Goal: Task Accomplishment & Management: Manage account settings

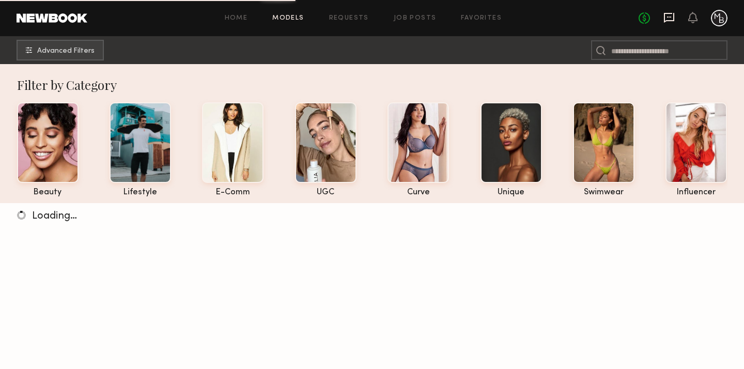
click at [667, 21] on icon at bounding box center [668, 17] width 11 height 11
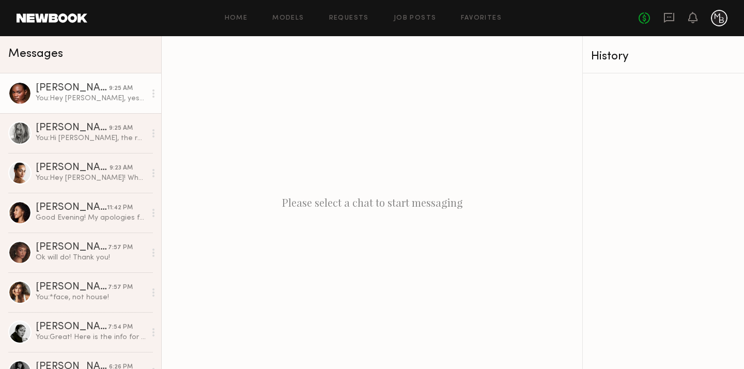
click at [93, 92] on div "Ashley B." at bounding box center [72, 88] width 73 height 10
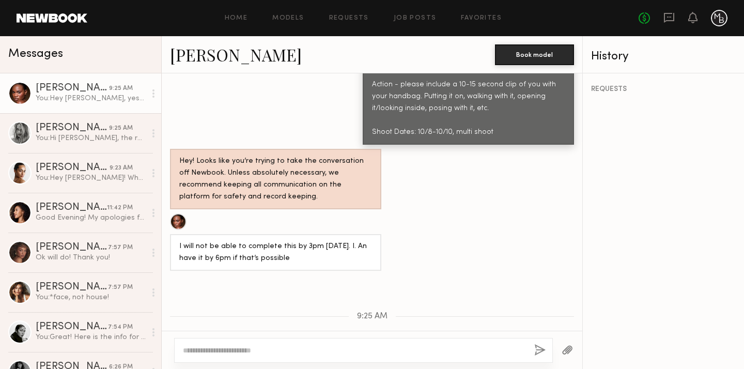
scroll to position [984, 0]
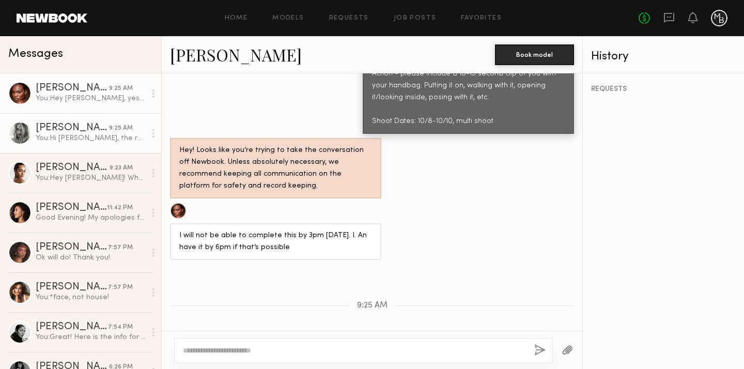
click at [81, 143] on div "You: Hi Ashley, the rate is $200 an hr for 2 hrs minimum." at bounding box center [91, 138] width 110 height 10
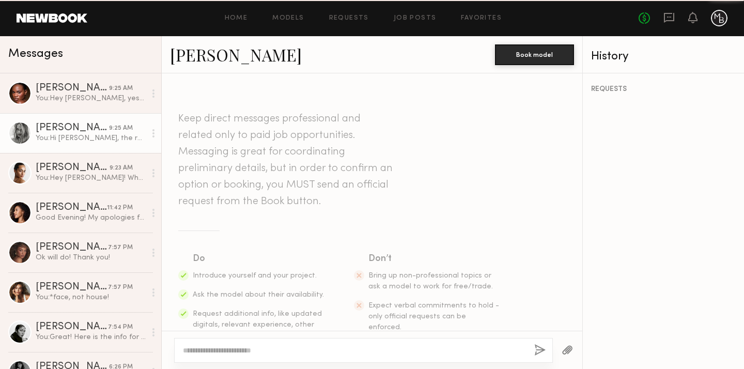
scroll to position [476, 0]
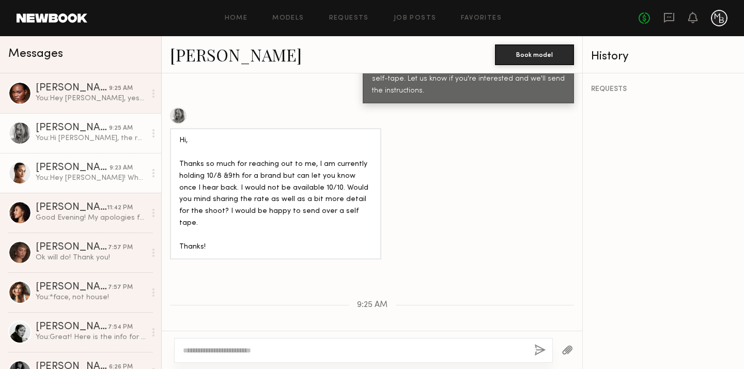
drag, startPoint x: 66, startPoint y: 177, endPoint x: 74, endPoint y: 182, distance: 9.5
click at [66, 177] on div "You: Hey Abby! When you get a chance, can you please send in your self-tape? Yo…" at bounding box center [91, 178] width 110 height 10
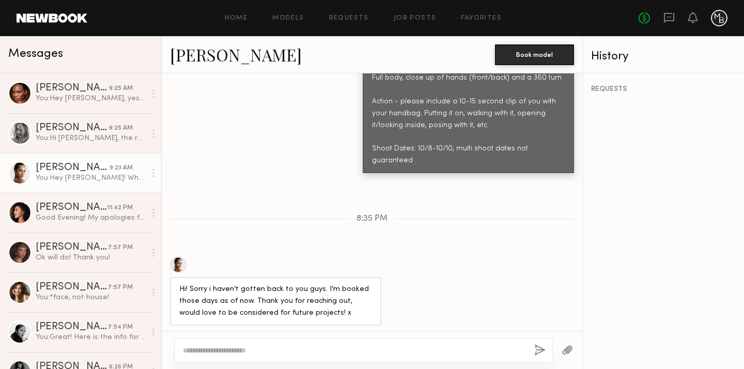
scroll to position [1188, 0]
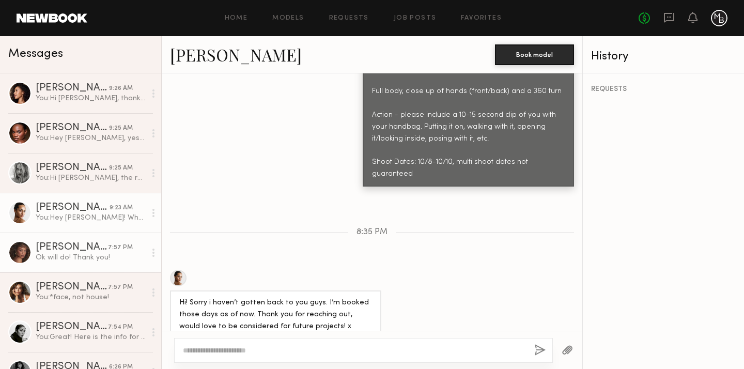
click at [54, 255] on div "Ok will do! Thank you!" at bounding box center [91, 258] width 110 height 10
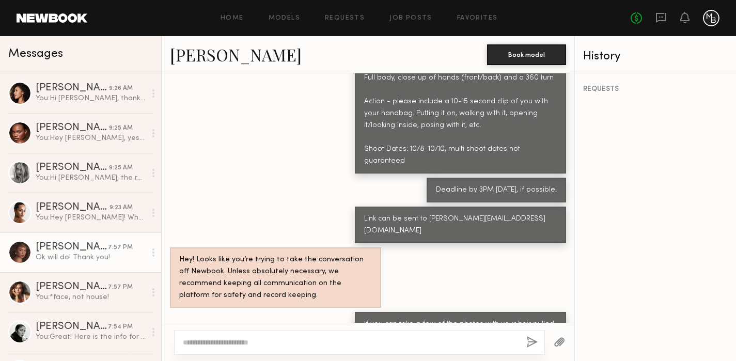
scroll to position [1022, 0]
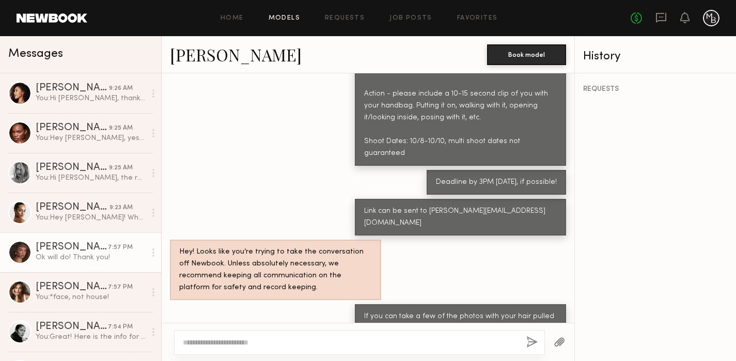
click at [286, 17] on link "Models" at bounding box center [285, 18] width 32 height 7
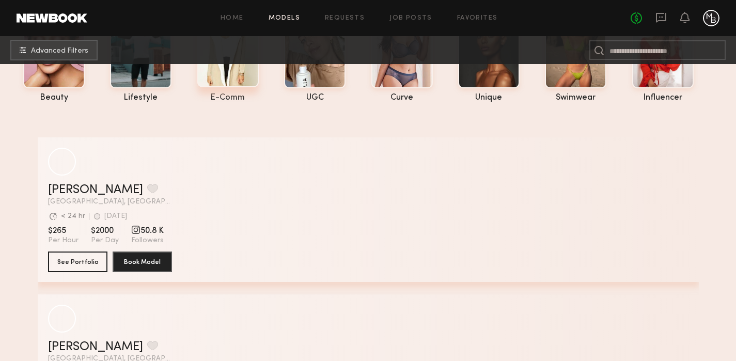
scroll to position [94, 0]
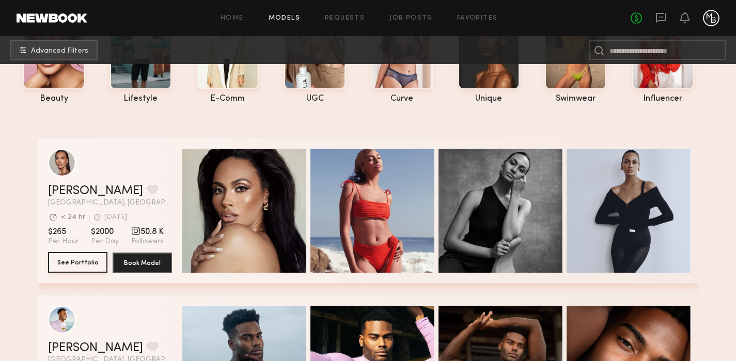
click at [64, 264] on button "See Portfolio" at bounding box center [77, 262] width 59 height 21
click at [84, 264] on button "See Portfolio" at bounding box center [77, 262] width 59 height 21
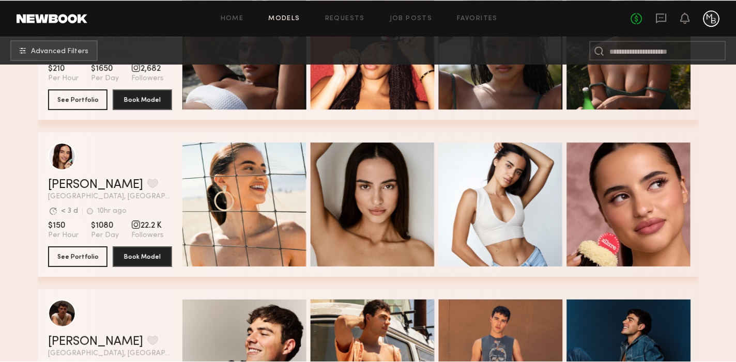
scroll to position [2770, 0]
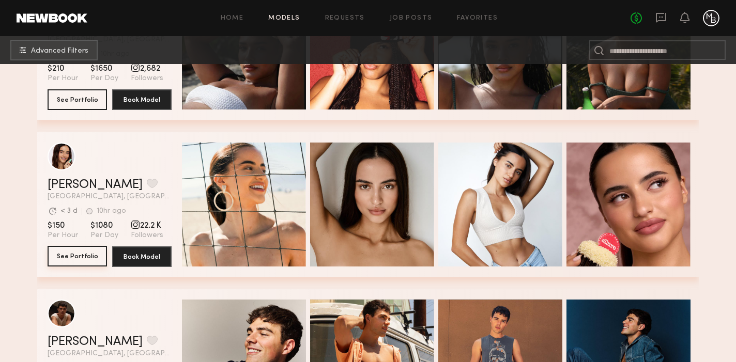
click at [83, 254] on button "See Portfolio" at bounding box center [77, 256] width 59 height 21
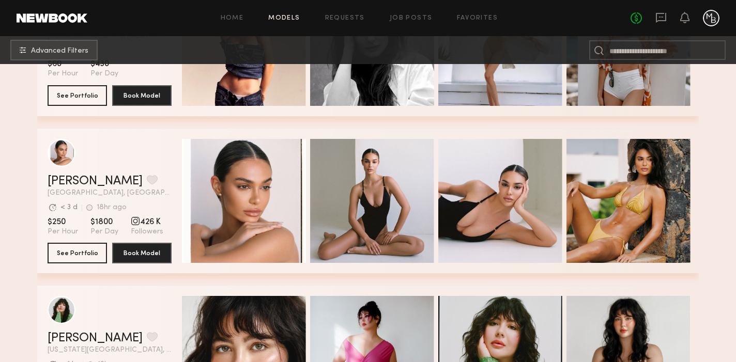
scroll to position [4975, 0]
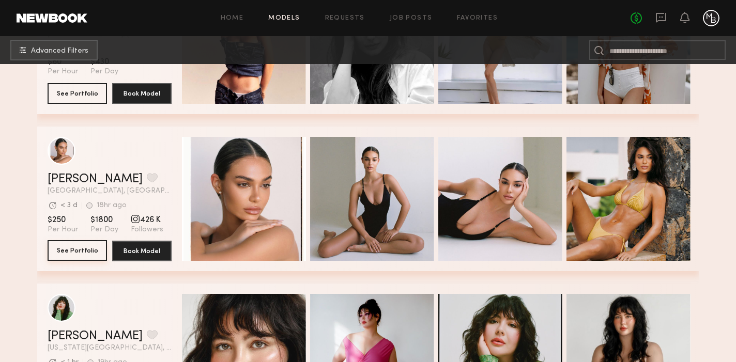
click at [85, 250] on button "See Portfolio" at bounding box center [77, 250] width 59 height 21
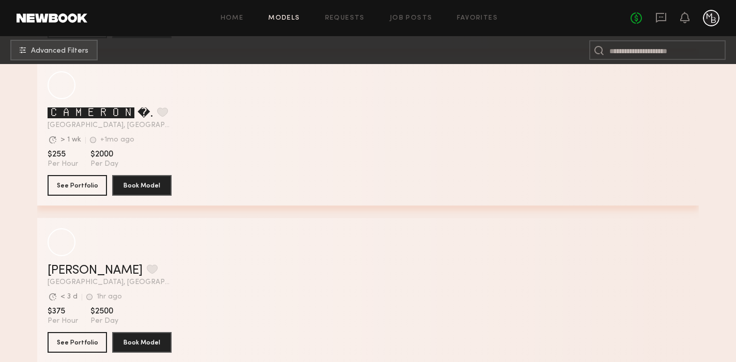
scroll to position [6067, 0]
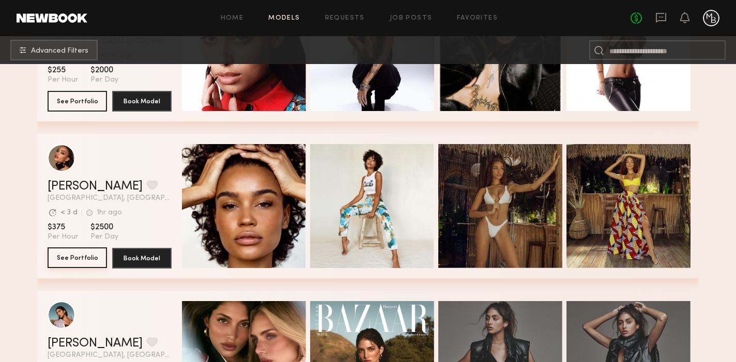
click at [72, 260] on button "See Portfolio" at bounding box center [77, 257] width 59 height 21
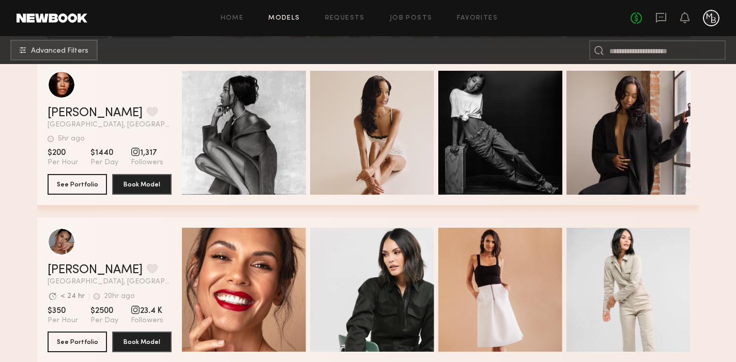
scroll to position [6511, 0]
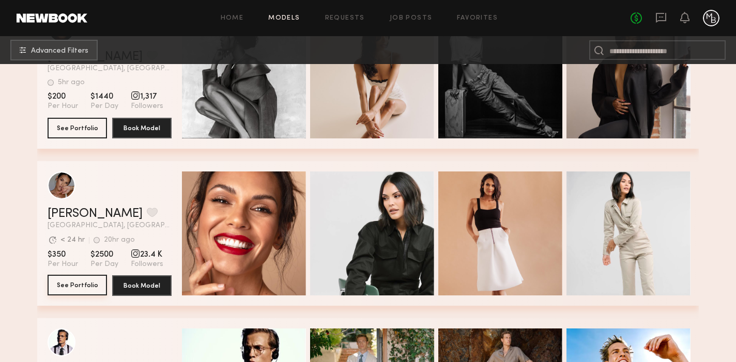
click at [80, 287] on button "See Portfolio" at bounding box center [77, 285] width 59 height 21
click at [72, 284] on button "See Portfolio" at bounding box center [77, 285] width 59 height 21
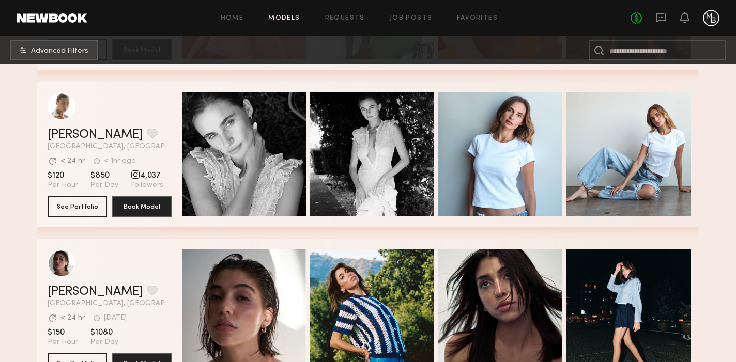
scroll to position [7217, 0]
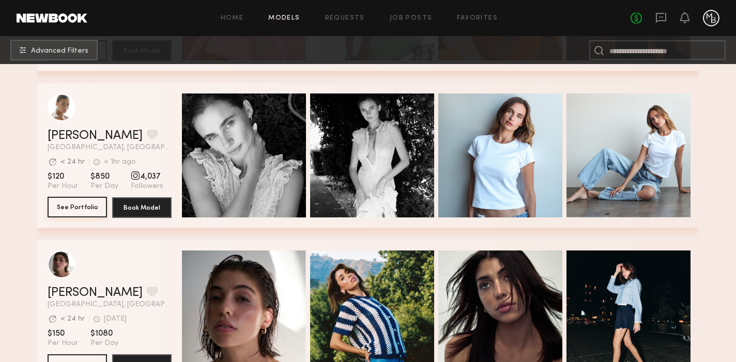
click at [69, 213] on button "See Portfolio" at bounding box center [77, 207] width 59 height 21
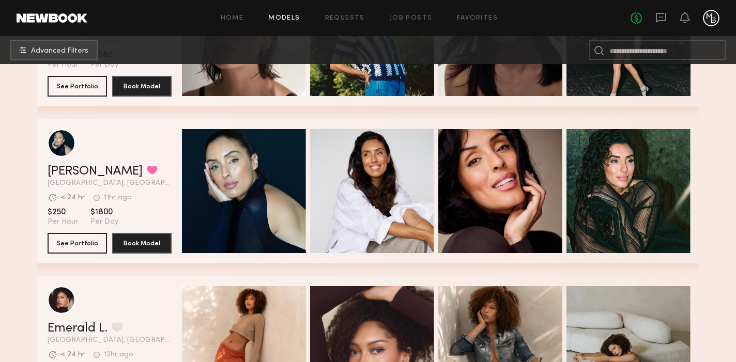
scroll to position [7528, 0]
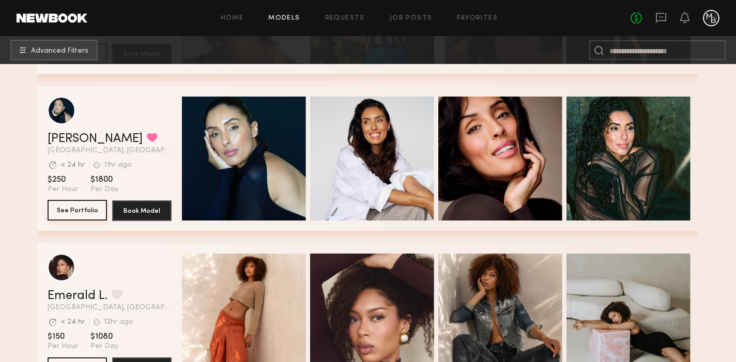
click at [79, 213] on button "See Portfolio" at bounding box center [77, 210] width 59 height 21
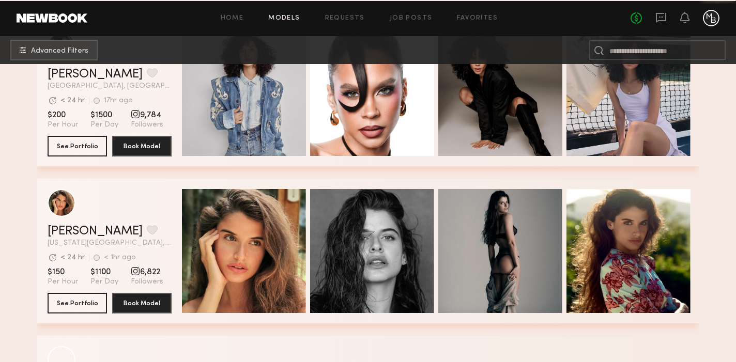
scroll to position [13098, 0]
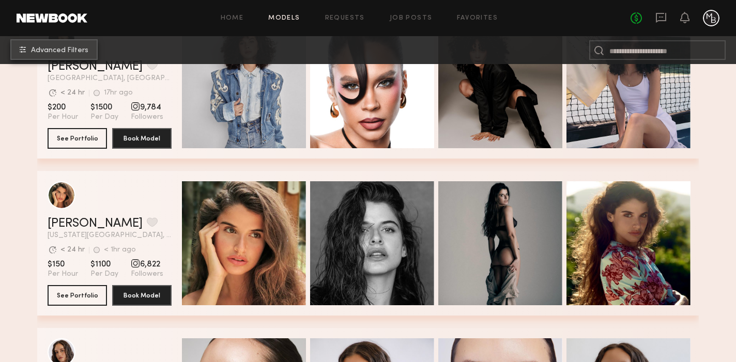
click at [47, 52] on span "Advanced Filters" at bounding box center [59, 50] width 57 height 7
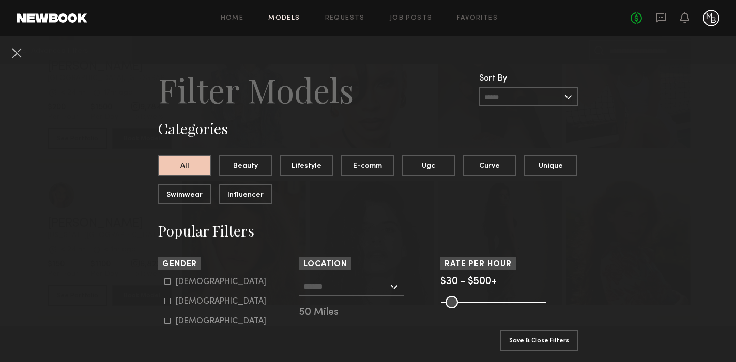
click at [168, 301] on icon at bounding box center [167, 301] width 6 height 6
type input "**"
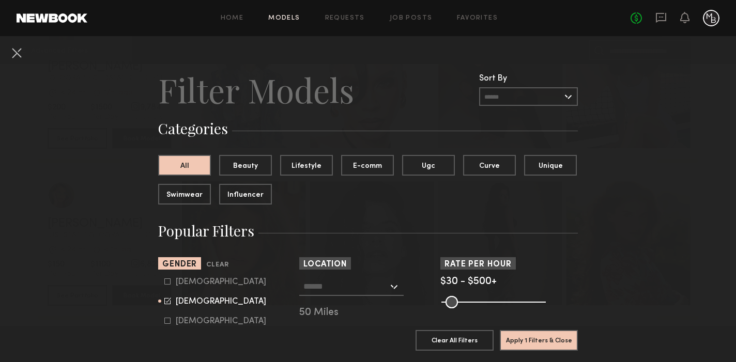
click at [368, 289] on input "text" at bounding box center [345, 286] width 85 height 18
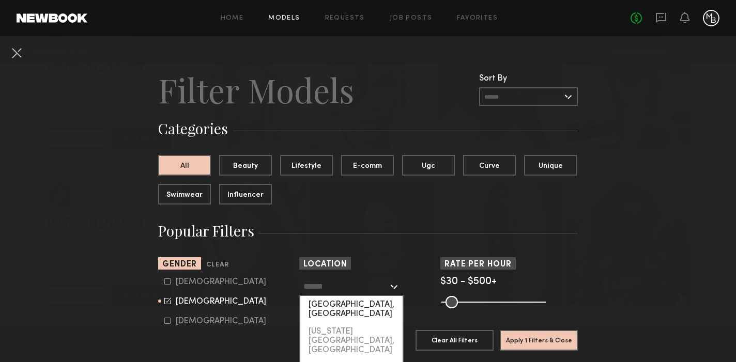
click at [358, 306] on div "Los Angeles, CA" at bounding box center [351, 309] width 102 height 27
type input "**********"
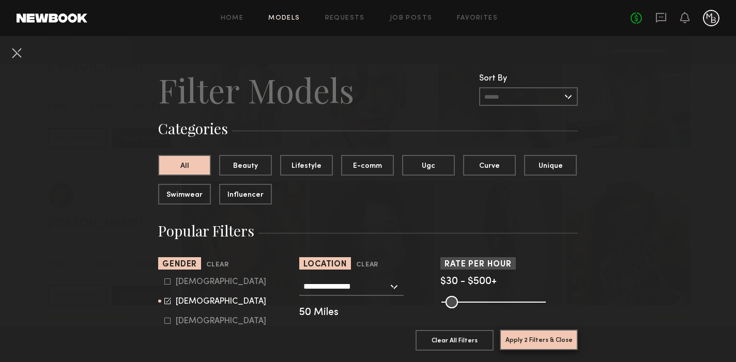
click at [549, 338] on button "Apply 2 Filters & Close" at bounding box center [539, 340] width 78 height 21
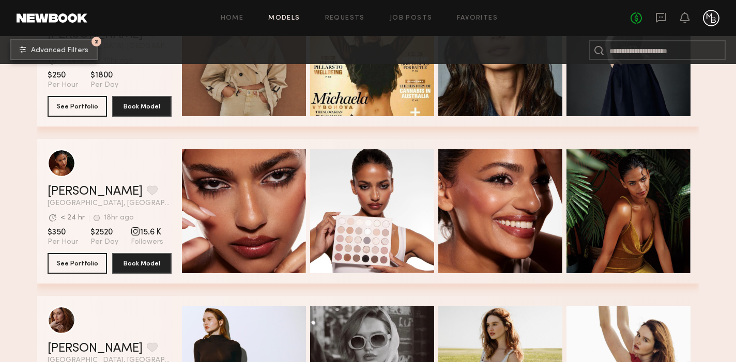
scroll to position [1831, 0]
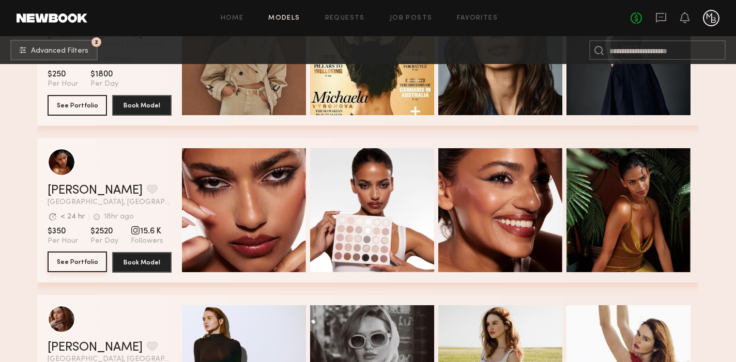
click at [85, 264] on button "See Portfolio" at bounding box center [77, 262] width 59 height 21
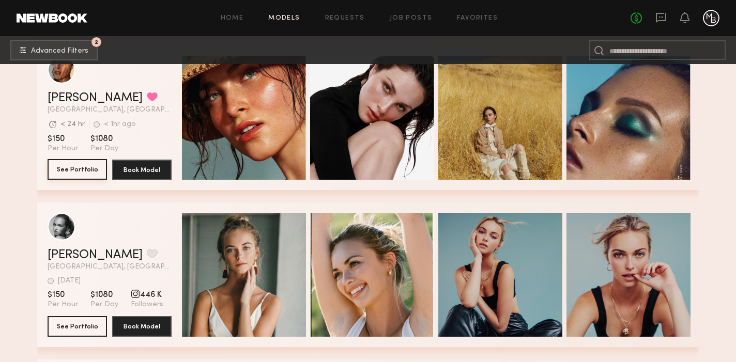
scroll to position [2240, 0]
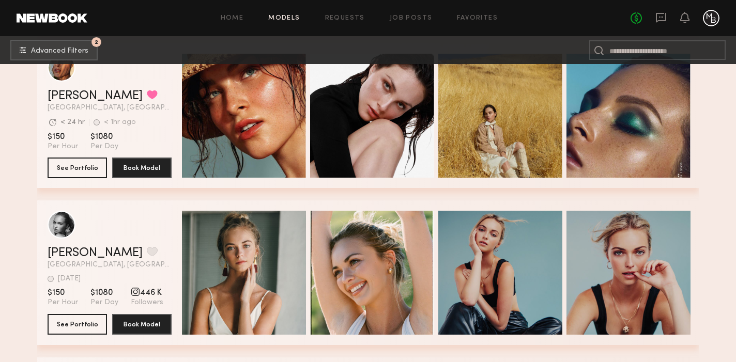
click at [85, 168] on button "See Portfolio" at bounding box center [77, 167] width 59 height 21
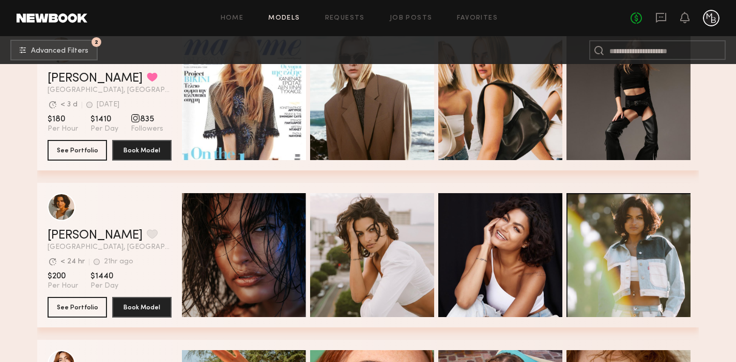
scroll to position [5477, 0]
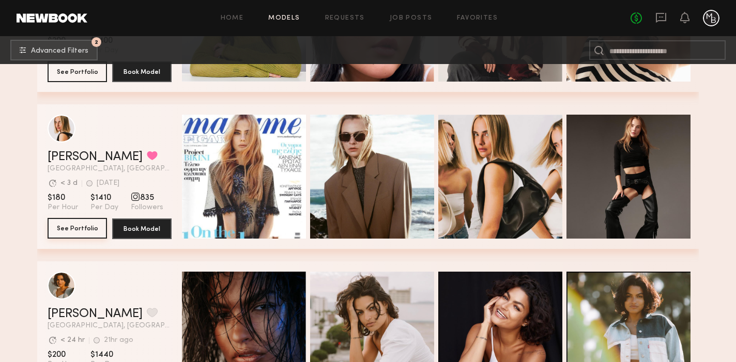
click at [75, 230] on button "See Portfolio" at bounding box center [77, 228] width 59 height 21
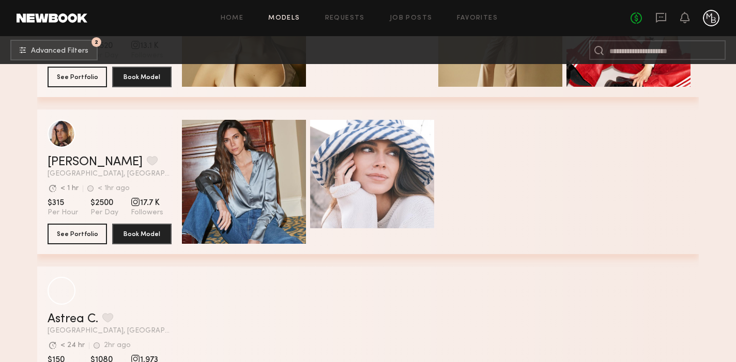
scroll to position [8006, 0]
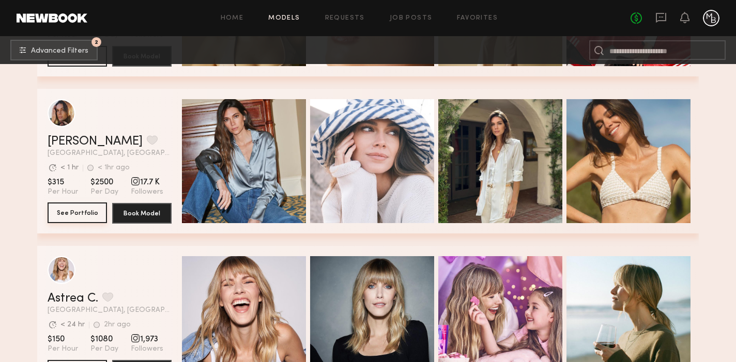
click at [79, 211] on button "See Portfolio" at bounding box center [77, 213] width 59 height 21
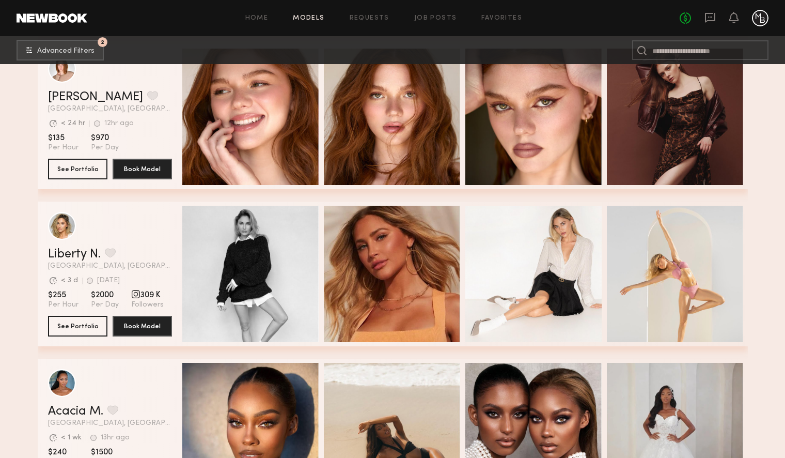
scroll to position [11808, 0]
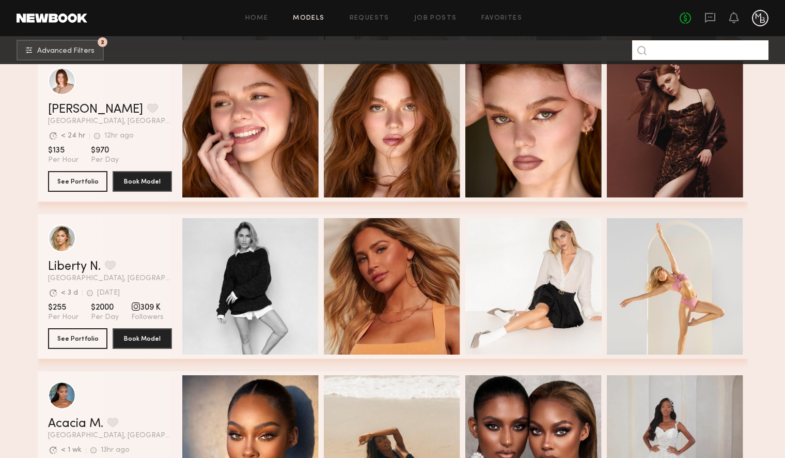
click at [661, 54] on input at bounding box center [700, 50] width 136 height 20
type input "*******"
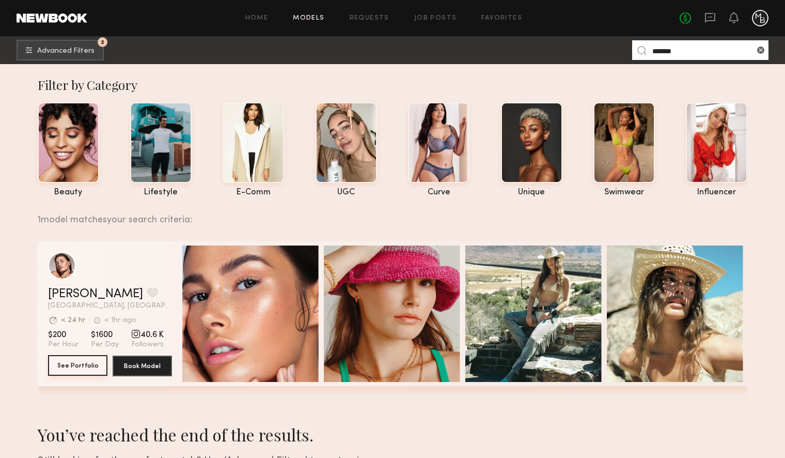
click at [88, 364] on button "See Portfolio" at bounding box center [77, 365] width 59 height 21
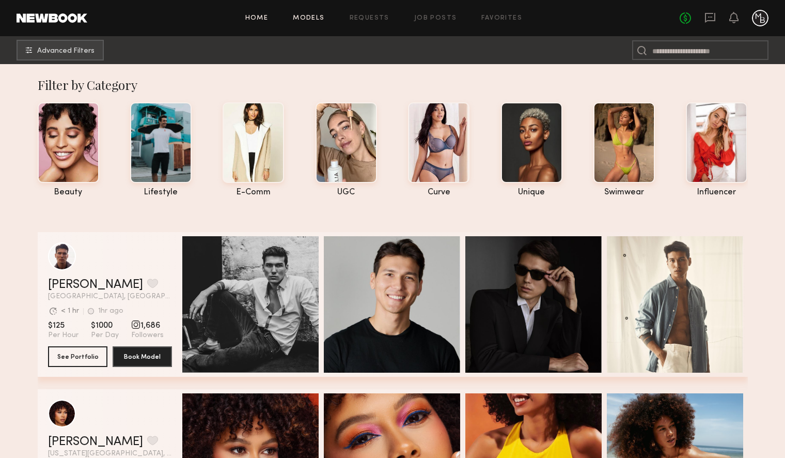
click at [257, 18] on link "Home" at bounding box center [256, 18] width 23 height 7
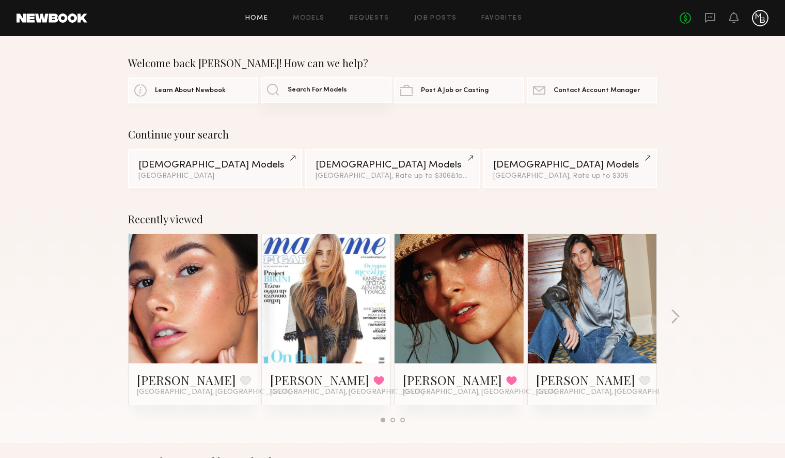
click at [335, 95] on link "Search For Models" at bounding box center [326, 90] width 130 height 26
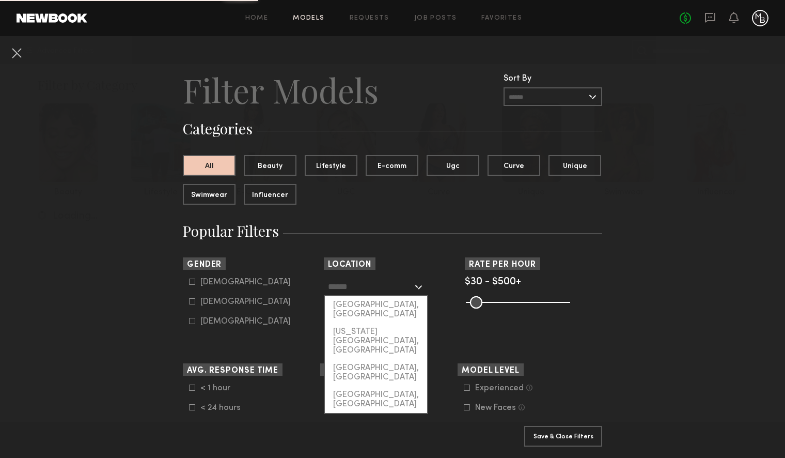
click at [353, 280] on input "text" at bounding box center [370, 286] width 85 height 18
click at [360, 305] on div "Los Angeles, CA" at bounding box center [376, 309] width 102 height 27
type input "**********"
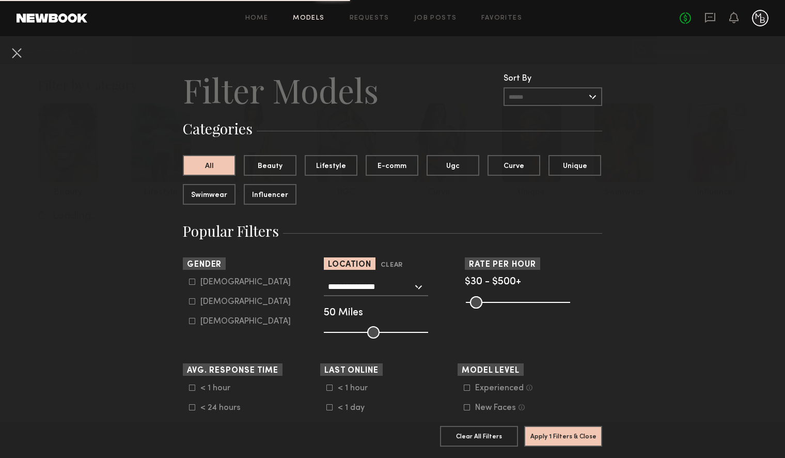
click at [198, 303] on label "Female" at bounding box center [240, 301] width 102 height 6
type input "**"
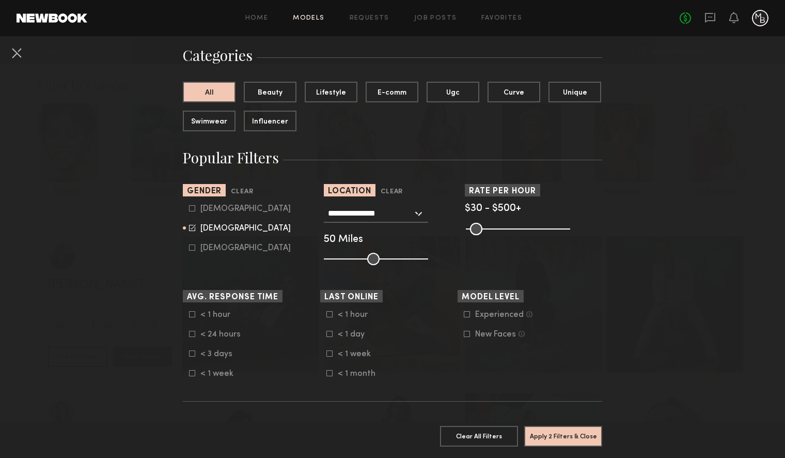
scroll to position [72, 0]
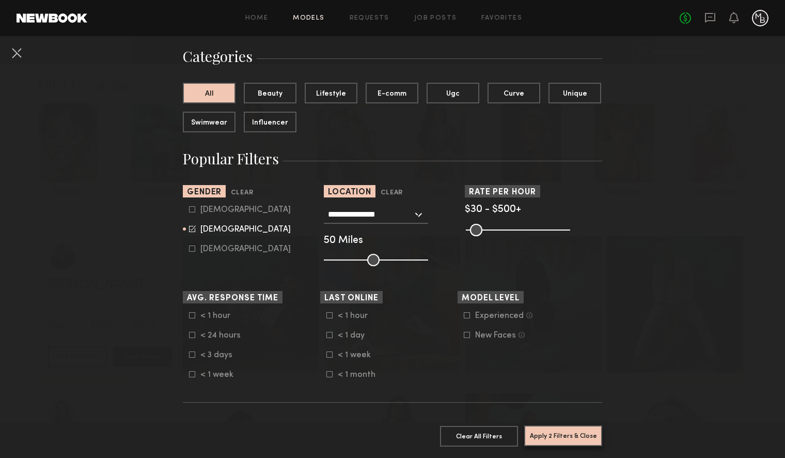
click at [585, 368] on button "Apply 2 Filters & Close" at bounding box center [563, 435] width 78 height 21
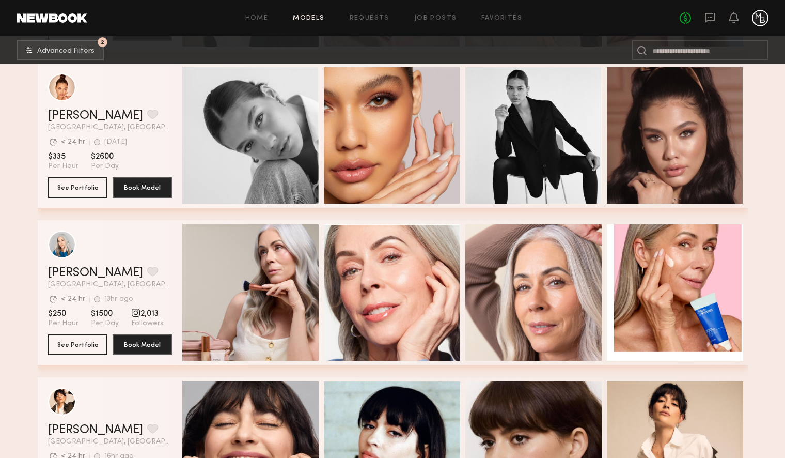
scroll to position [2692, 0]
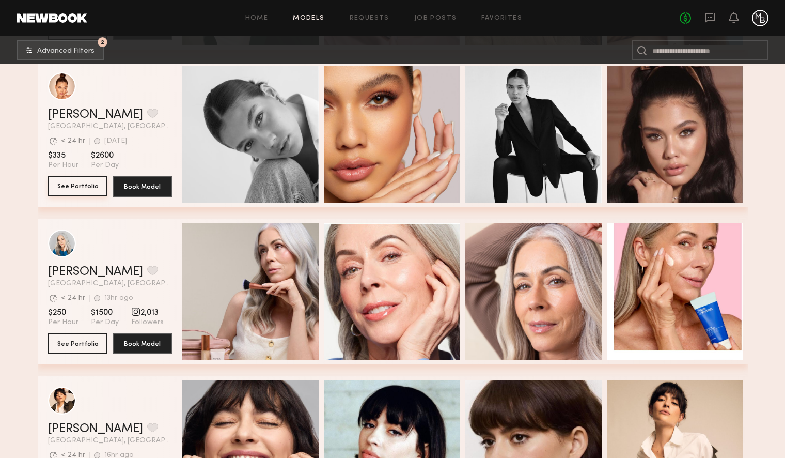
click at [83, 183] on button "See Portfolio" at bounding box center [77, 186] width 59 height 21
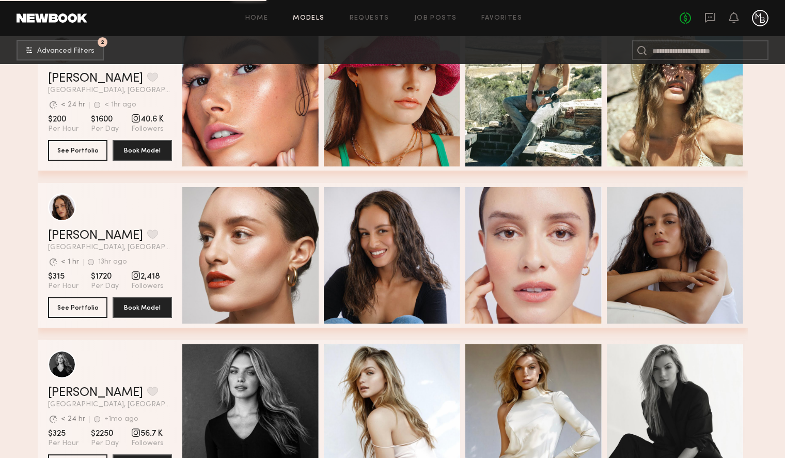
scroll to position [3199, 0]
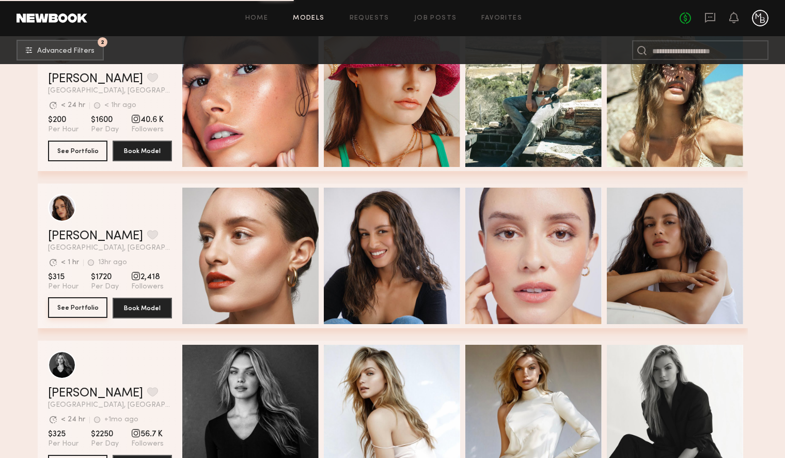
click at [86, 307] on button "See Portfolio" at bounding box center [77, 307] width 59 height 21
click at [79, 305] on button "See Portfolio" at bounding box center [77, 307] width 59 height 21
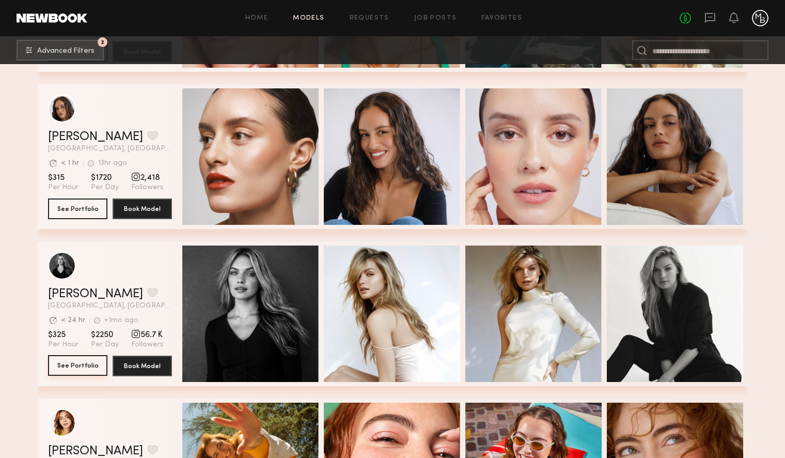
click at [66, 367] on button "See Portfolio" at bounding box center [77, 365] width 59 height 21
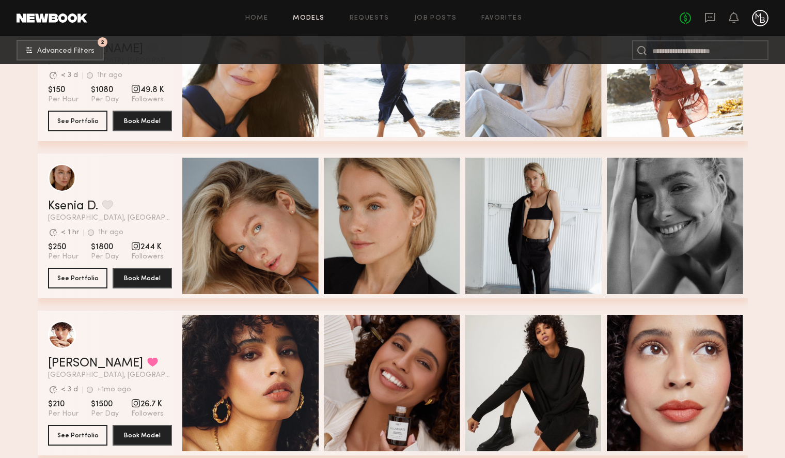
scroll to position [4644, 0]
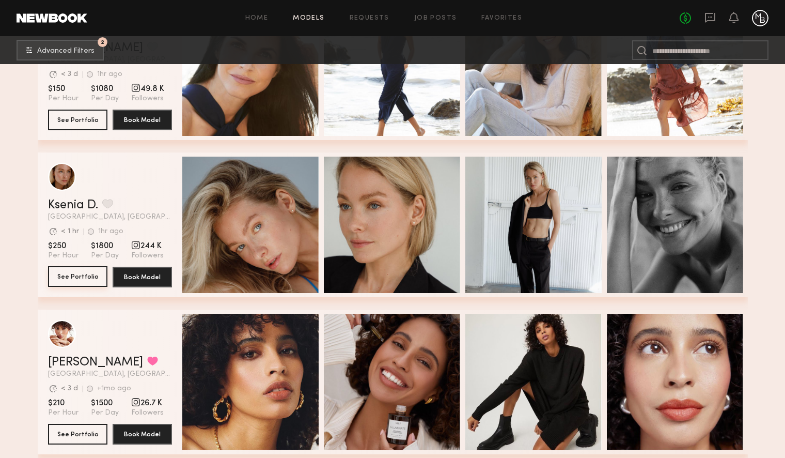
click at [77, 279] on button "See Portfolio" at bounding box center [77, 276] width 59 height 21
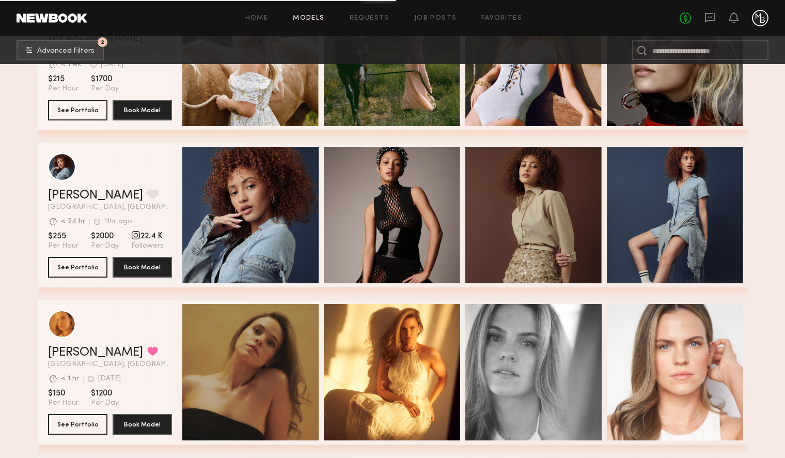
scroll to position [5283, 0]
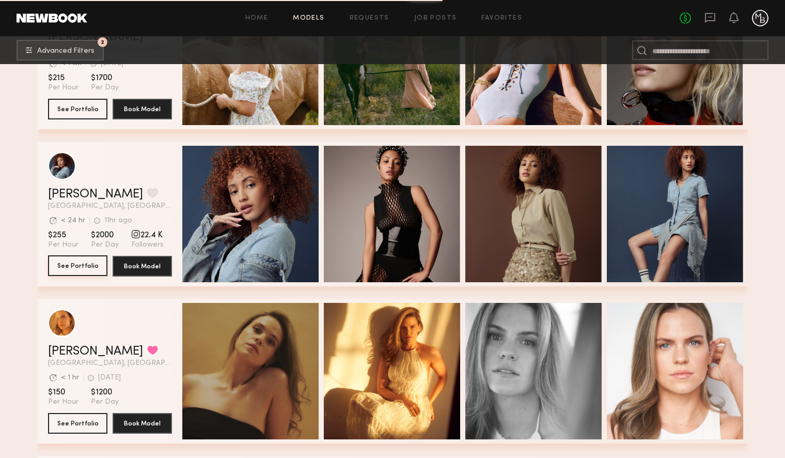
click at [85, 262] on button "See Portfolio" at bounding box center [77, 265] width 59 height 21
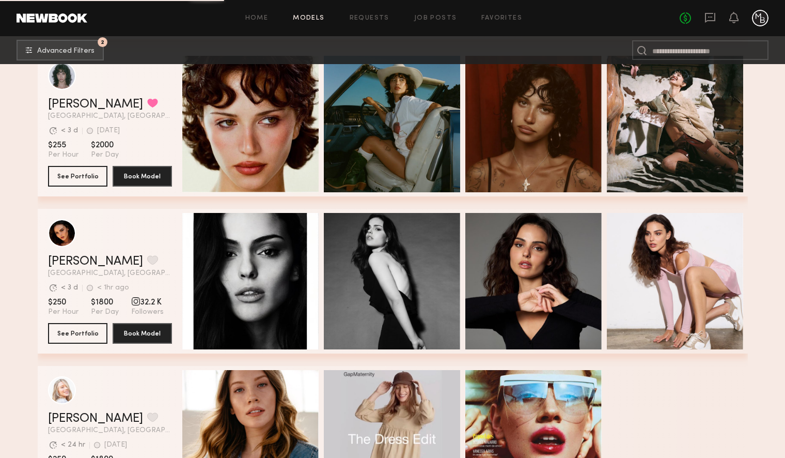
scroll to position [7102, 0]
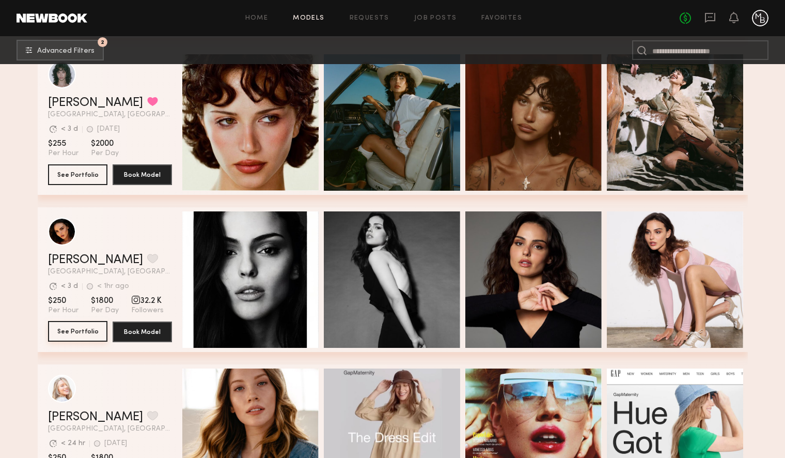
click at [70, 332] on button "See Portfolio" at bounding box center [77, 331] width 59 height 21
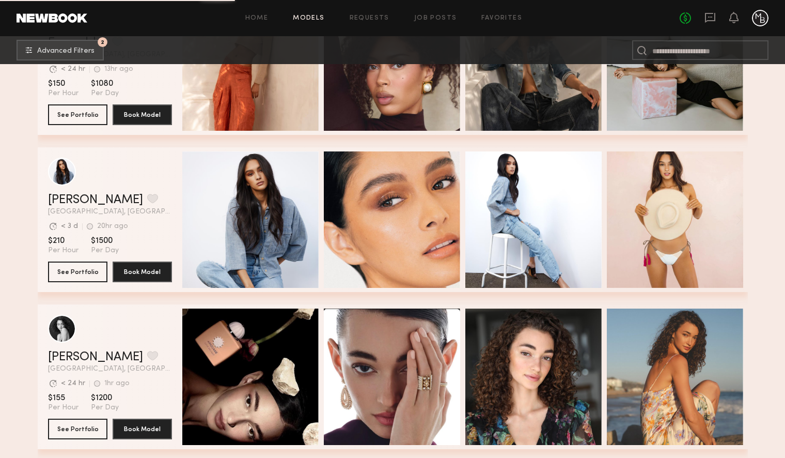
scroll to position [8891, 0]
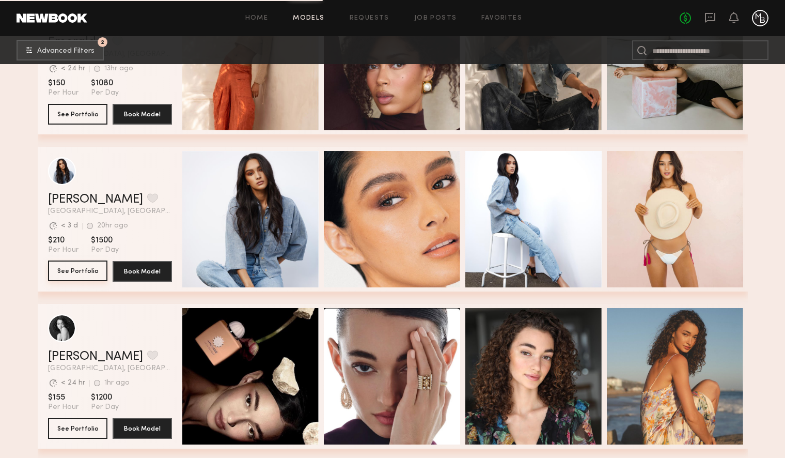
click at [74, 272] on button "See Portfolio" at bounding box center [77, 270] width 59 height 21
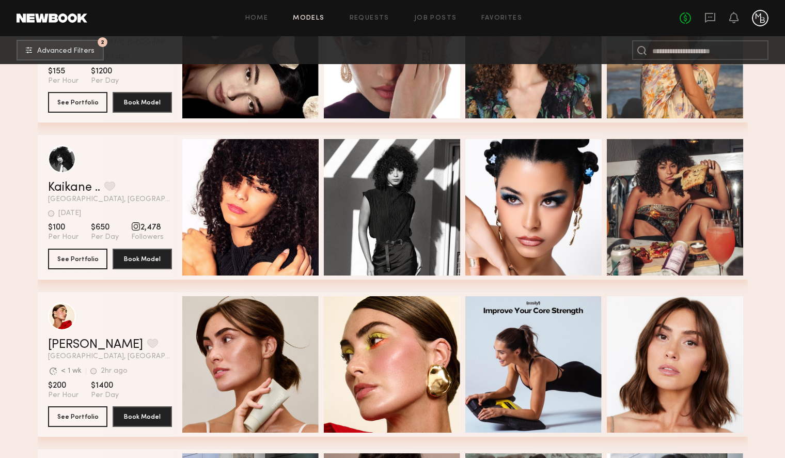
scroll to position [9216, 0]
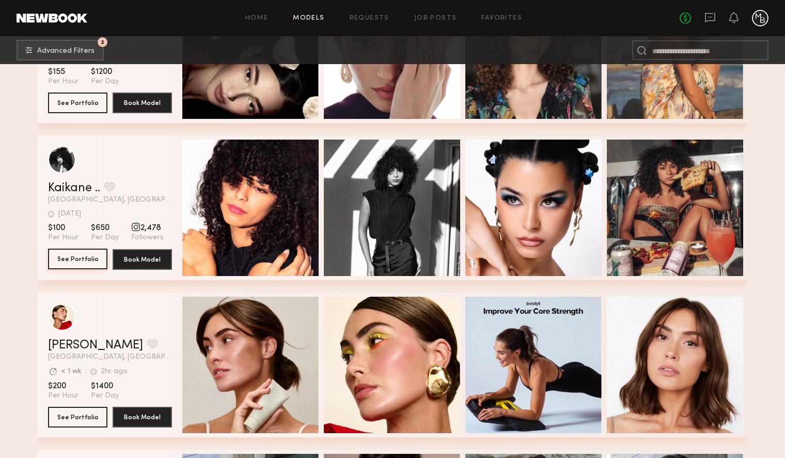
click at [68, 256] on button "See Portfolio" at bounding box center [77, 259] width 59 height 21
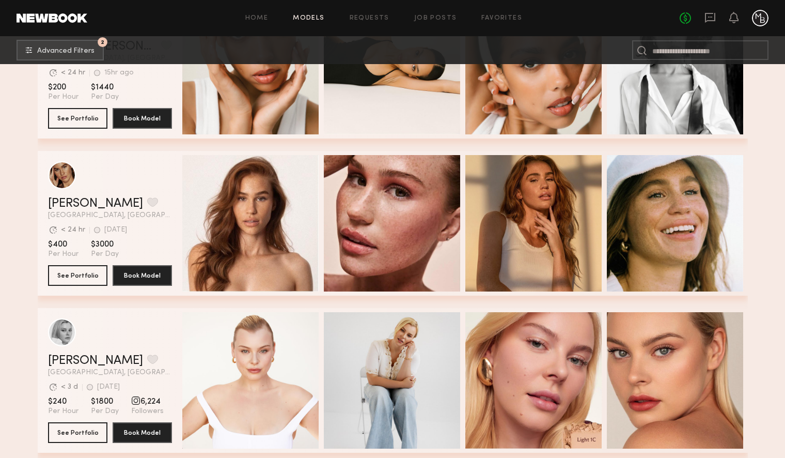
scroll to position [10457, 0]
click at [76, 275] on button "See Portfolio" at bounding box center [77, 275] width 59 height 21
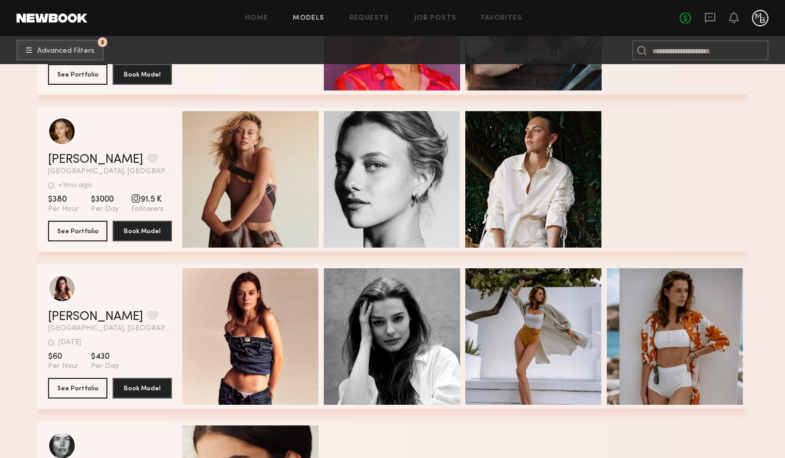
scroll to position [11600, 0]
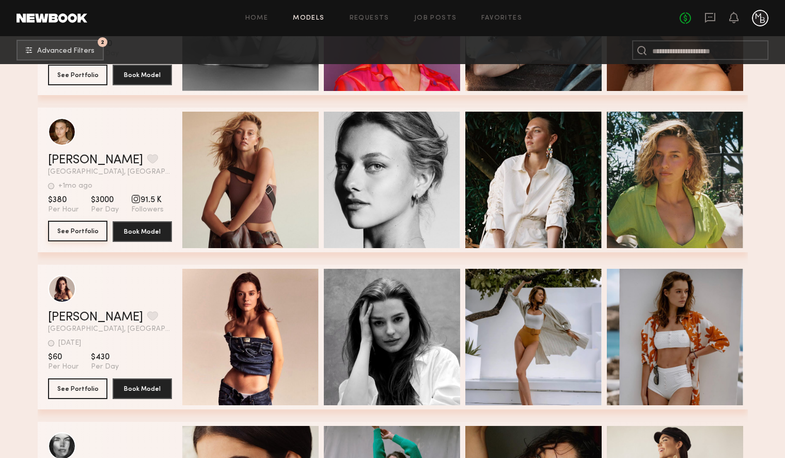
click at [90, 230] on button "See Portfolio" at bounding box center [77, 231] width 59 height 21
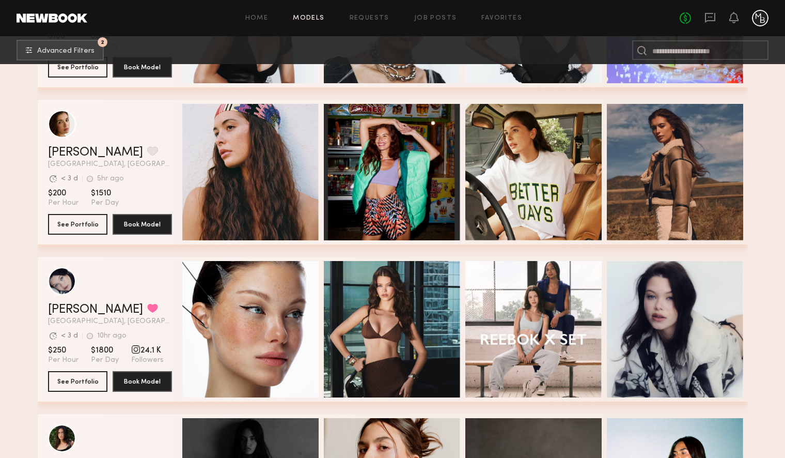
scroll to position [15378, 0]
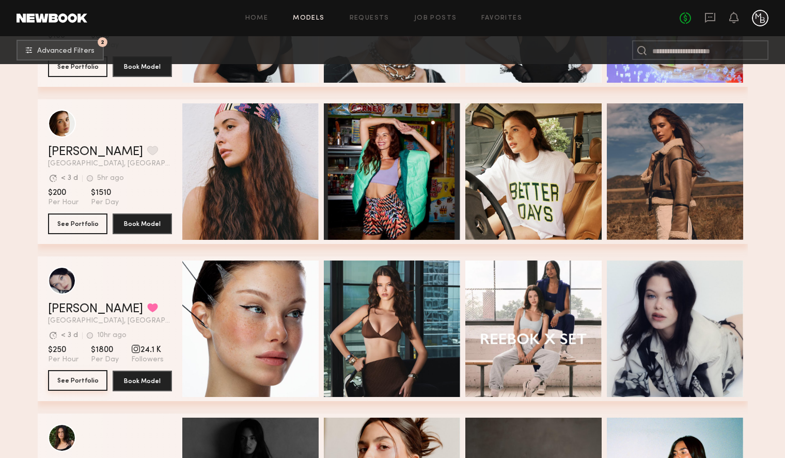
click at [74, 368] on button "See Portfolio" at bounding box center [77, 380] width 59 height 21
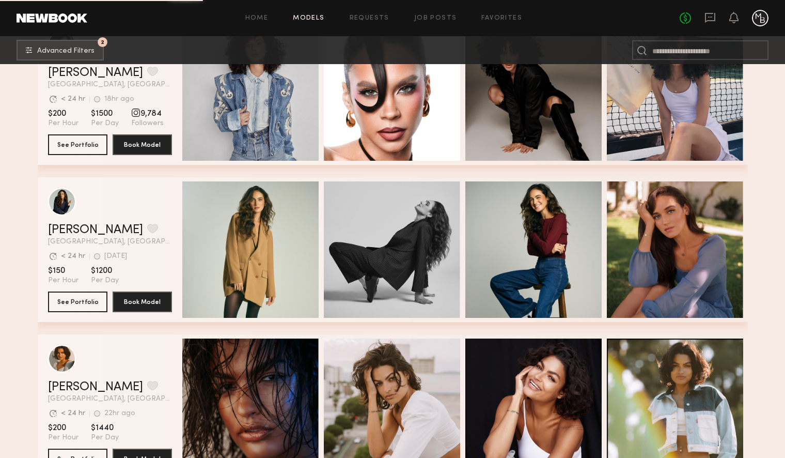
scroll to position [16400, 0]
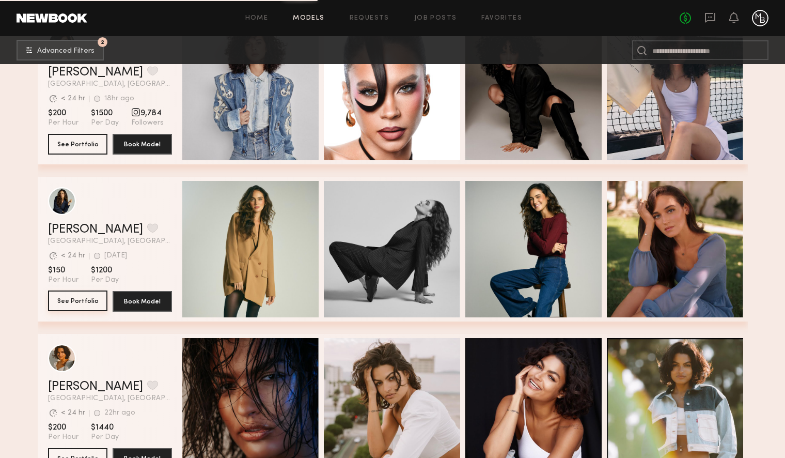
click at [71, 303] on button "See Portfolio" at bounding box center [77, 300] width 59 height 21
click at [77, 300] on button "See Portfolio" at bounding box center [77, 300] width 59 height 21
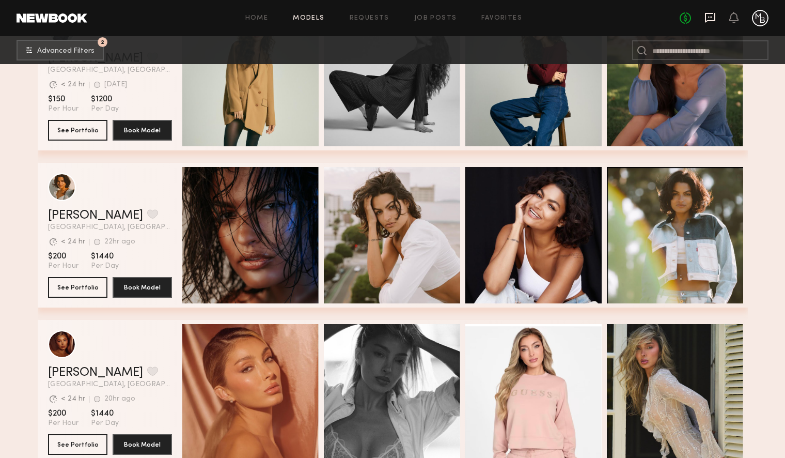
click at [713, 20] on icon at bounding box center [710, 18] width 10 height 10
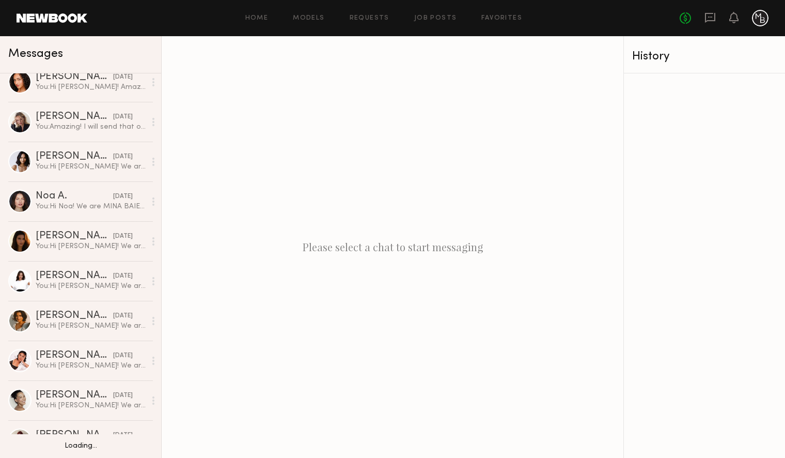
scroll to position [2002, 0]
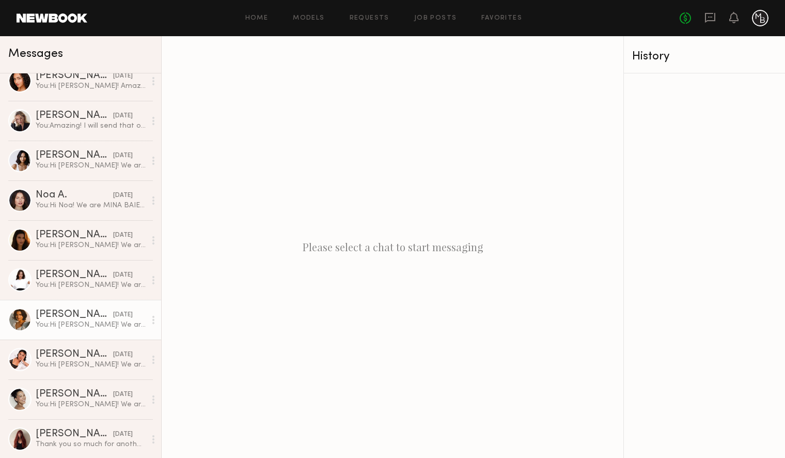
click at [65, 318] on div "Sianna R." at bounding box center [75, 314] width 78 height 10
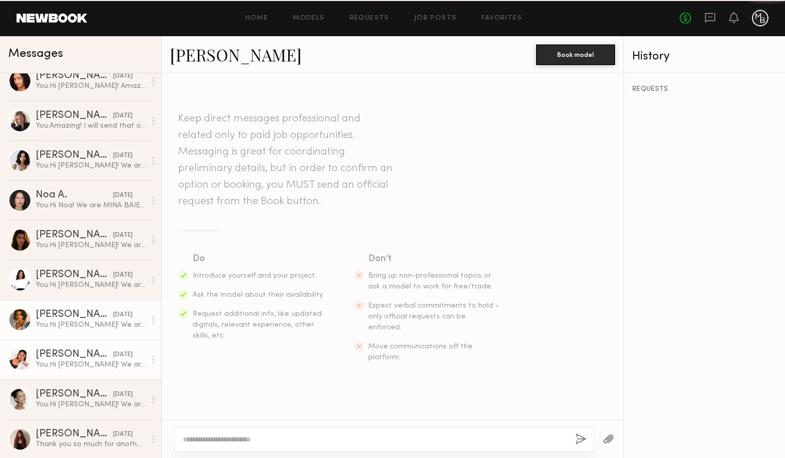
scroll to position [199, 0]
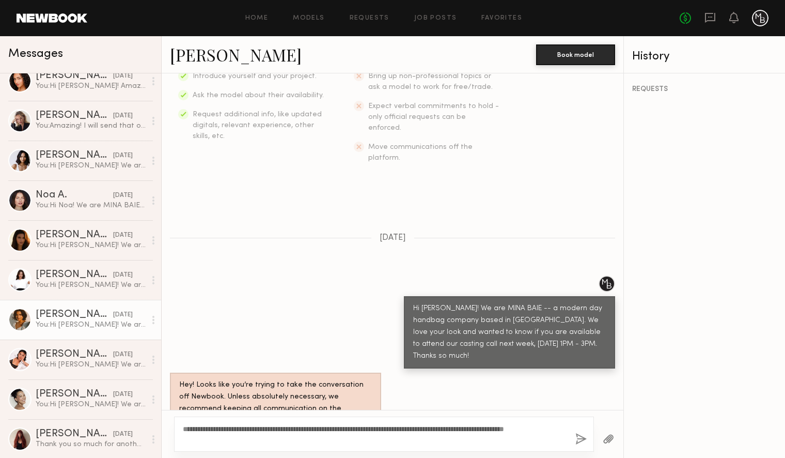
type textarea "**********"
click at [580, 368] on button "button" at bounding box center [581, 439] width 11 height 13
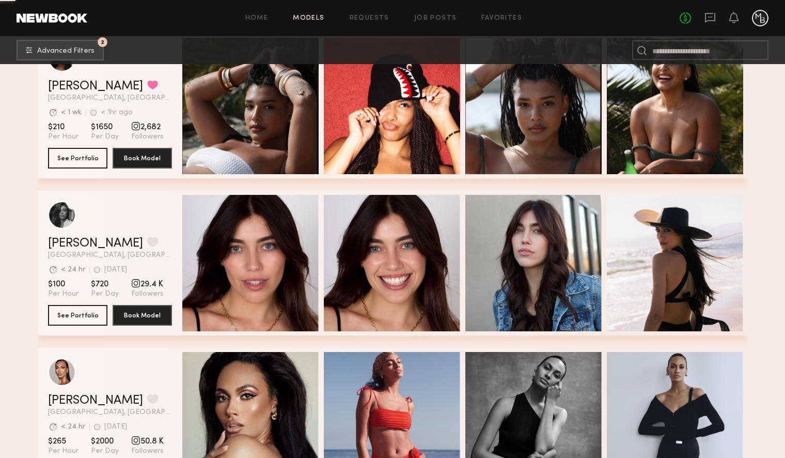
scroll to position [5465, 0]
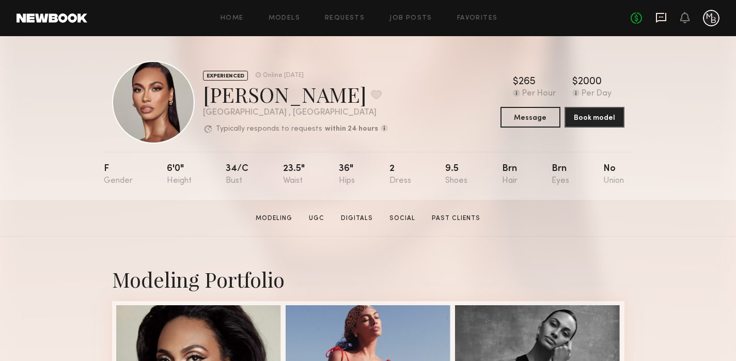
click at [665, 21] on icon at bounding box center [661, 18] width 10 height 10
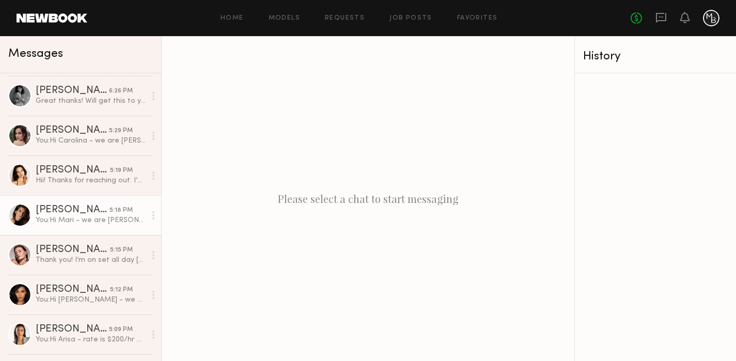
scroll to position [278, 0]
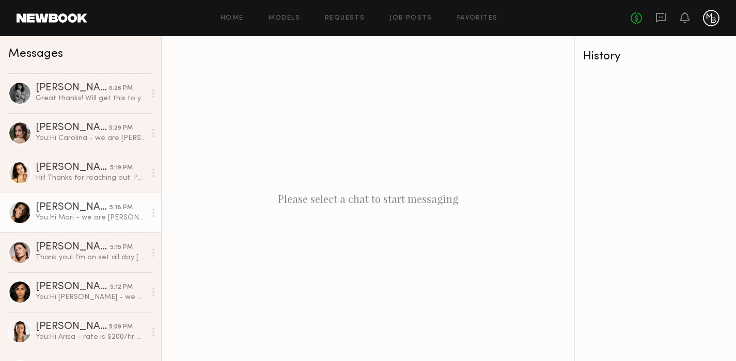
click at [89, 221] on div "You: Hi Mari - we are Mina Baie, a made for mama handbag line in Los Angeles. W…" at bounding box center [91, 218] width 110 height 10
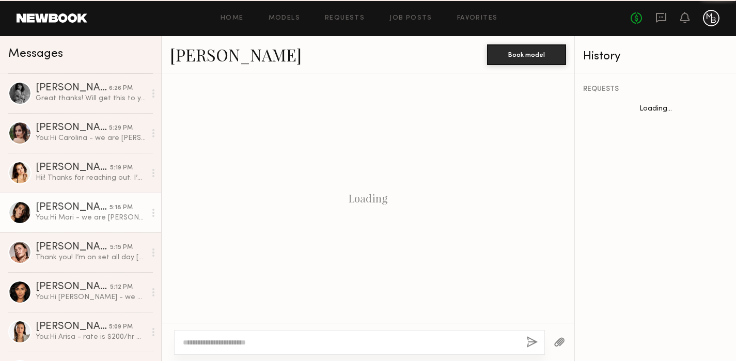
scroll to position [339, 0]
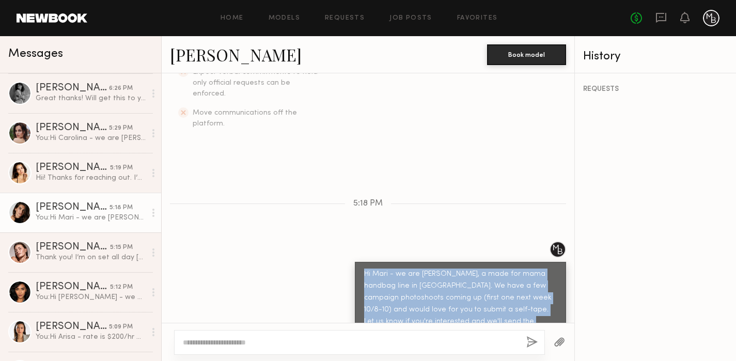
drag, startPoint x: 468, startPoint y: 303, endPoint x: 347, endPoint y: 254, distance: 130.3
click at [347, 254] on div "Hi Mari - we are Mina Baie, a made for mama handbag line in Los Angeles. We hav…" at bounding box center [368, 293] width 413 height 105
copy div "Hi Mari - we are Mina Baie, a made for mama handbag line in Los Angeles. We hav…"
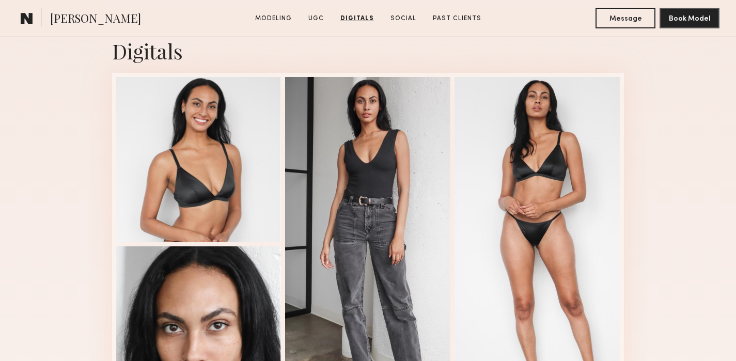
scroll to position [1327, 0]
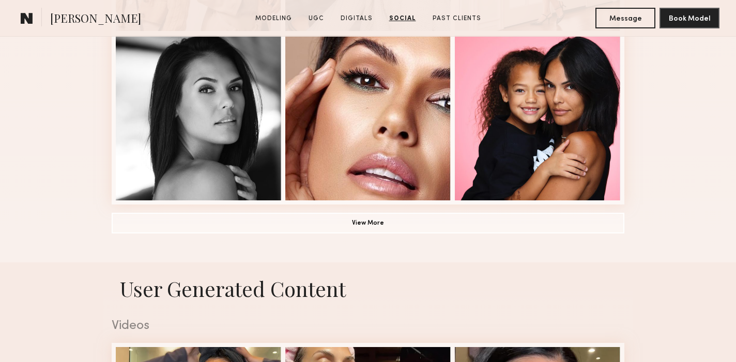
scroll to position [770, 0]
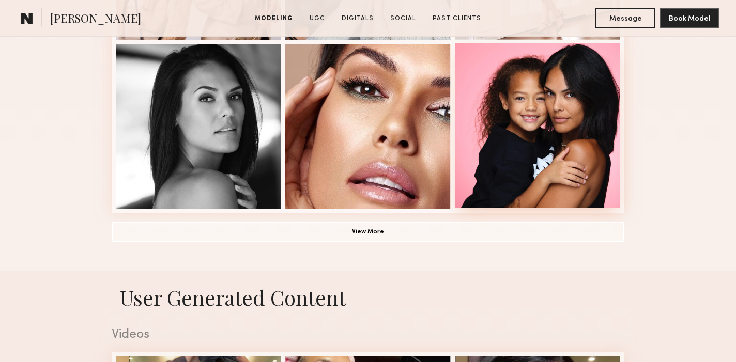
click at [565, 140] on div at bounding box center [537, 125] width 165 height 165
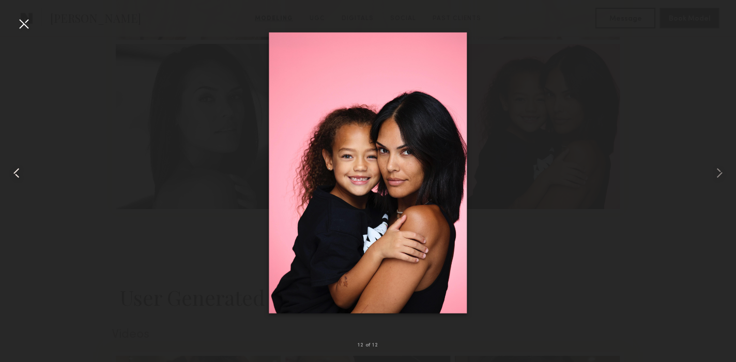
click at [22, 24] on div at bounding box center [24, 24] width 17 height 17
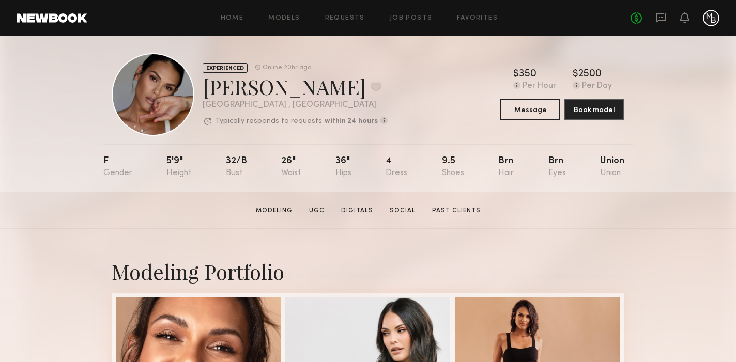
scroll to position [5, 0]
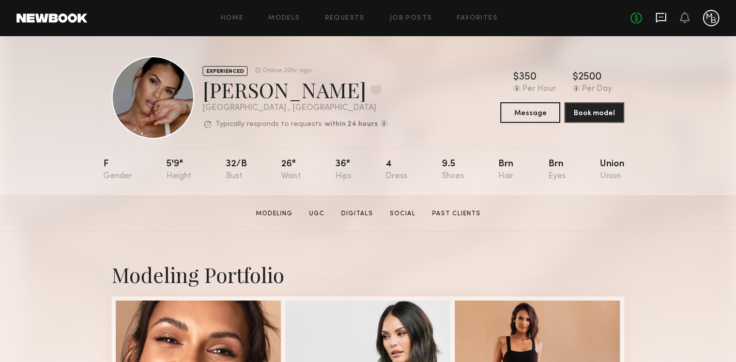
click at [658, 20] on icon at bounding box center [661, 18] width 10 height 10
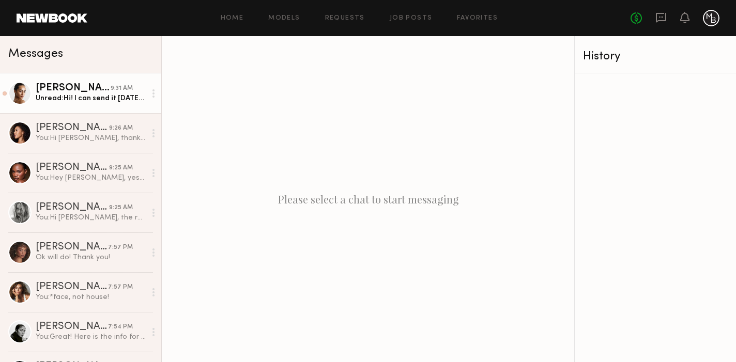
click at [105, 101] on div "Unread: Hi! I can send it today after i’m done working." at bounding box center [91, 99] width 110 height 10
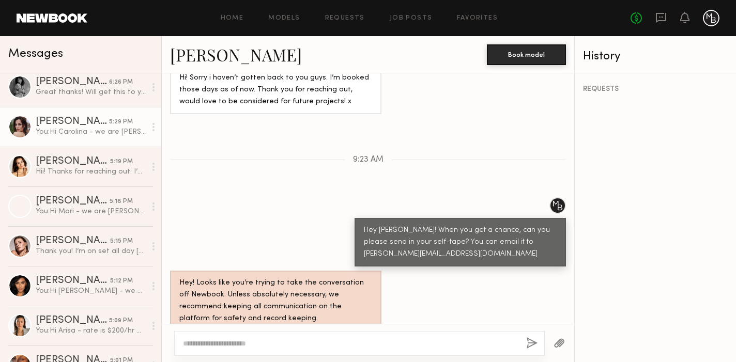
scroll to position [294, 0]
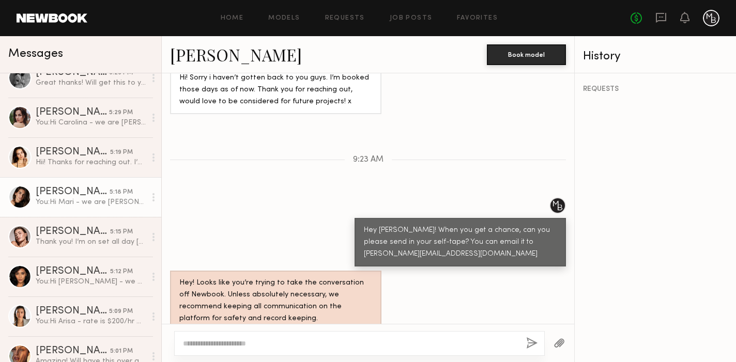
click at [93, 205] on div "You: Hi Mari - we are Mina Baie, a made for mama handbag line in Los Angeles. W…" at bounding box center [91, 202] width 110 height 10
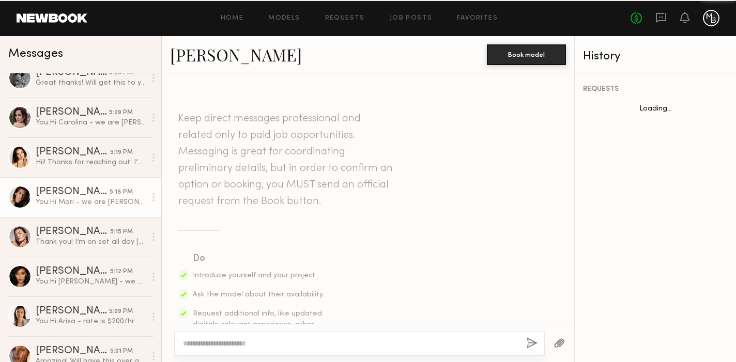
scroll to position [338, 0]
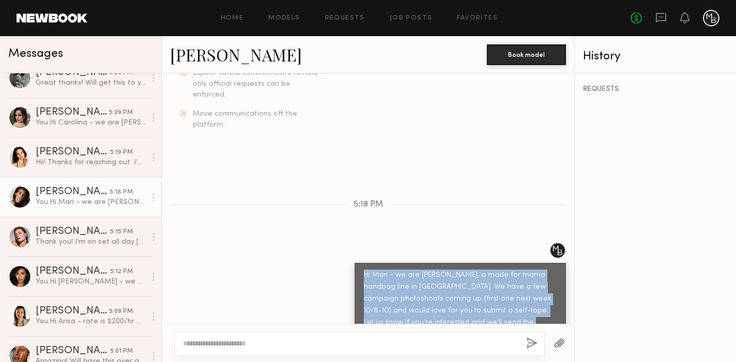
drag, startPoint x: 485, startPoint y: 305, endPoint x: 360, endPoint y: 258, distance: 133.4
click at [361, 263] on div "Hi Mari - we are Mina Baie, a made for mama handbag line in Los Angeles. We hav…" at bounding box center [459, 305] width 211 height 84
copy div "Hi Mari - we are Mina Baie, a made for mama handbag line in Los Angeles. We hav…"
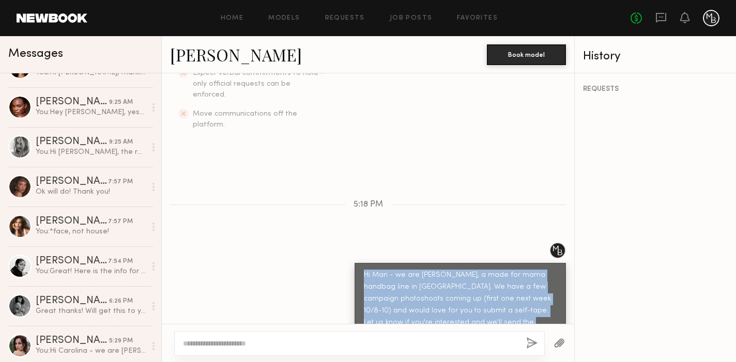
scroll to position [0, 0]
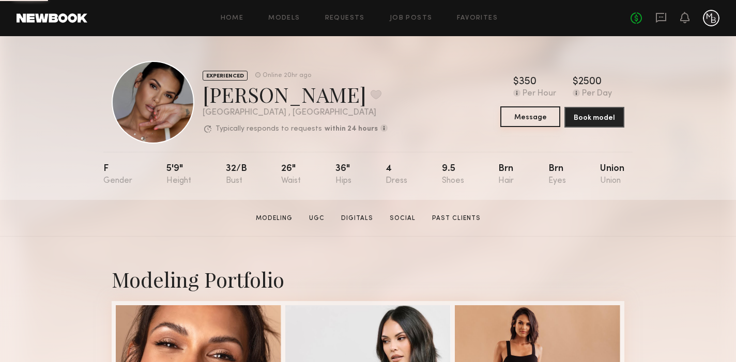
click at [534, 117] on button "Message" at bounding box center [530, 116] width 60 height 21
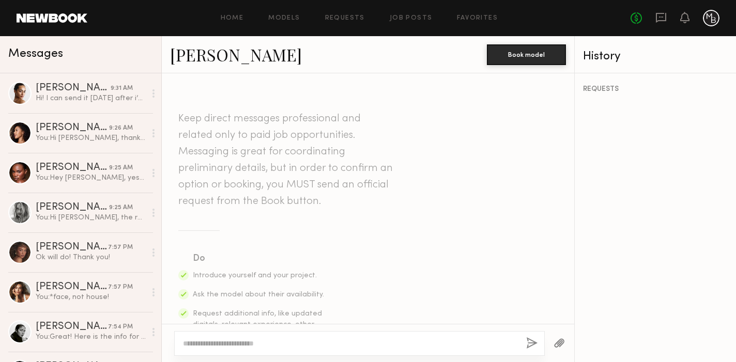
click at [307, 344] on textarea at bounding box center [350, 343] width 335 height 10
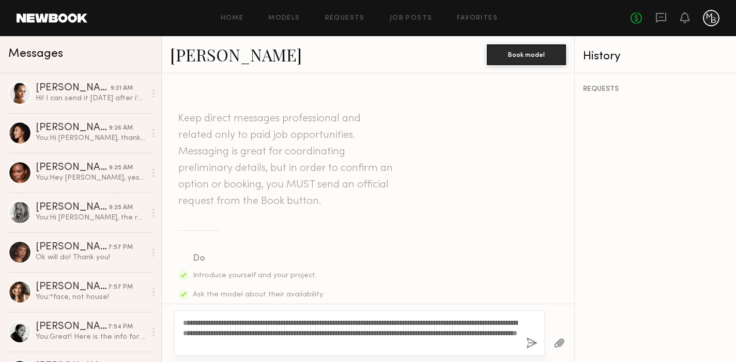
click at [194, 322] on textarea "**********" at bounding box center [350, 333] width 335 height 31
click at [396, 343] on textarea "**********" at bounding box center [350, 333] width 335 height 31
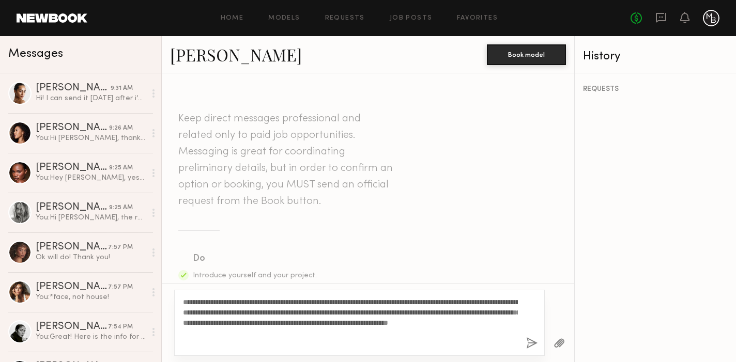
type textarea "**********"
click at [531, 343] on button "button" at bounding box center [531, 343] width 11 height 13
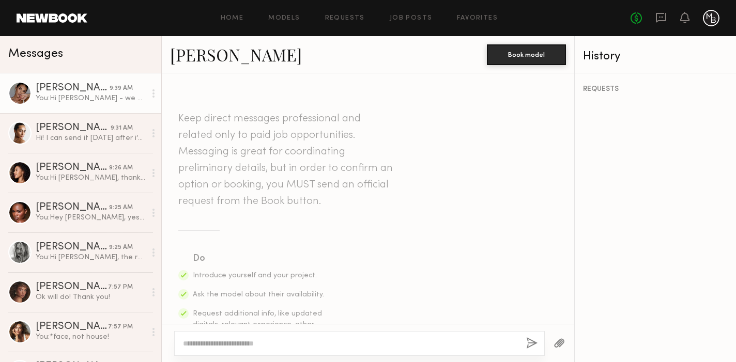
scroll to position [350, 0]
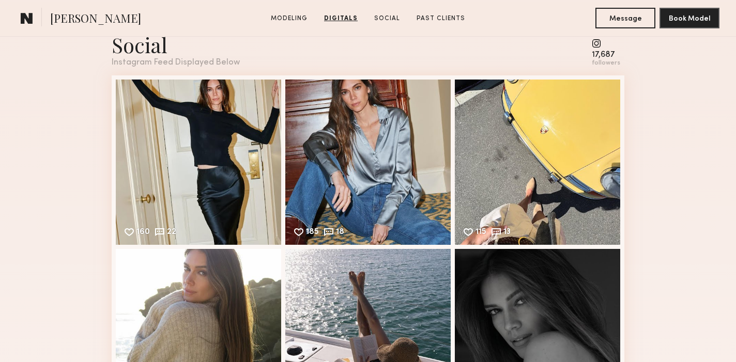
scroll to position [1519, 0]
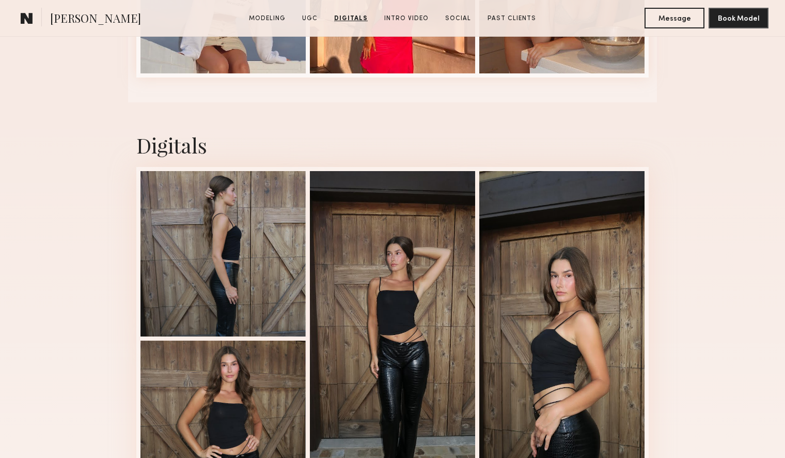
scroll to position [2457, 0]
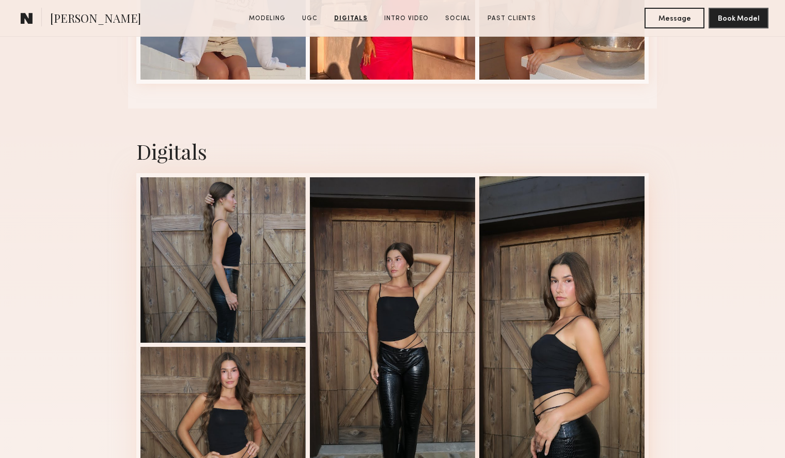
click at [563, 303] on div at bounding box center [561, 343] width 165 height 335
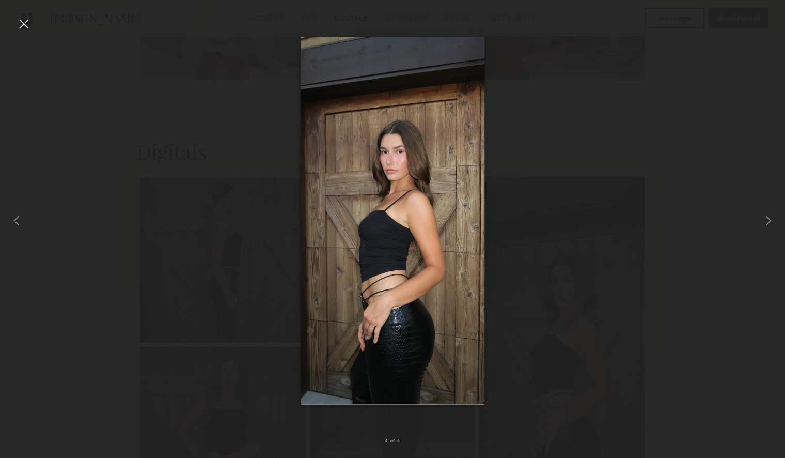
click at [563, 303] on div at bounding box center [561, 343] width 165 height 335
click at [23, 24] on div at bounding box center [24, 24] width 17 height 17
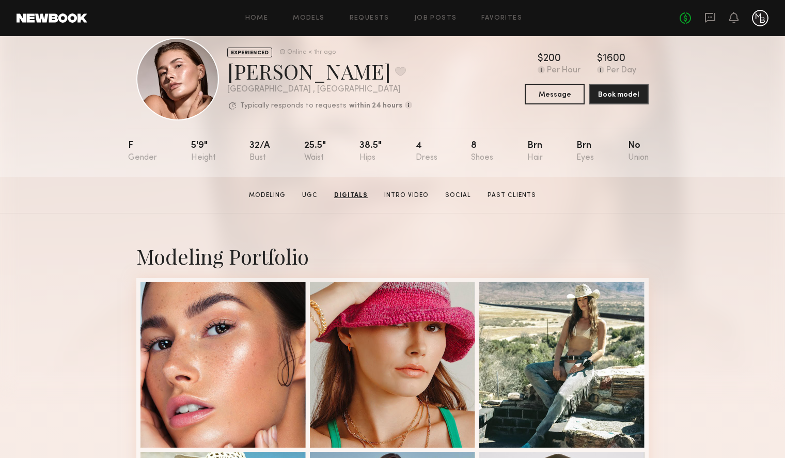
scroll to position [0, 0]
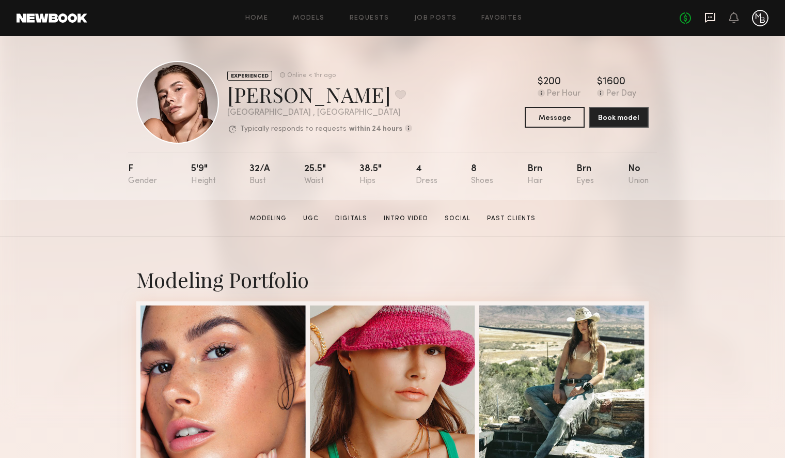
click at [709, 20] on icon at bounding box center [710, 18] width 10 height 10
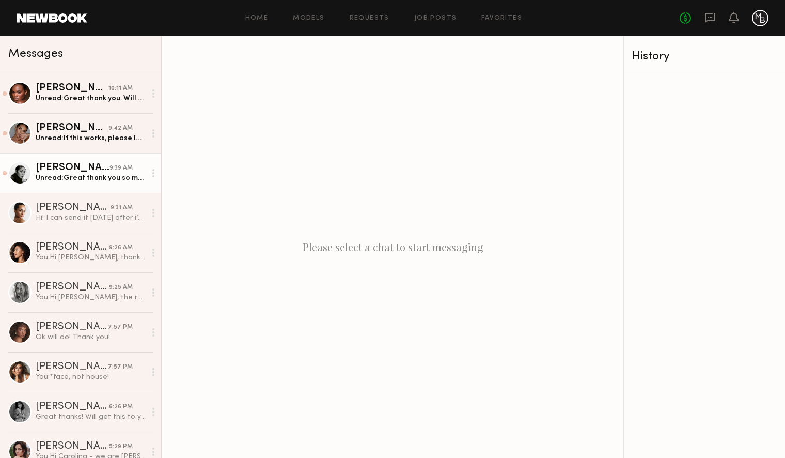
click at [116, 179] on div "Unread: Great thank you so much! I’m going to be on set today and we wrap right…" at bounding box center [91, 178] width 110 height 10
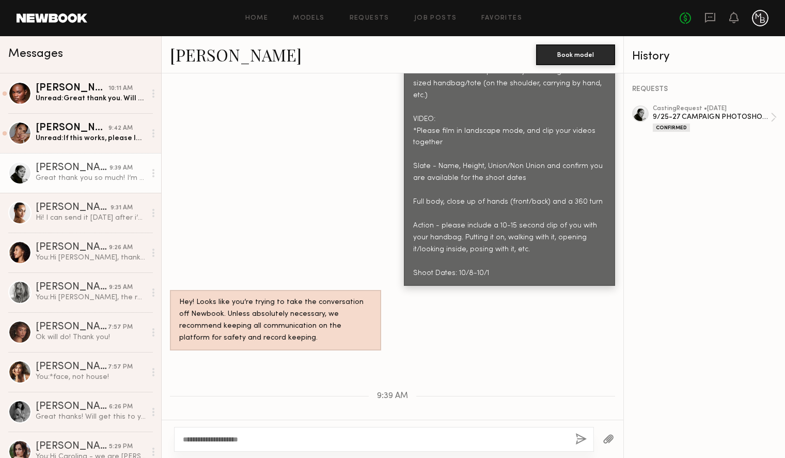
scroll to position [845, 0]
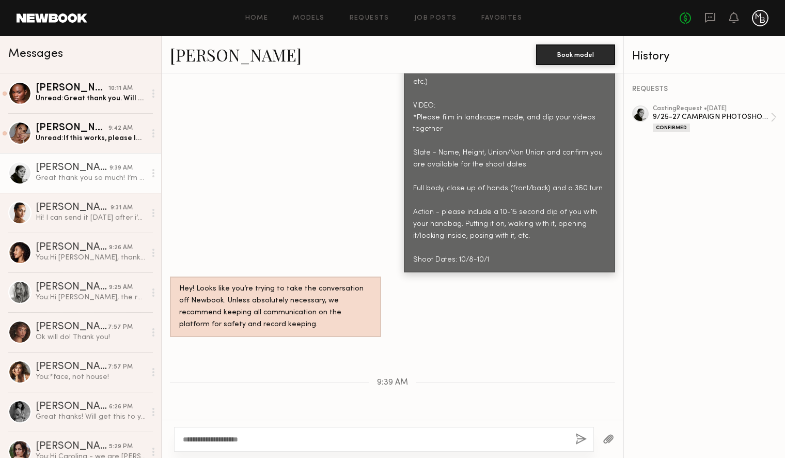
type textarea "**********"
click at [580, 440] on button "button" at bounding box center [581, 439] width 11 height 13
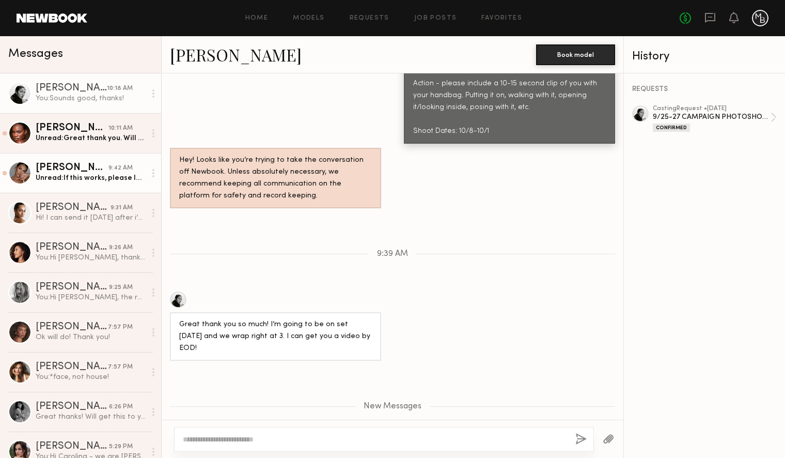
click at [89, 179] on div "Unread: If this works, please let me know what you need from me and where to se…" at bounding box center [91, 178] width 110 height 10
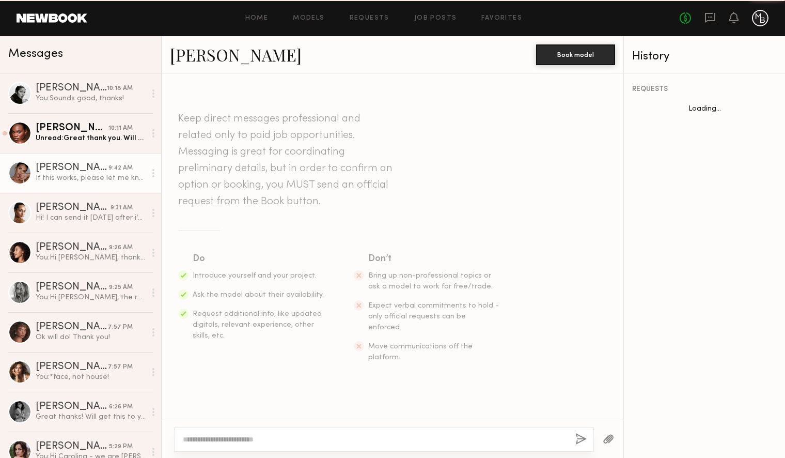
scroll to position [272, 0]
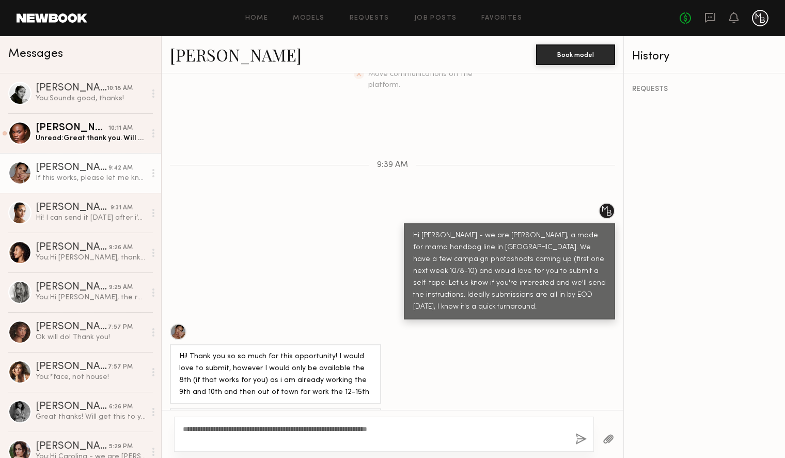
type textarea "**********"
click at [576, 438] on button "button" at bounding box center [581, 439] width 11 height 13
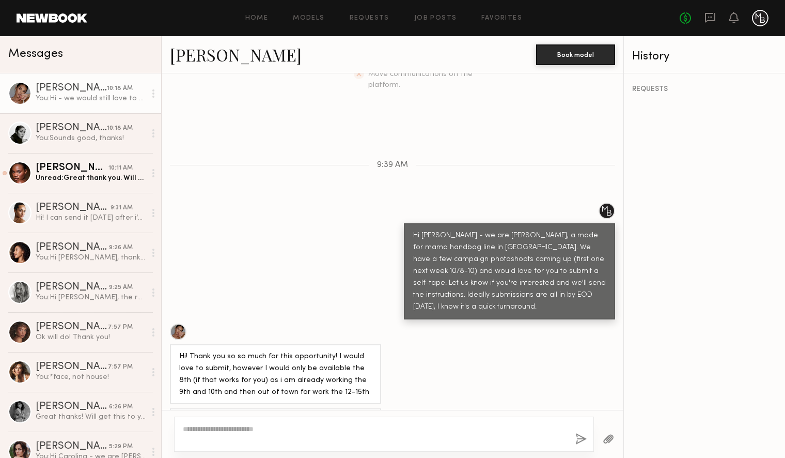
scroll to position [392, 0]
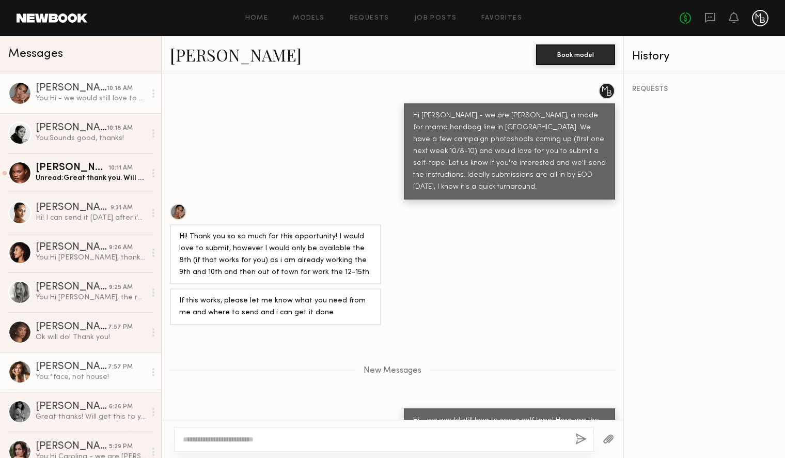
click at [86, 375] on div "You: *face, not house!" at bounding box center [91, 377] width 110 height 10
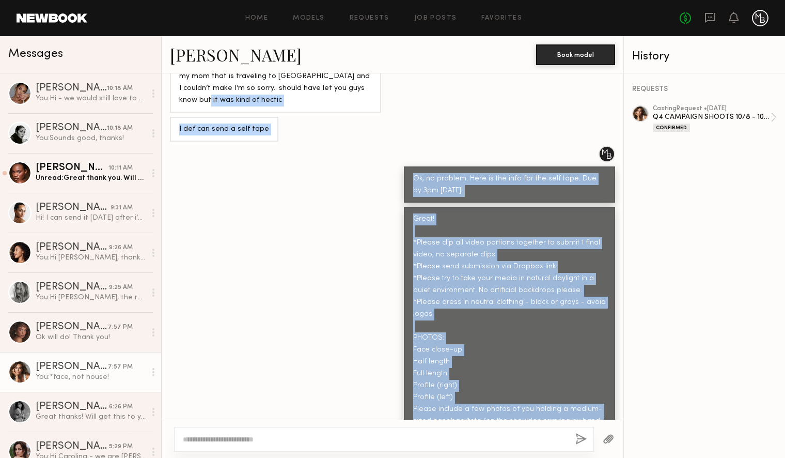
scroll to position [338, 0]
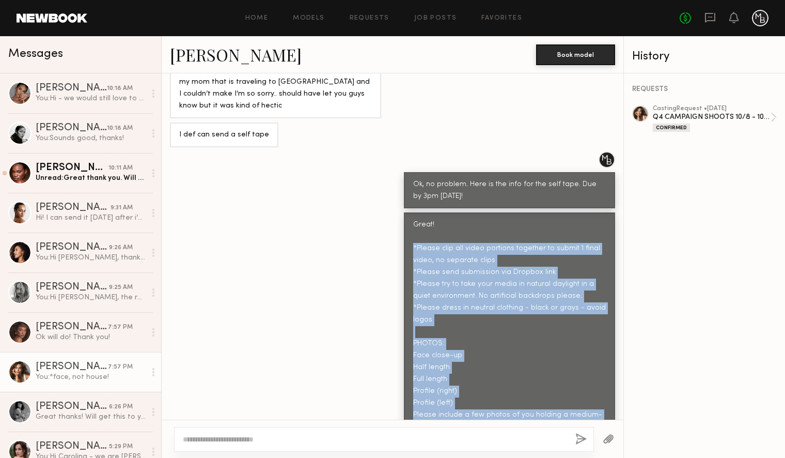
drag, startPoint x: 609, startPoint y: 239, endPoint x: 398, endPoint y: 245, distance: 210.9
click at [402, 246] on div "Great! *Please clip all video portions together to submit 1 final video, no sep…" at bounding box center [393, 426] width 462 height 428
copy div "*Please clip all video portions together to submit 1 final video, no separate c…"
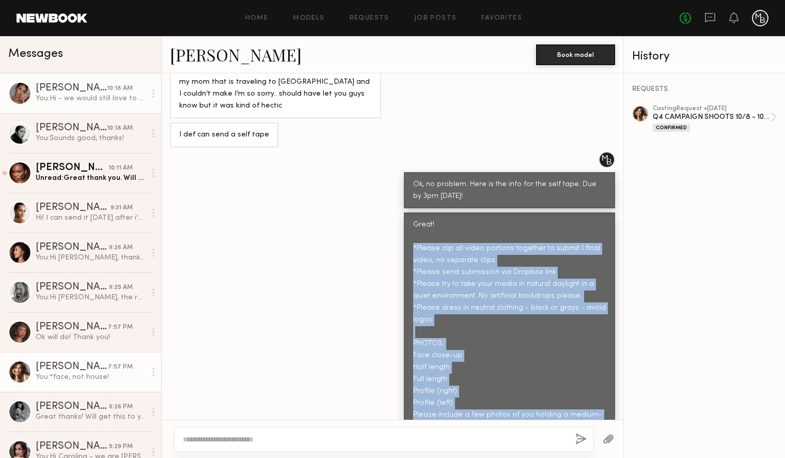
click at [64, 105] on link "Jesiree D. 10:18 AM You: Hi - we would still love to see a self tape! Here are …" at bounding box center [80, 93] width 161 height 40
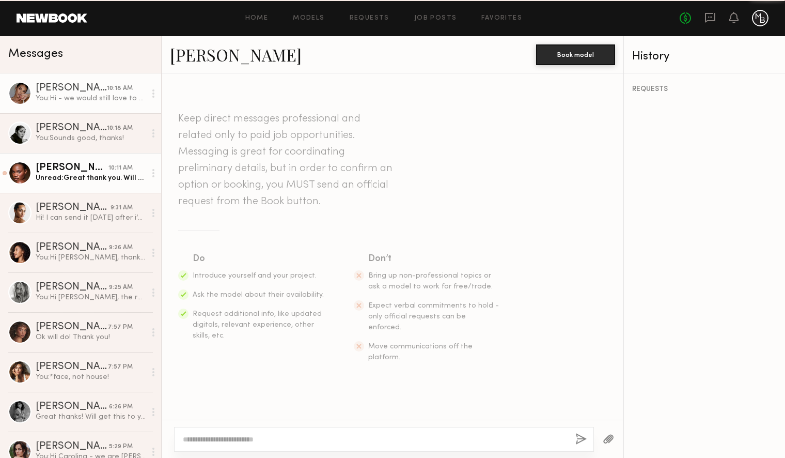
scroll to position [313, 0]
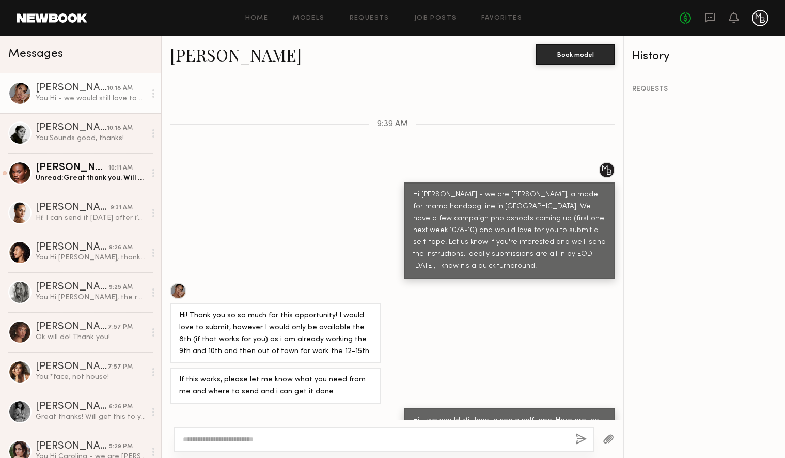
click at [257, 442] on textarea at bounding box center [375, 439] width 384 height 10
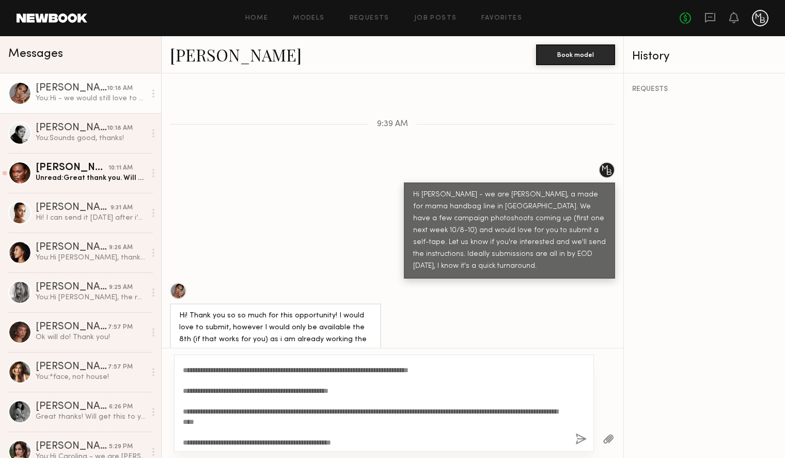
scroll to position [164, 0]
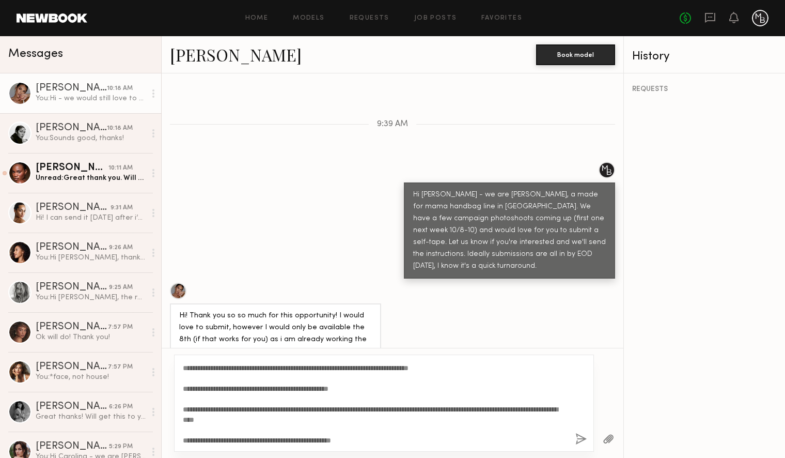
click at [275, 417] on textarea "**********" at bounding box center [375, 403] width 384 height 83
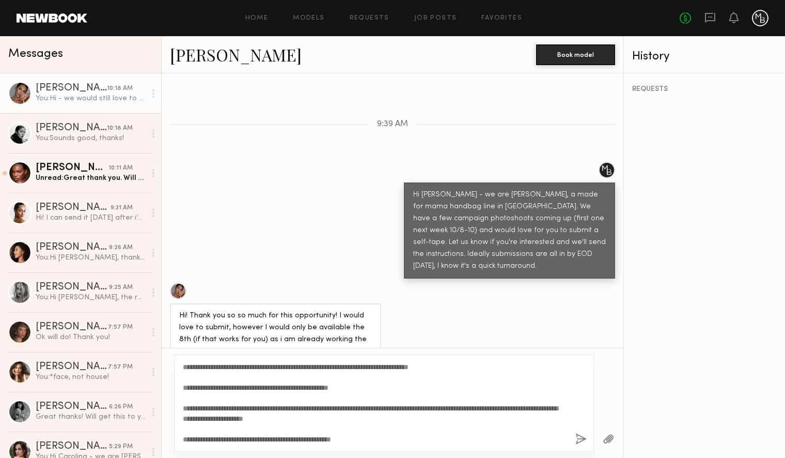
click at [380, 438] on textarea "**********" at bounding box center [375, 403] width 384 height 83
type textarea "**********"
click at [581, 439] on button "button" at bounding box center [581, 439] width 11 height 13
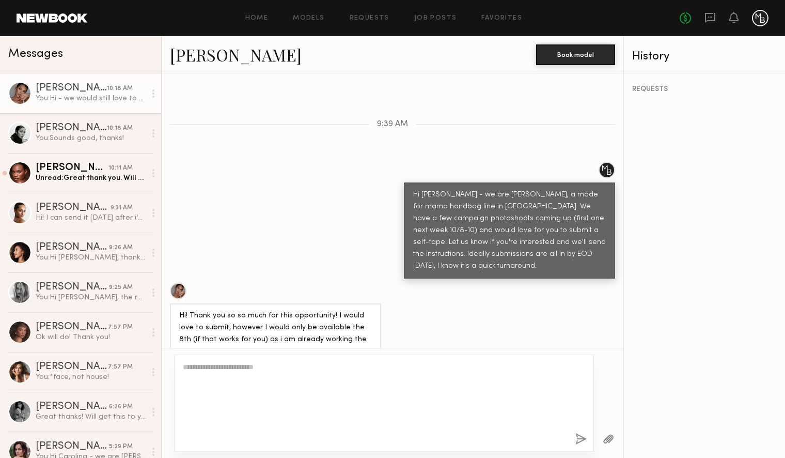
scroll to position [0, 0]
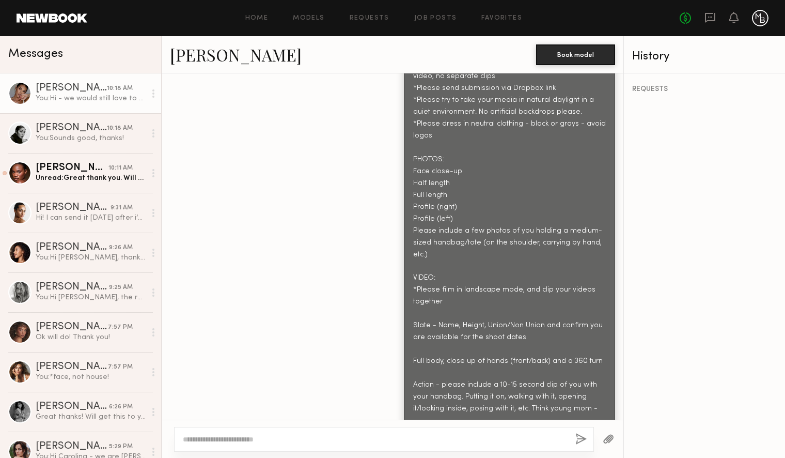
click at [452, 437] on textarea at bounding box center [375, 439] width 384 height 10
type textarea "**********"
click at [582, 437] on button "button" at bounding box center [581, 439] width 11 height 13
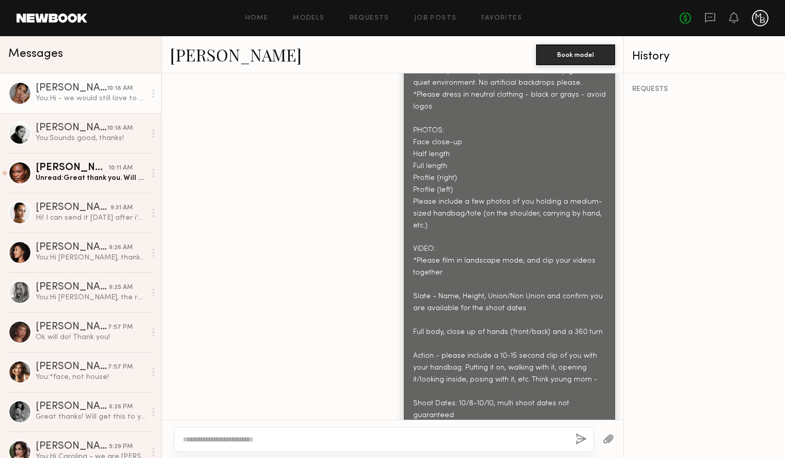
scroll to position [824, 0]
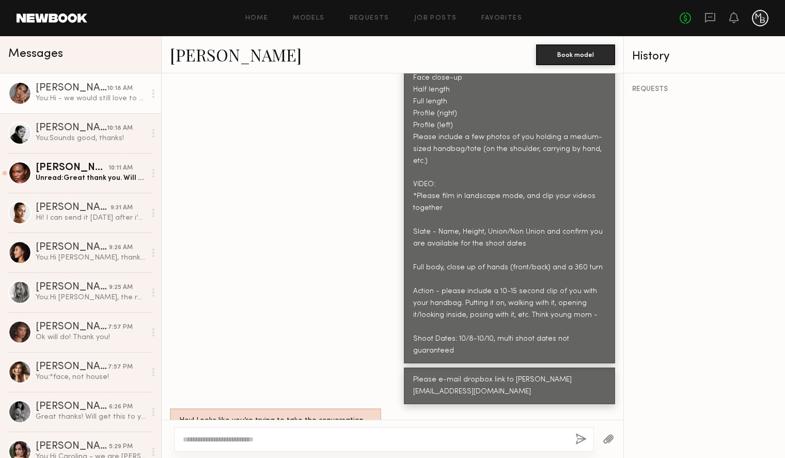
click at [20, 90] on div at bounding box center [19, 93] width 23 height 23
click at [196, 57] on link "[PERSON_NAME]" at bounding box center [236, 54] width 132 height 22
click at [68, 178] on div "Unread: Great thank you. Will do" at bounding box center [91, 178] width 110 height 10
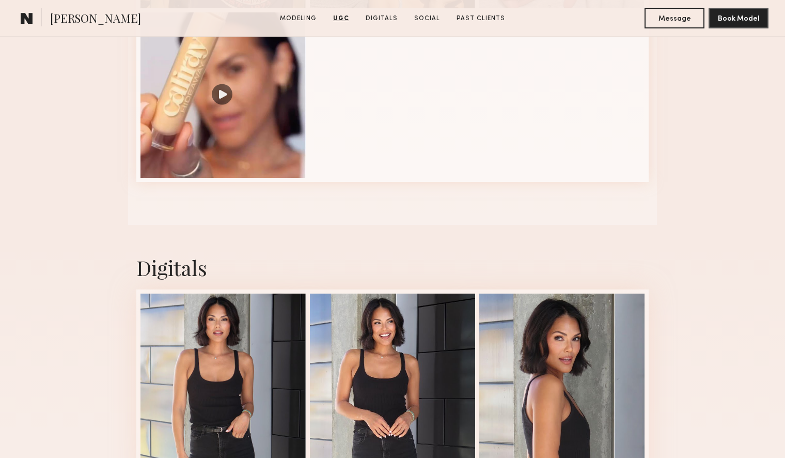
scroll to position [1296, 0]
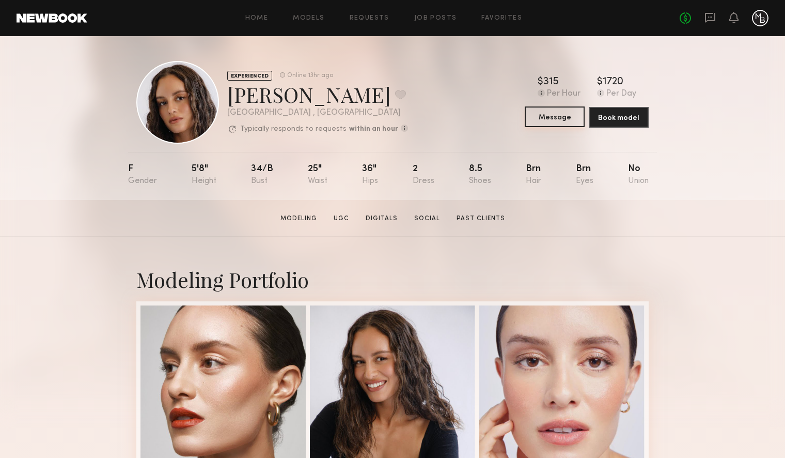
click at [547, 113] on button "Message" at bounding box center [555, 116] width 60 height 21
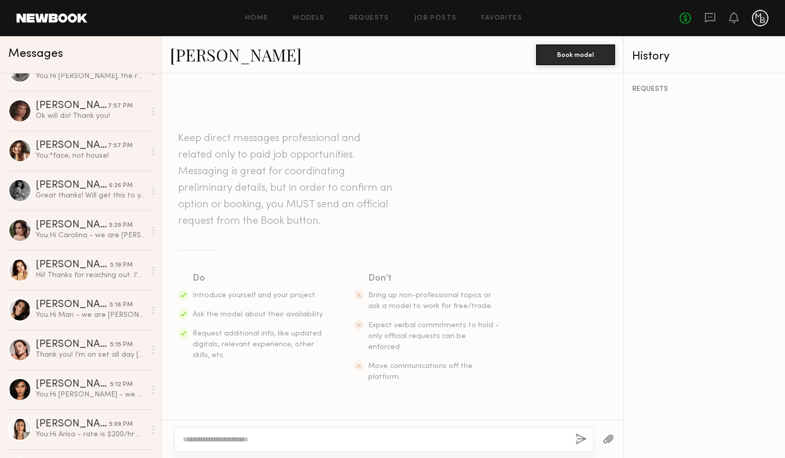
scroll to position [223, 0]
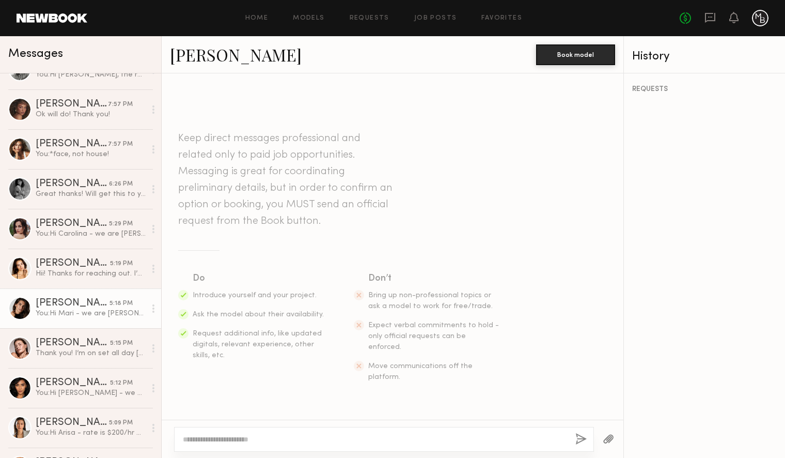
click at [97, 310] on div "You: Hi Mari - we are Mina Baie, a made for mama handbag line in Los Angeles. W…" at bounding box center [91, 313] width 110 height 10
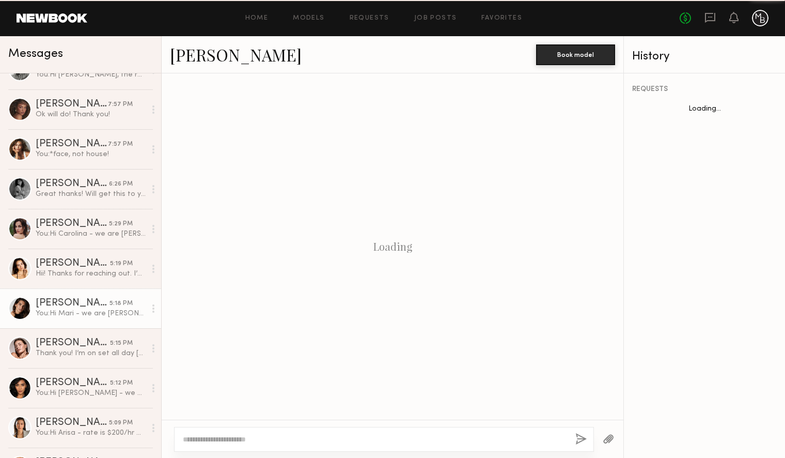
scroll to position [135, 0]
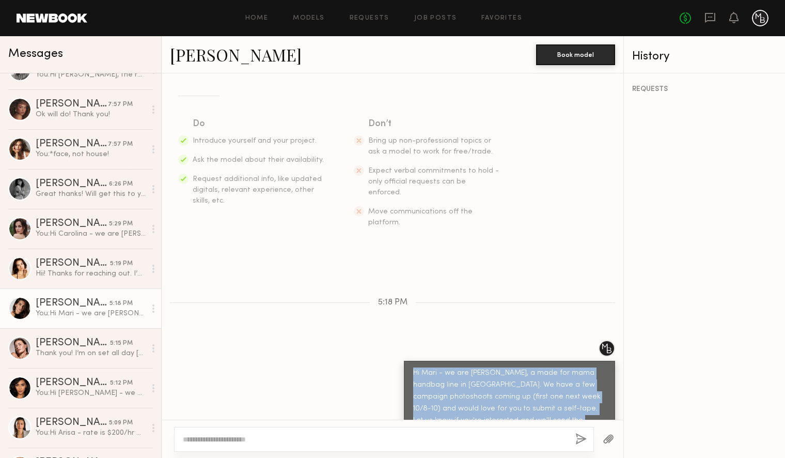
drag, startPoint x: 519, startPoint y: 404, endPoint x: 389, endPoint y: 345, distance: 143.6
click at [406, 361] on div "Hi Mari - we are Mina Baie, a made for mama handbag line in Los Angeles. We hav…" at bounding box center [509, 403] width 211 height 84
copy div "Hi Mari - we are Mina Baie, a made for mama handbag line in Los Angeles. We hav…"
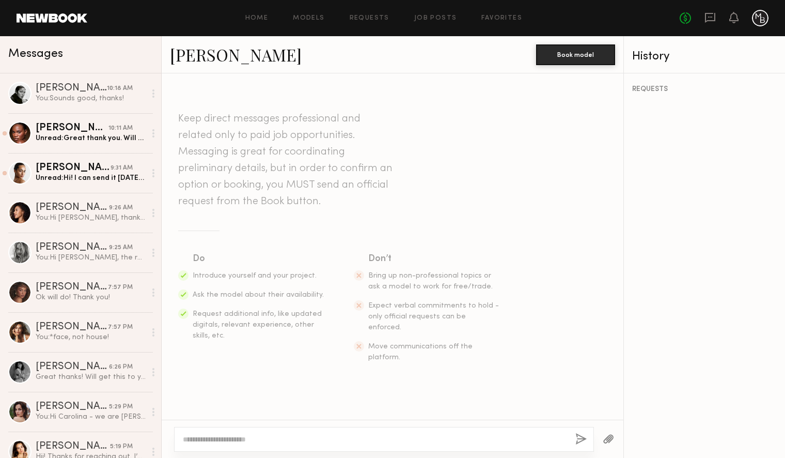
scroll to position [135, 0]
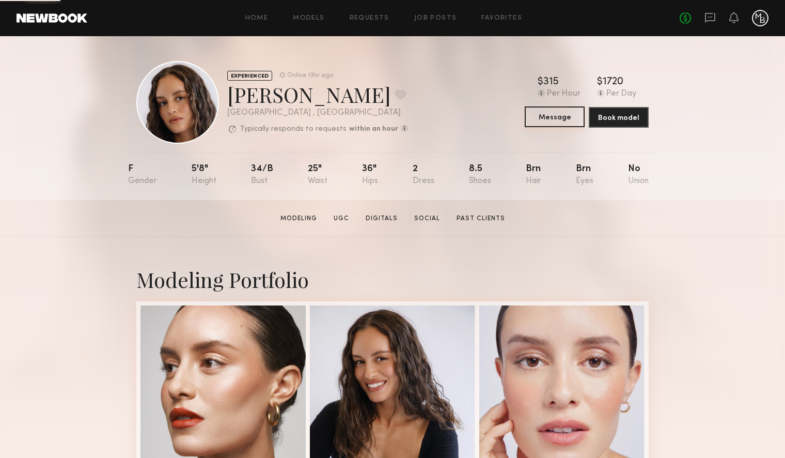
click at [545, 118] on button "Message" at bounding box center [555, 116] width 60 height 21
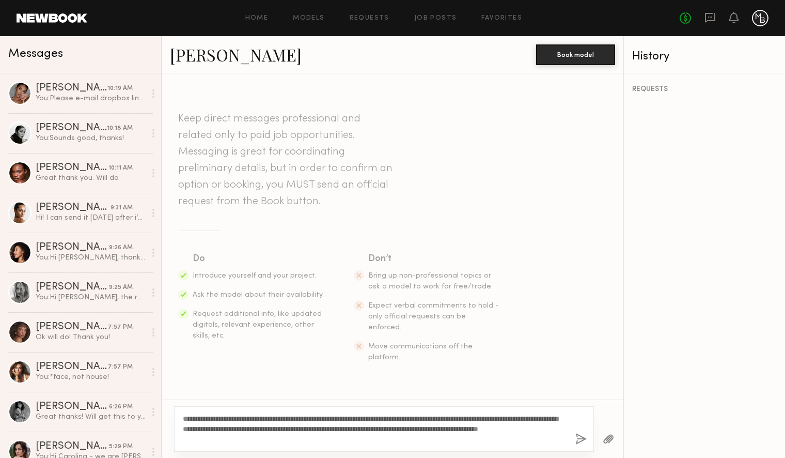
drag, startPoint x: 208, startPoint y: 417, endPoint x: 193, endPoint y: 420, distance: 15.2
click at [193, 420] on textarea "**********" at bounding box center [375, 428] width 384 height 31
type textarea "**********"
click at [574, 441] on div "**********" at bounding box center [384, 428] width 420 height 45
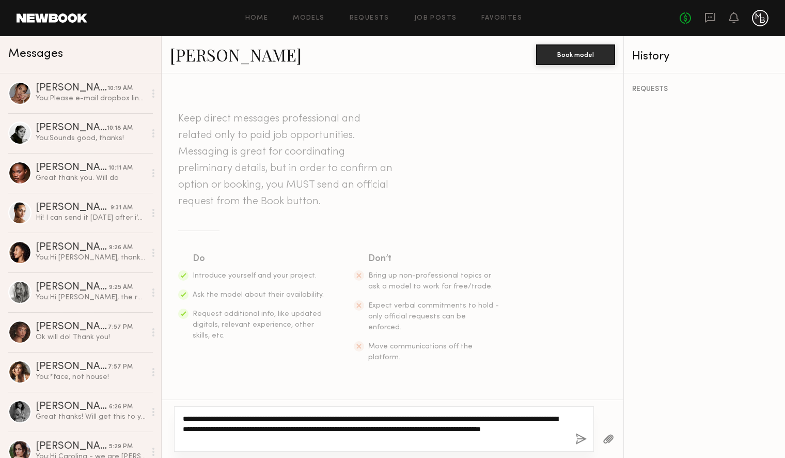
click at [306, 437] on textarea "**********" at bounding box center [375, 428] width 384 height 31
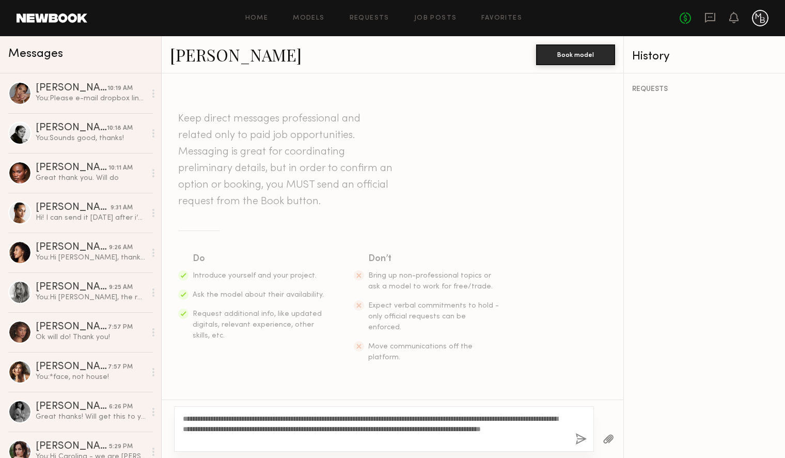
click at [580, 441] on button "button" at bounding box center [581, 439] width 11 height 13
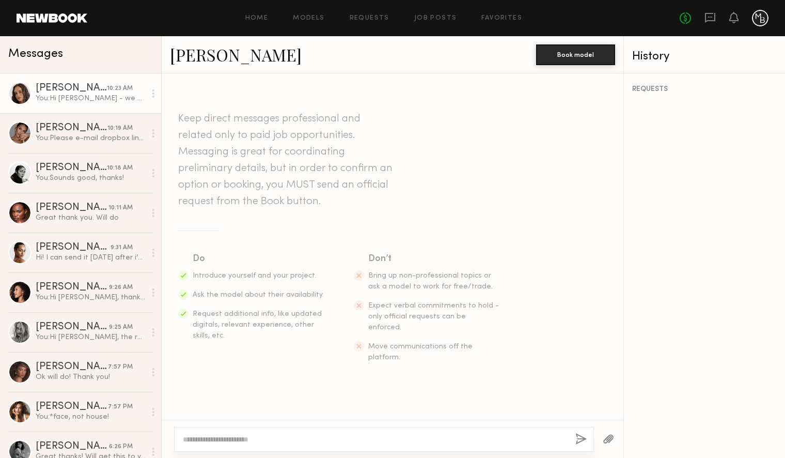
scroll to position [135, 0]
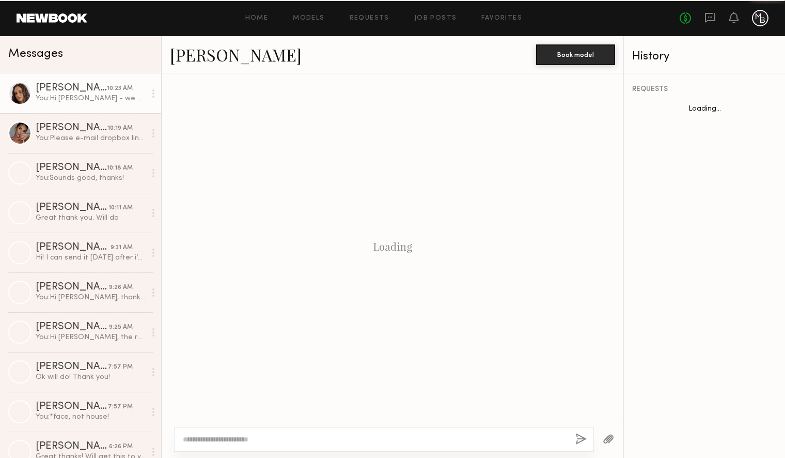
scroll to position [135, 0]
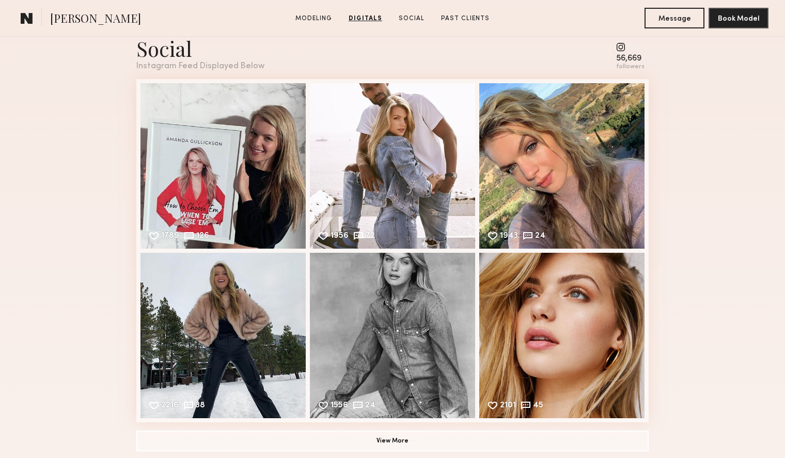
scroll to position [1512, 0]
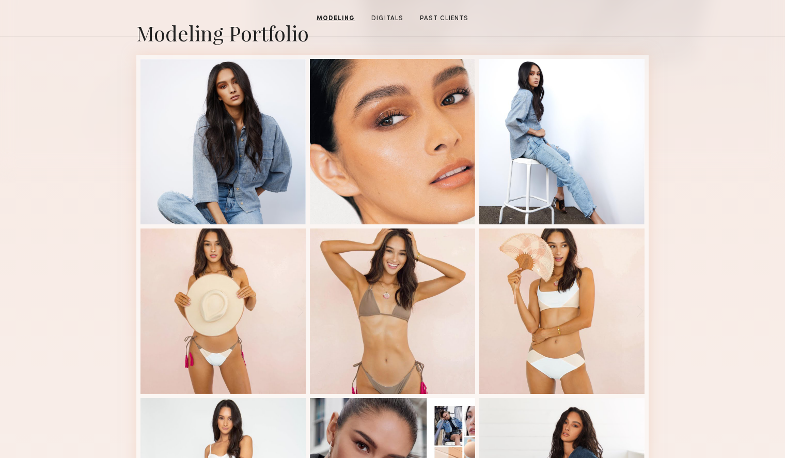
scroll to position [196, 0]
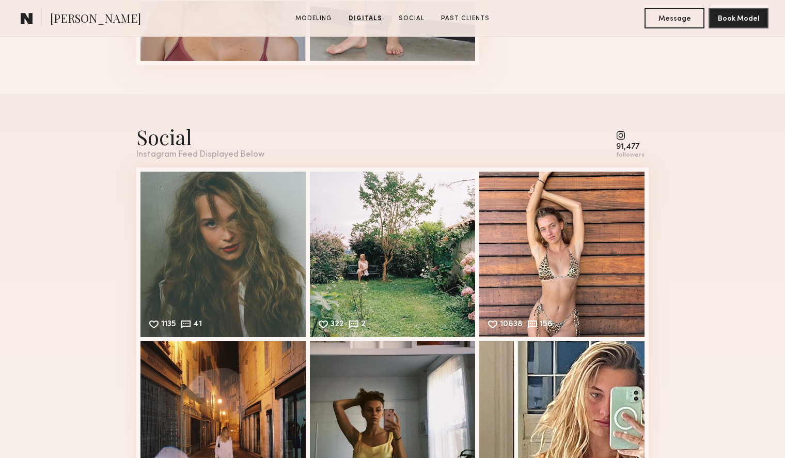
scroll to position [1413, 0]
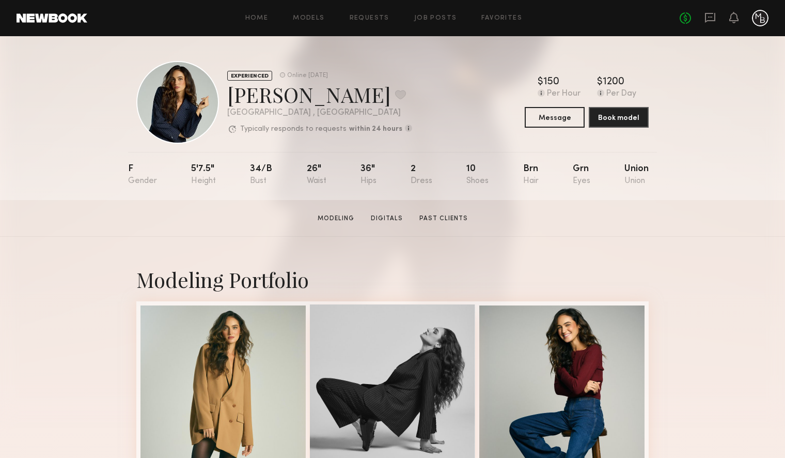
drag, startPoint x: 387, startPoint y: 218, endPoint x: 398, endPoint y: 234, distance: 19.2
click at [388, 219] on link "Digitals" at bounding box center [387, 218] width 40 height 9
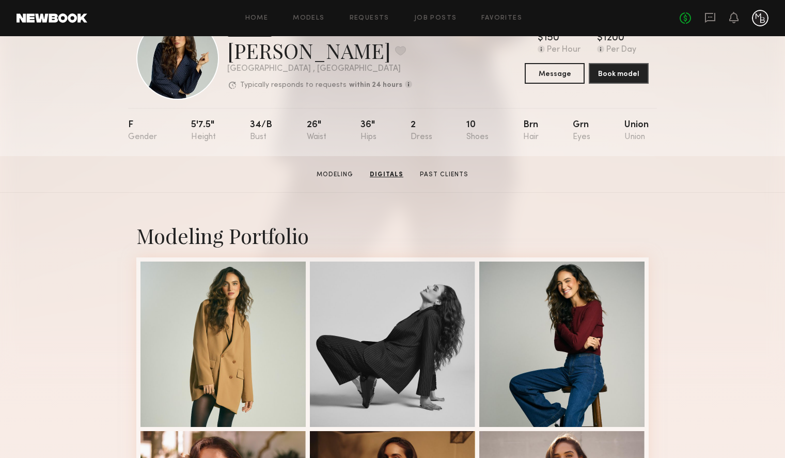
scroll to position [33, 0]
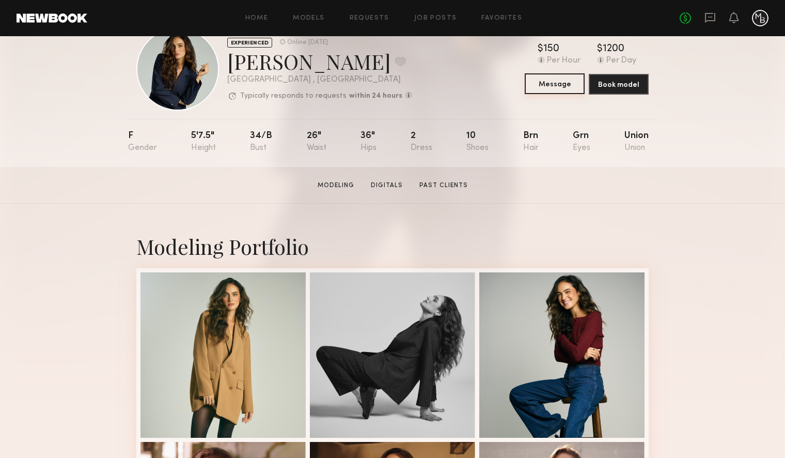
click at [556, 81] on button "Message" at bounding box center [555, 83] width 60 height 21
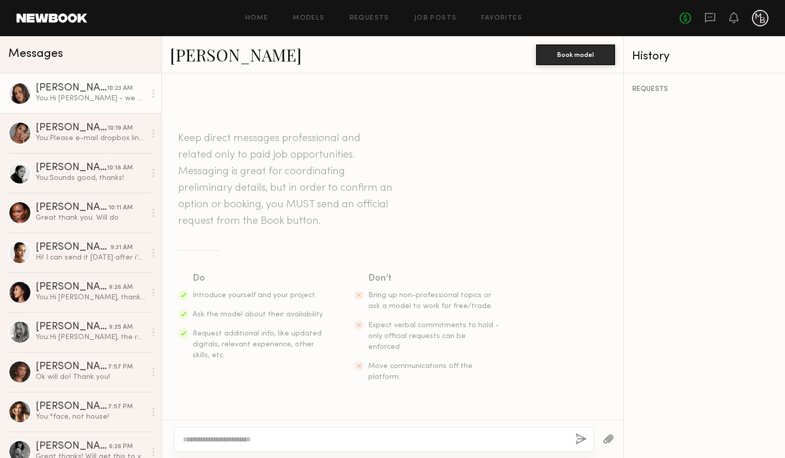
drag, startPoint x: 81, startPoint y: 99, endPoint x: 82, endPoint y: 104, distance: 5.3
click at [81, 99] on div "You: Hi Jamie - we are Mina Baie, a made for mama handbag line in Los Angeles. …" at bounding box center [91, 99] width 110 height 10
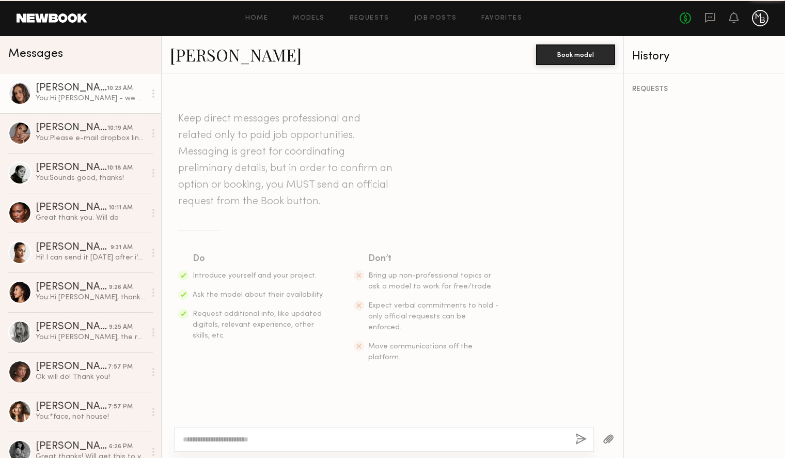
scroll to position [135, 0]
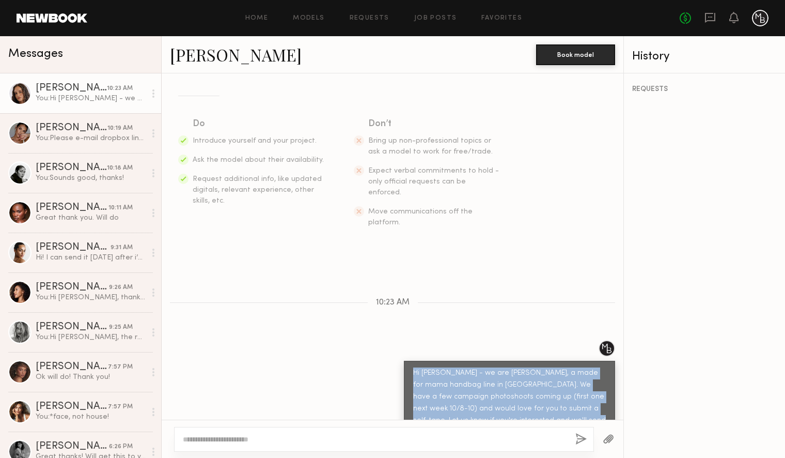
drag, startPoint x: 481, startPoint y: 393, endPoint x: 398, endPoint y: 347, distance: 94.3
click at [397, 354] on div "Hi Jamie - we are Mina Baie, a made for mama handbag line in Los Angeles. We ha…" at bounding box center [393, 392] width 462 height 105
copy div "Hi Jamie - we are Mina Baie, a made for mama handbag line in Los Angeles. We ha…"
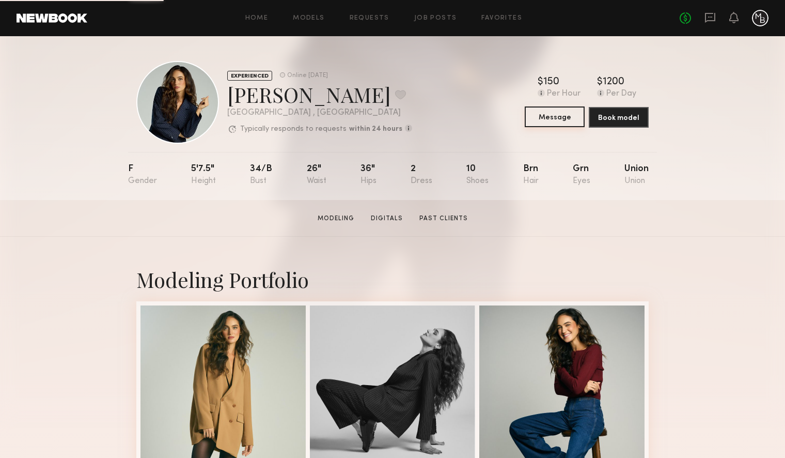
click at [552, 120] on button "Message" at bounding box center [555, 116] width 60 height 21
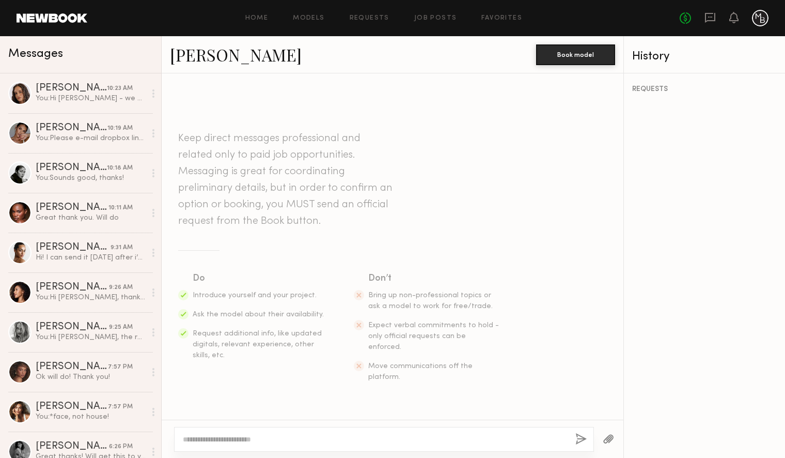
click at [337, 437] on textarea at bounding box center [375, 439] width 384 height 10
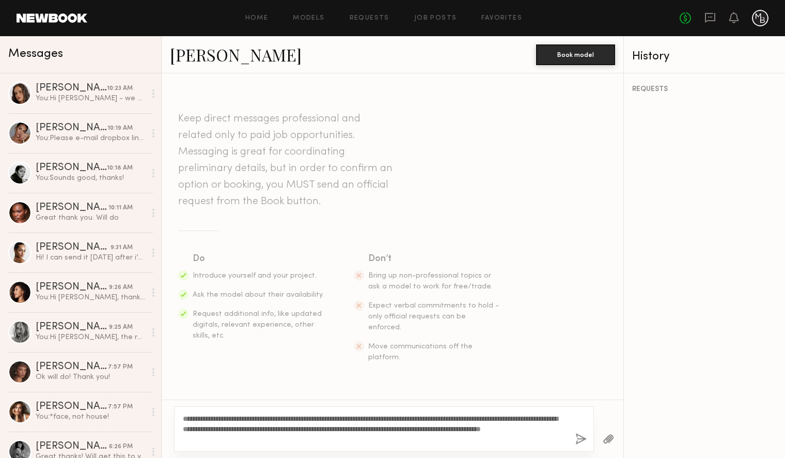
drag, startPoint x: 211, startPoint y: 420, endPoint x: 190, endPoint y: 421, distance: 20.7
click at [190, 421] on textarea "**********" at bounding box center [375, 428] width 384 height 31
type textarea "**********"
click at [577, 437] on button "button" at bounding box center [581, 439] width 11 height 13
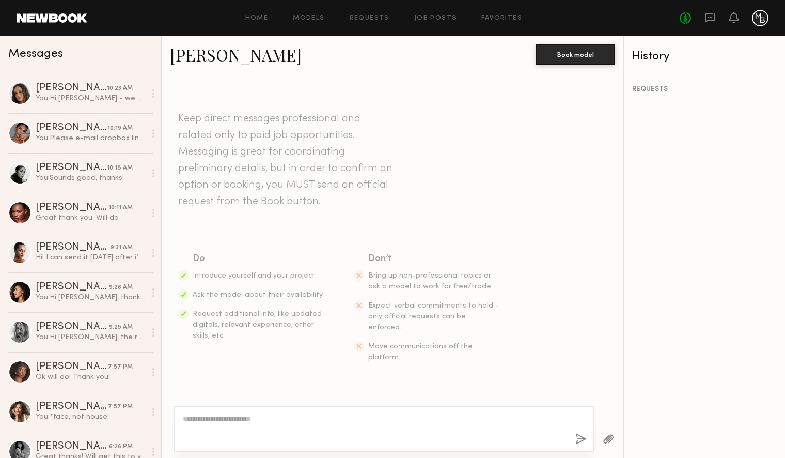
scroll to position [135, 0]
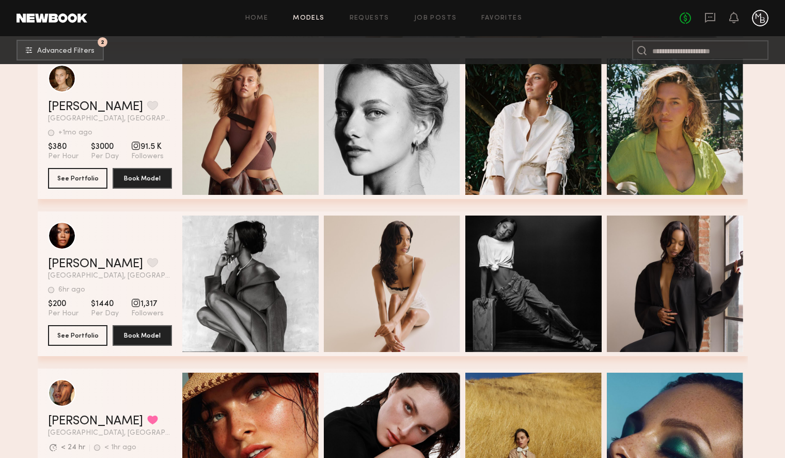
scroll to position [13380, 0]
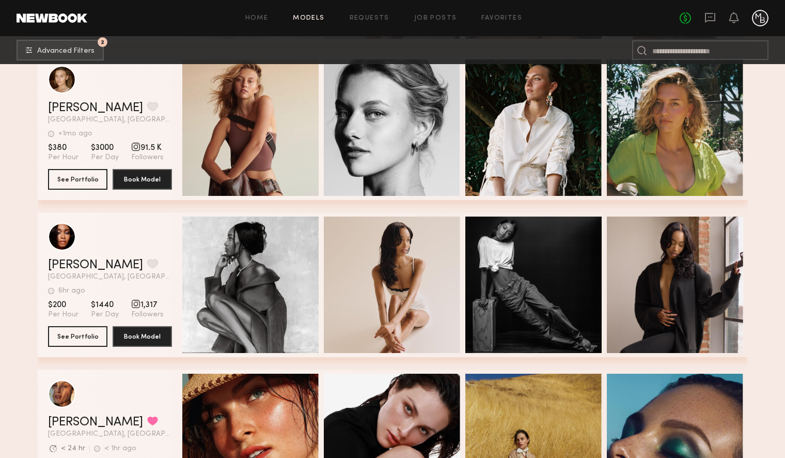
drag, startPoint x: 70, startPoint y: 177, endPoint x: 67, endPoint y: 181, distance: 5.3
click at [88, 178] on button "See Portfolio" at bounding box center [77, 178] width 59 height 21
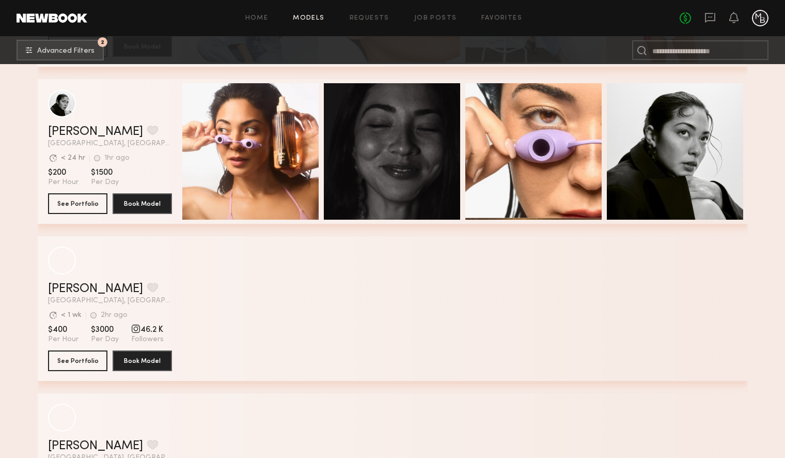
scroll to position [15104, 0]
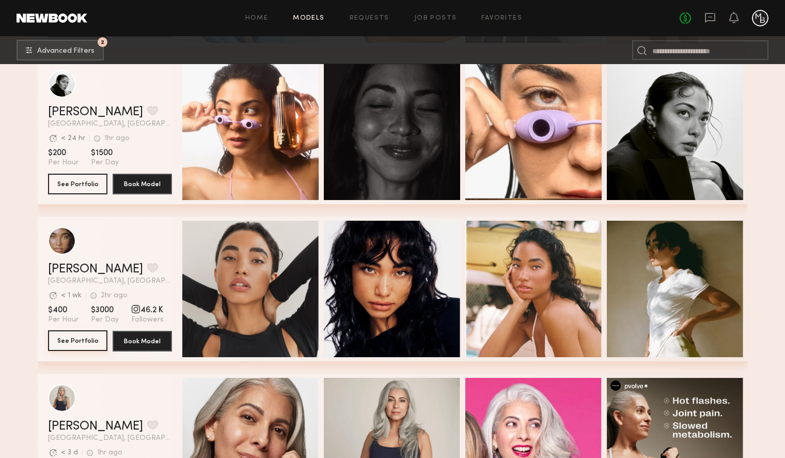
click at [91, 341] on button "See Portfolio" at bounding box center [77, 340] width 59 height 21
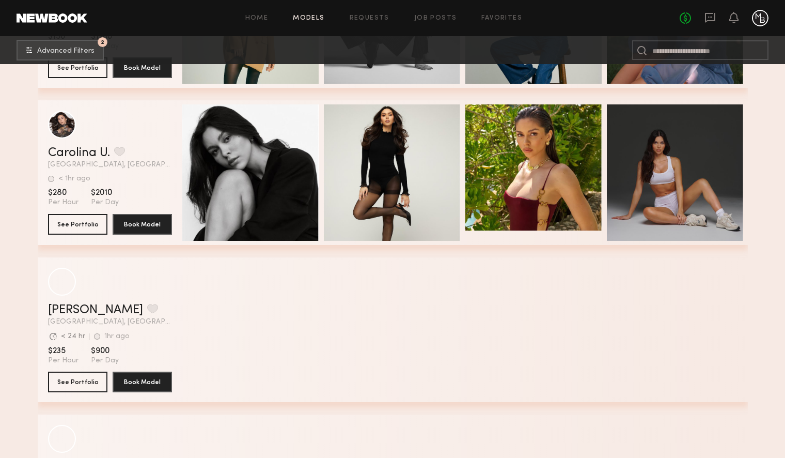
scroll to position [17130, 0]
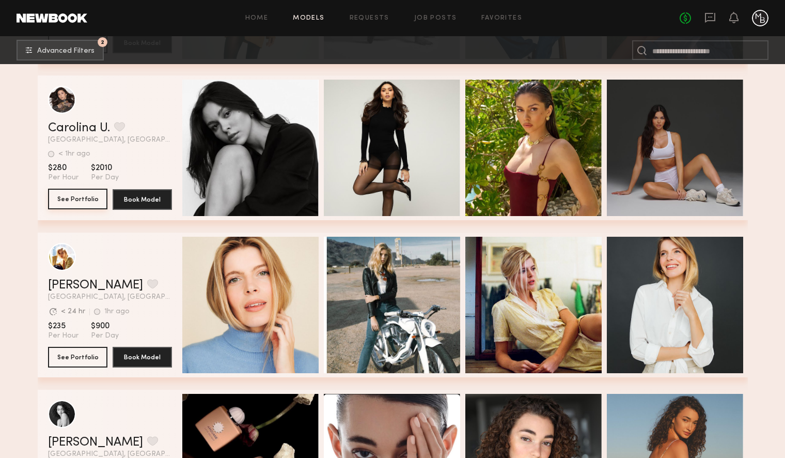
click at [82, 200] on button "See Portfolio" at bounding box center [77, 199] width 59 height 21
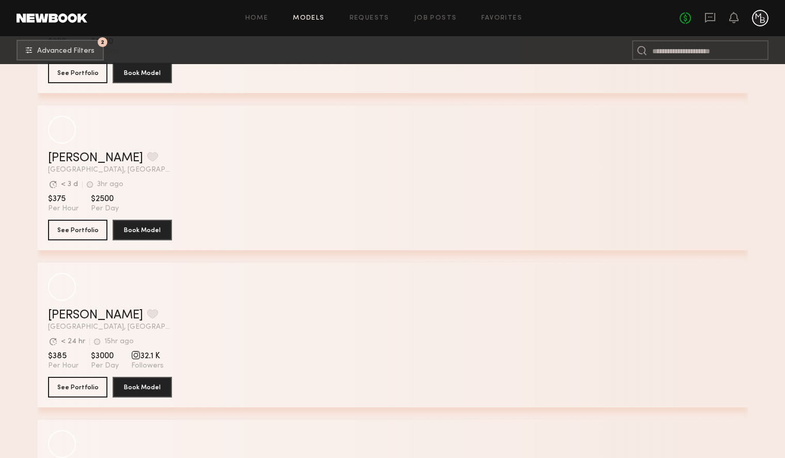
scroll to position [21026, 0]
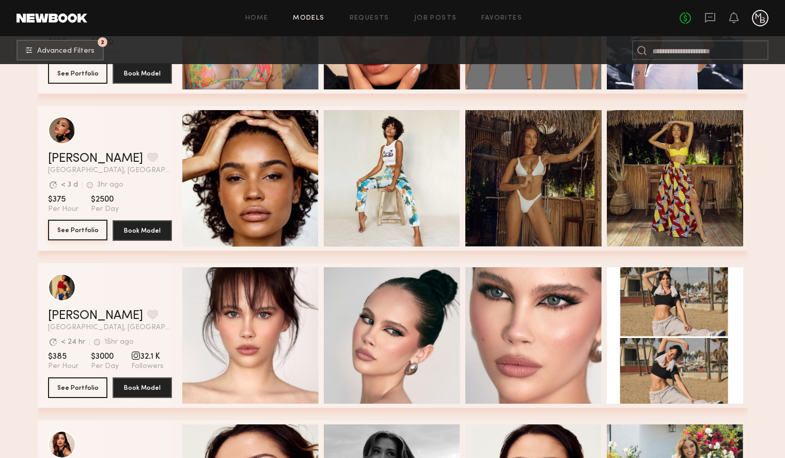
click at [78, 230] on button "See Portfolio" at bounding box center [77, 230] width 59 height 21
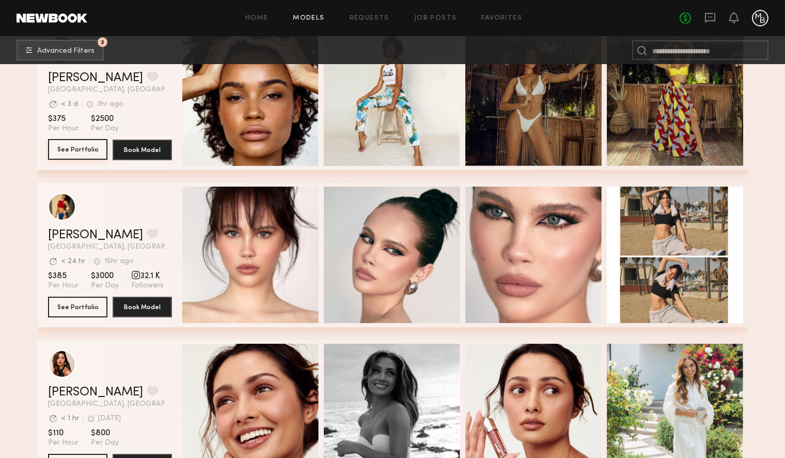
scroll to position [21109, 0]
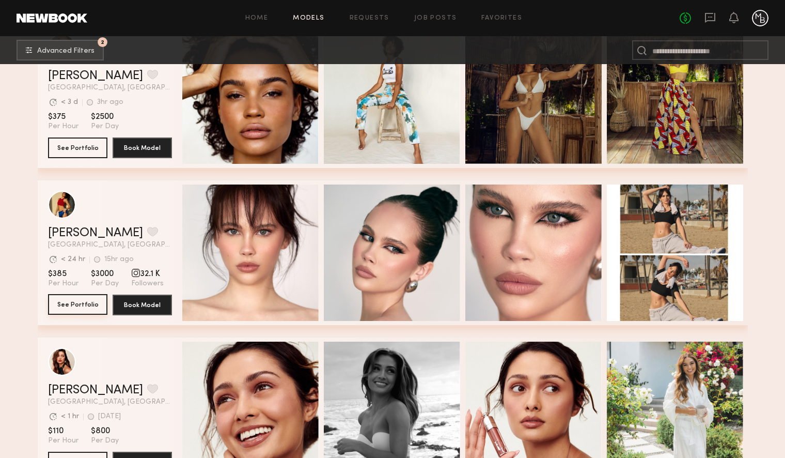
click at [72, 305] on button "See Portfolio" at bounding box center [77, 304] width 59 height 21
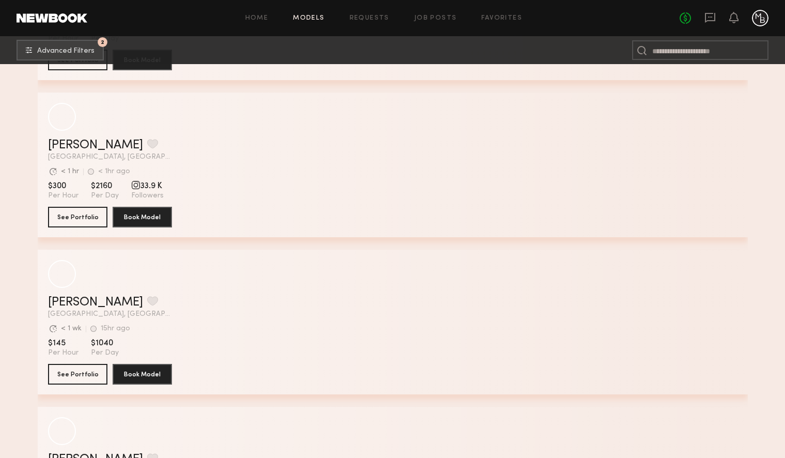
scroll to position [25115, 0]
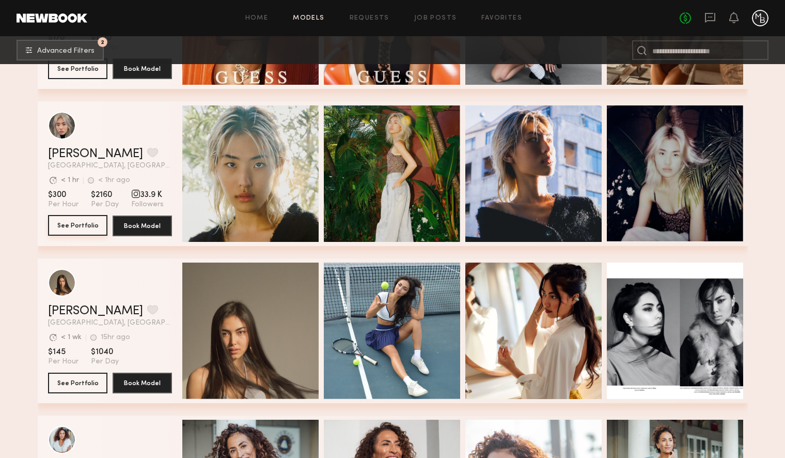
click at [73, 225] on button "See Portfolio" at bounding box center [77, 225] width 59 height 21
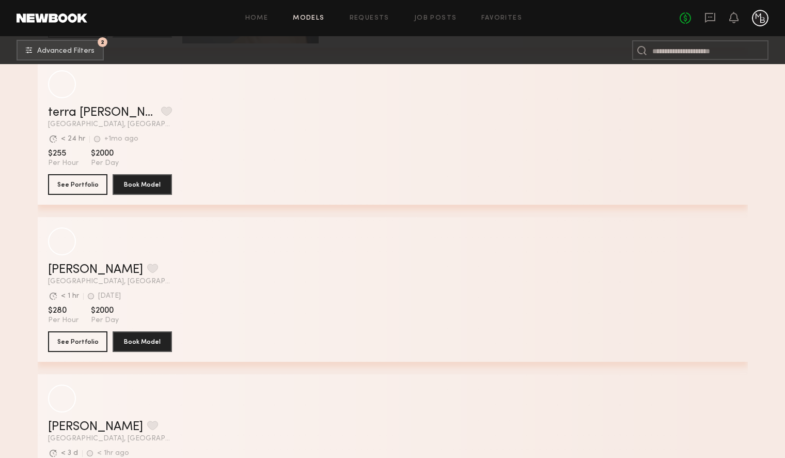
scroll to position [26725, 0]
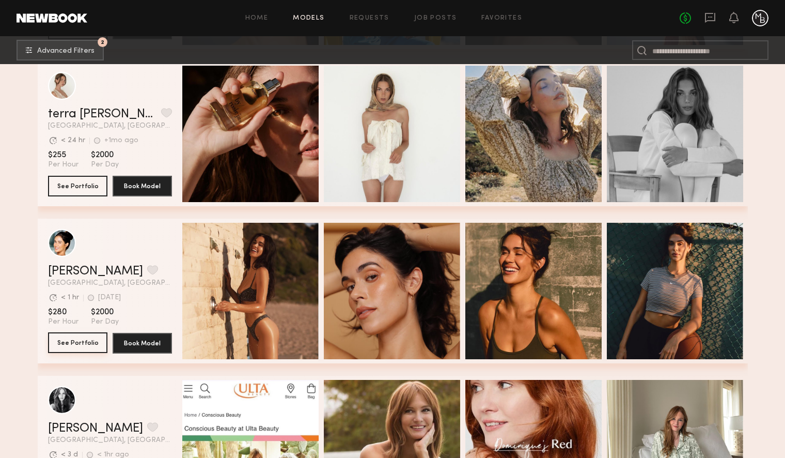
click at [82, 341] on button "See Portfolio" at bounding box center [77, 342] width 59 height 21
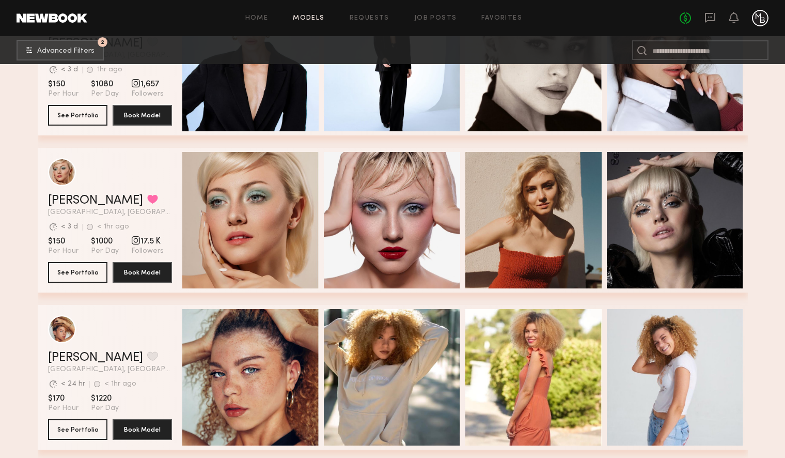
scroll to position [27919, 0]
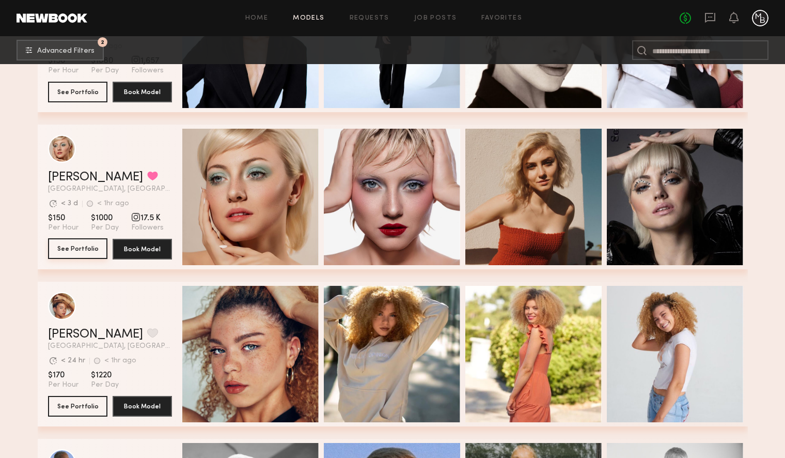
click at [73, 249] on button "See Portfolio" at bounding box center [77, 248] width 59 height 21
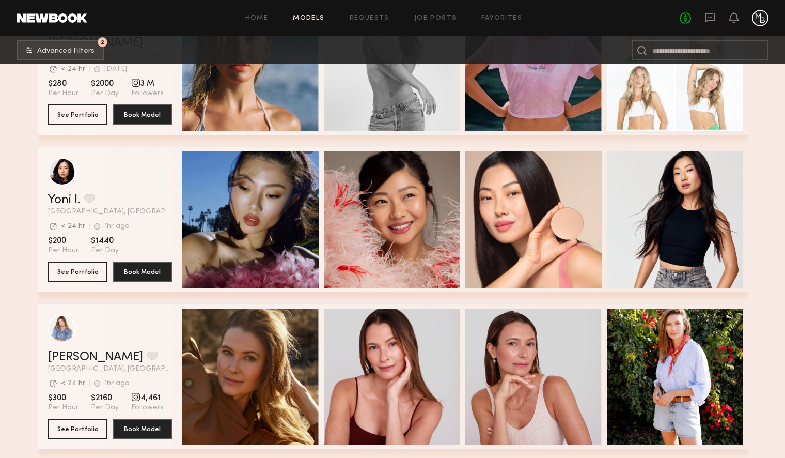
scroll to position [29311, 0]
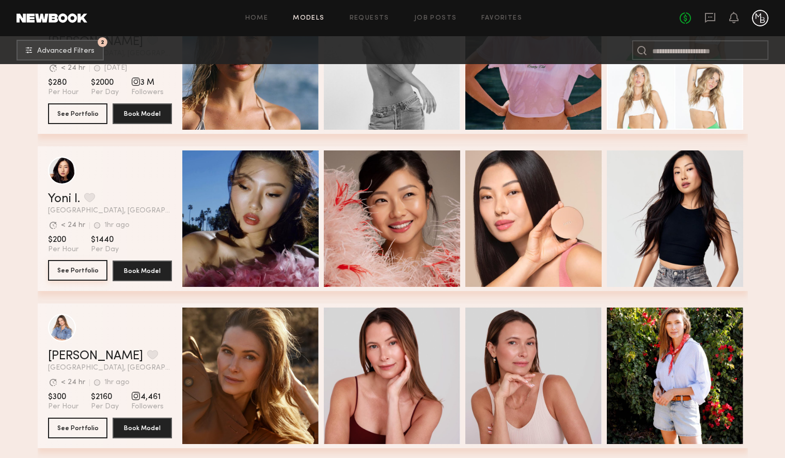
click at [84, 270] on button "See Portfolio" at bounding box center [77, 270] width 59 height 21
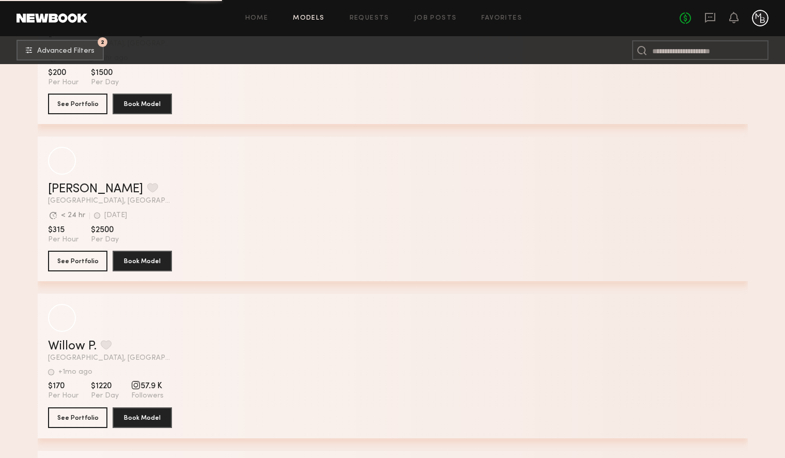
scroll to position [33405, 0]
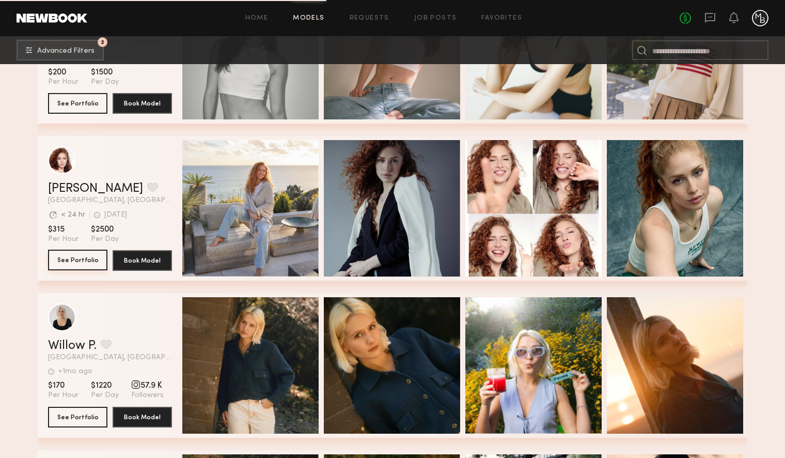
click at [75, 258] on button "See Portfolio" at bounding box center [77, 260] width 59 height 21
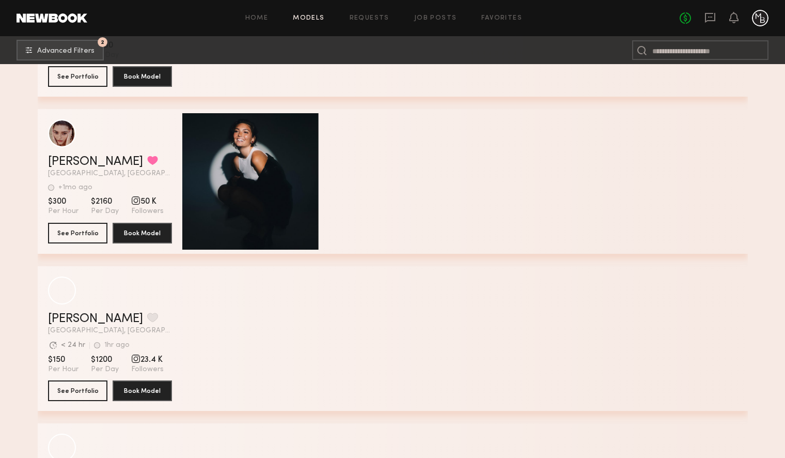
scroll to position [37830, 0]
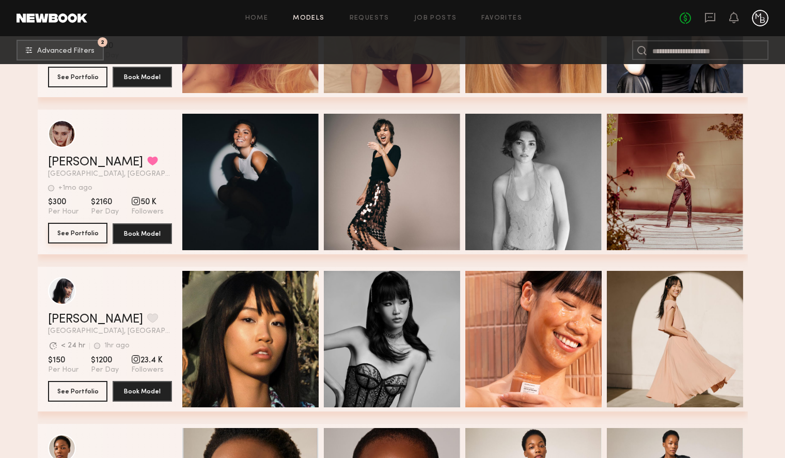
click at [79, 231] on button "See Portfolio" at bounding box center [77, 233] width 59 height 21
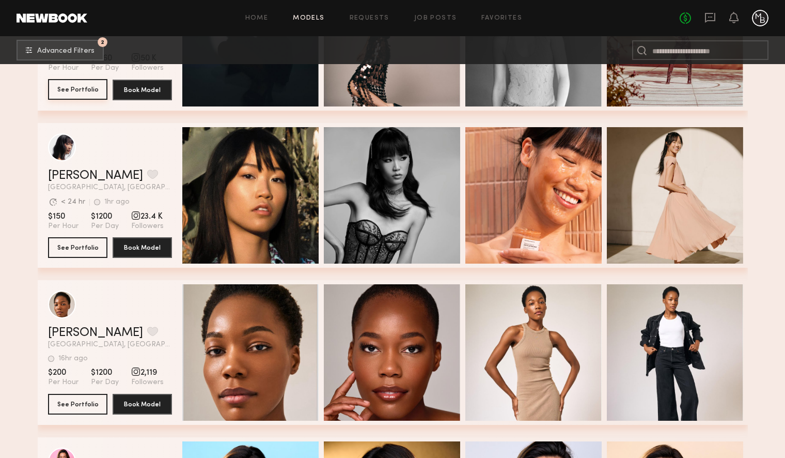
scroll to position [37976, 0]
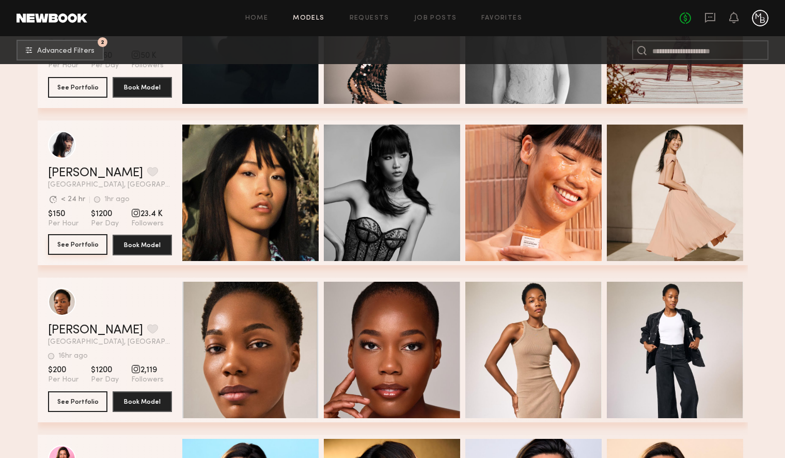
click at [70, 246] on button "See Portfolio" at bounding box center [77, 244] width 59 height 21
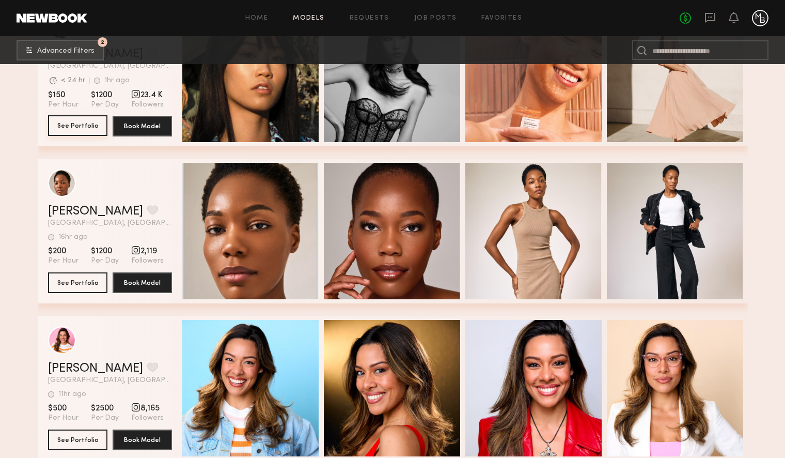
scroll to position [38190, 0]
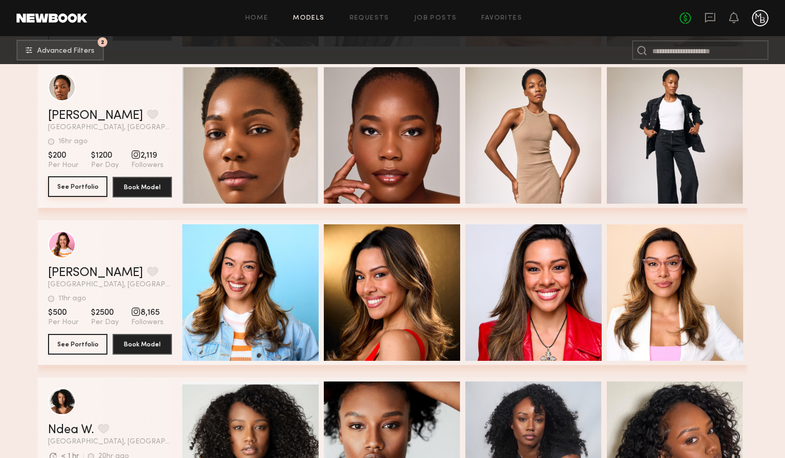
click at [72, 187] on button "See Portfolio" at bounding box center [77, 186] width 59 height 21
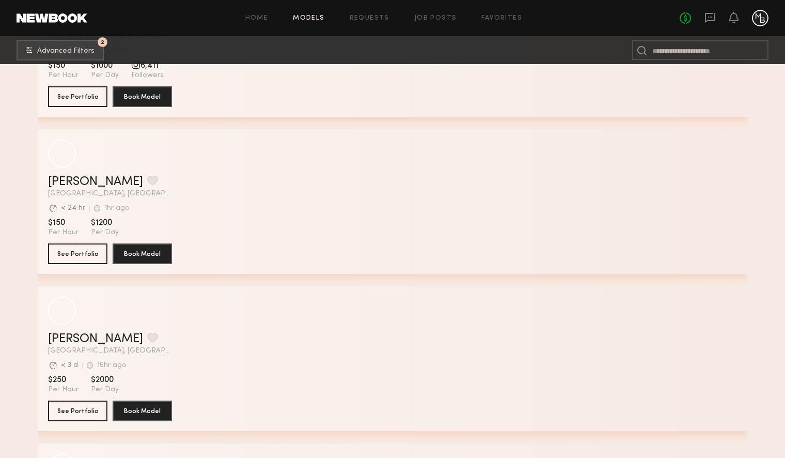
scroll to position [44270, 0]
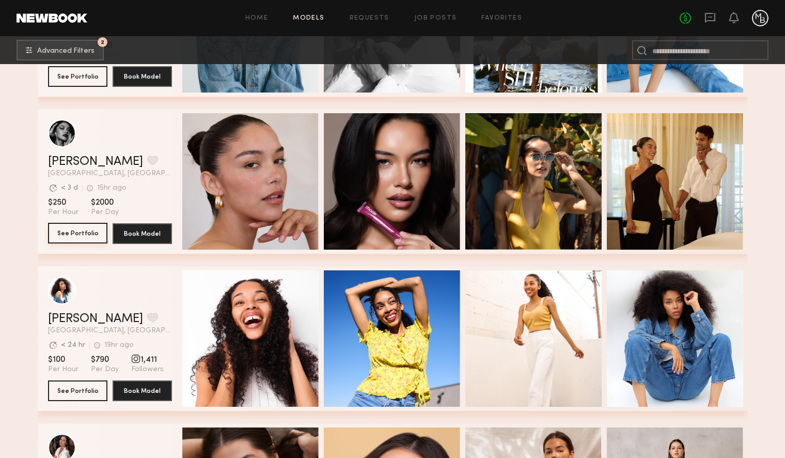
click at [89, 236] on button "See Portfolio" at bounding box center [77, 233] width 59 height 21
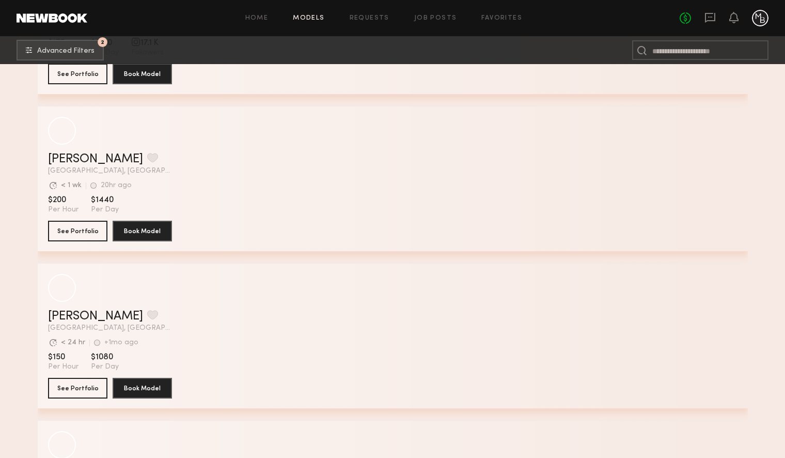
scroll to position [52443, 0]
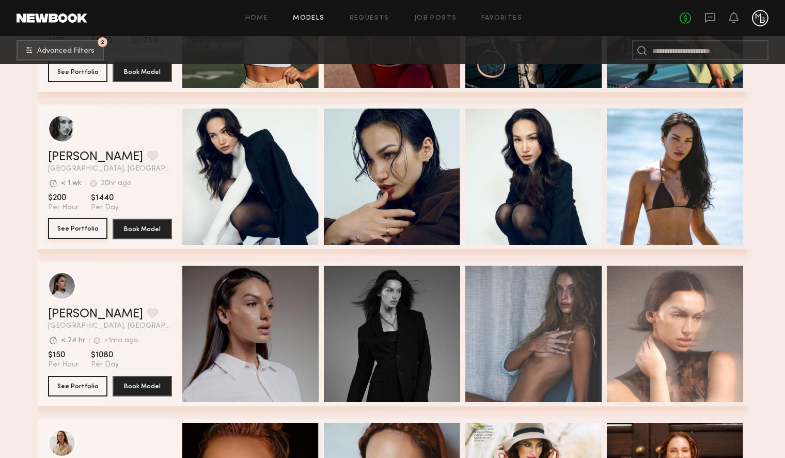
click at [73, 230] on button "See Portfolio" at bounding box center [77, 228] width 59 height 21
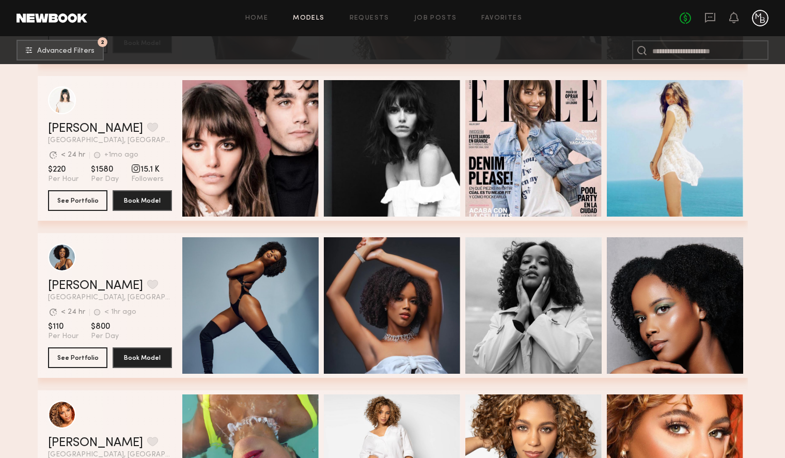
scroll to position [53413, 0]
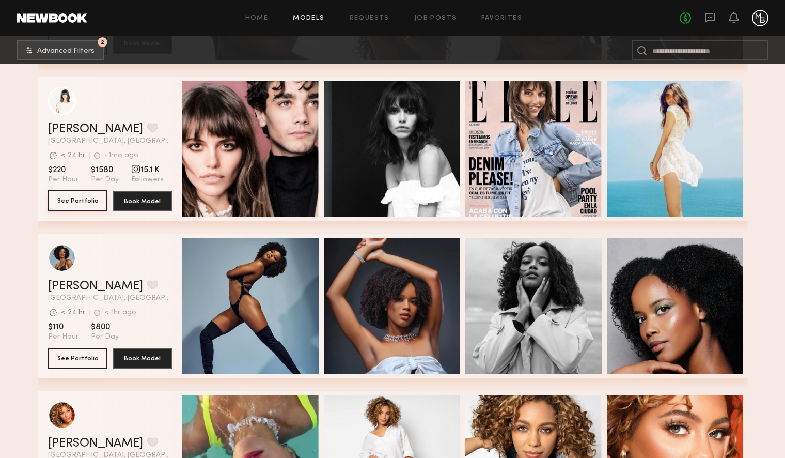
click at [79, 199] on button "See Portfolio" at bounding box center [77, 200] width 59 height 21
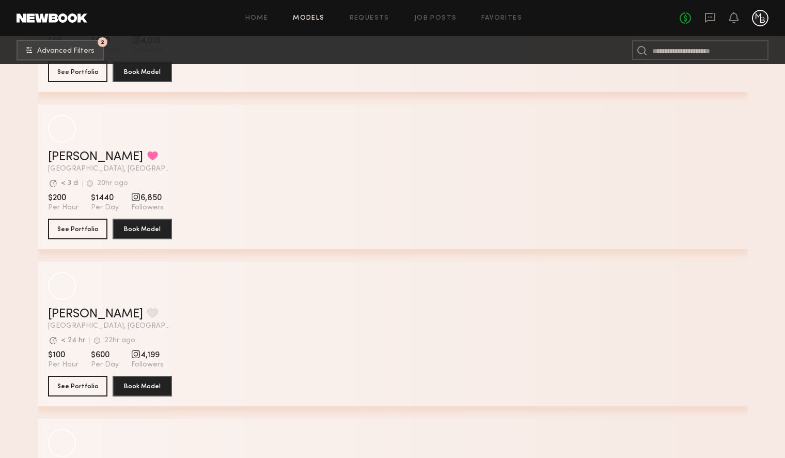
scroll to position [57642, 0]
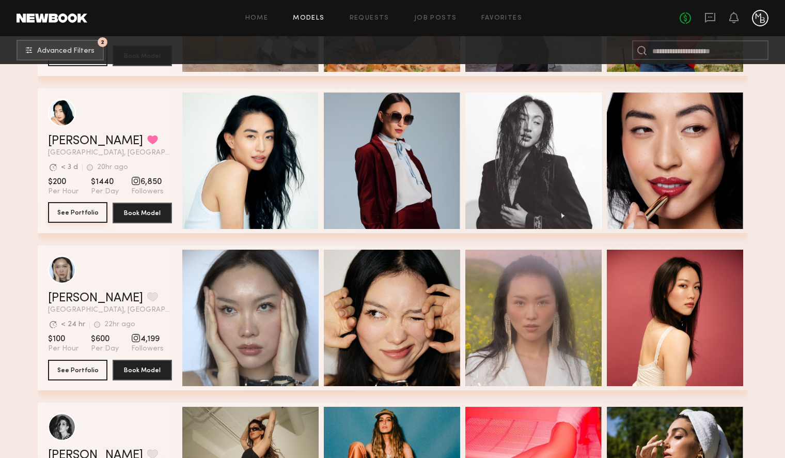
click at [63, 209] on button "See Portfolio" at bounding box center [77, 212] width 59 height 21
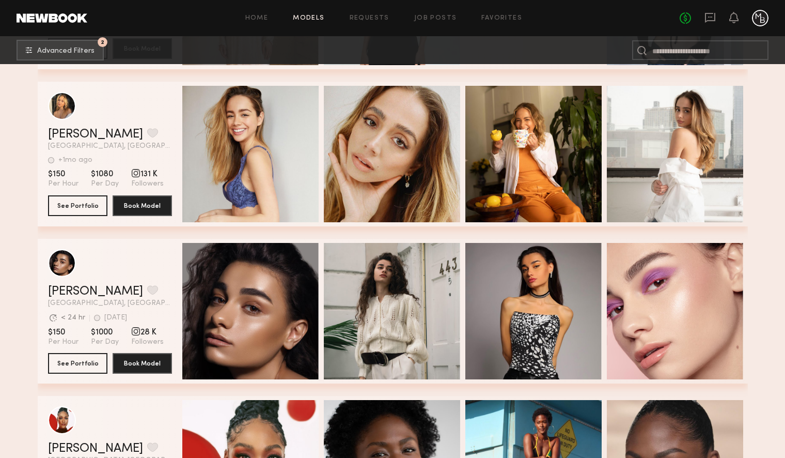
scroll to position [60080, 0]
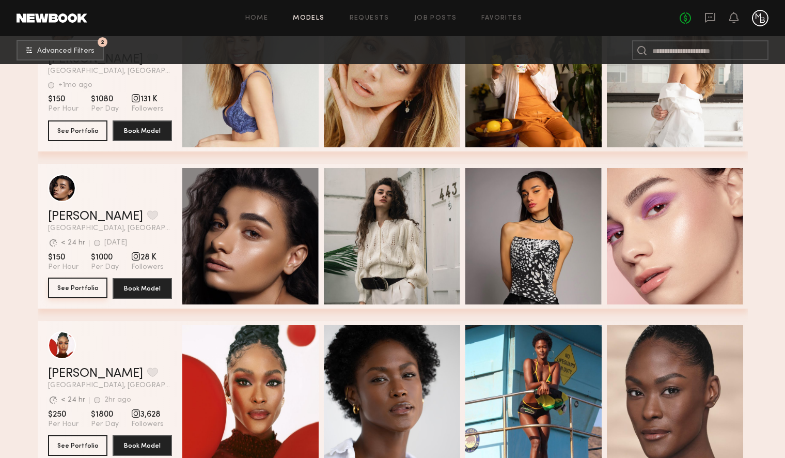
click at [76, 290] on button "See Portfolio" at bounding box center [77, 287] width 59 height 21
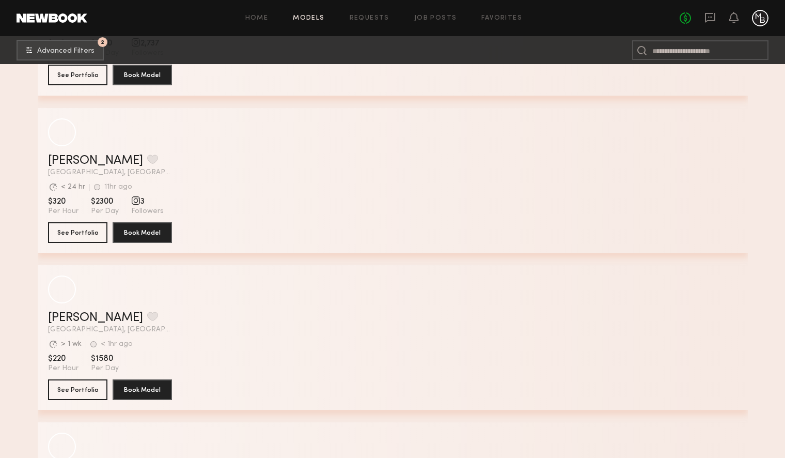
scroll to position [67845, 0]
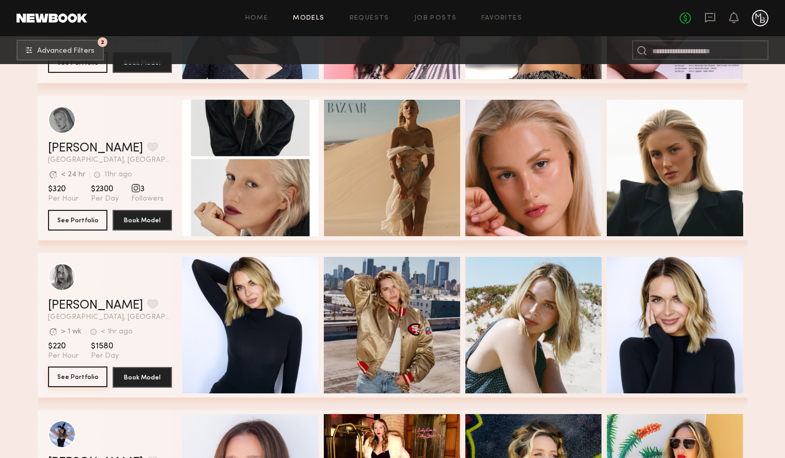
click at [84, 379] on button "See Portfolio" at bounding box center [77, 376] width 59 height 21
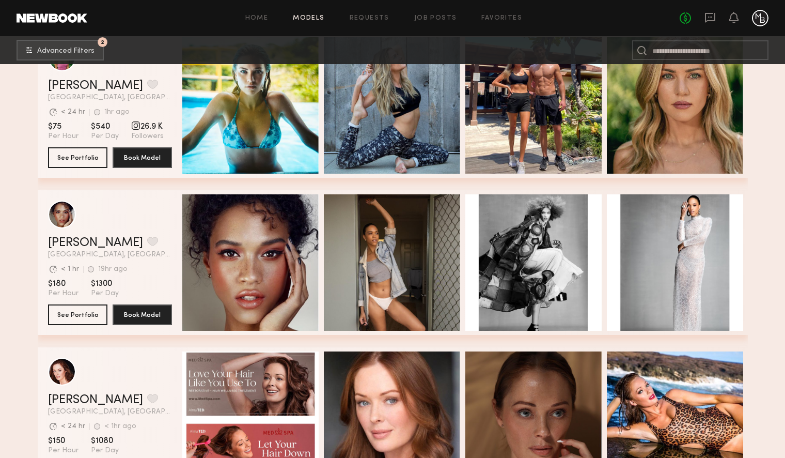
scroll to position [68740, 0]
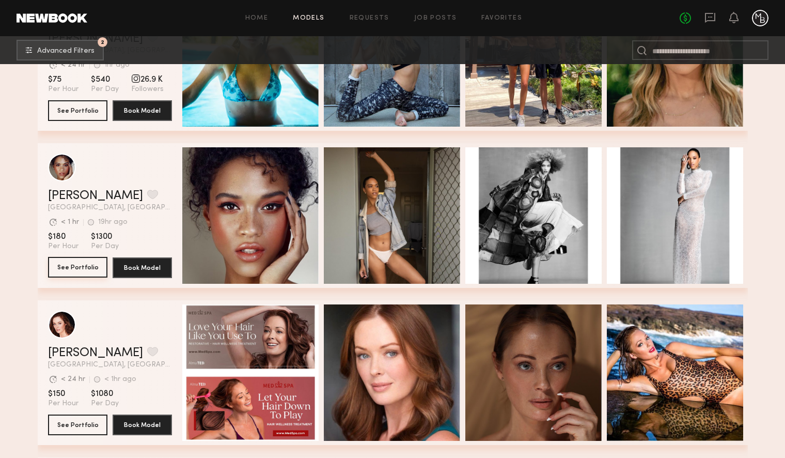
click at [69, 271] on button "See Portfolio" at bounding box center [77, 267] width 59 height 21
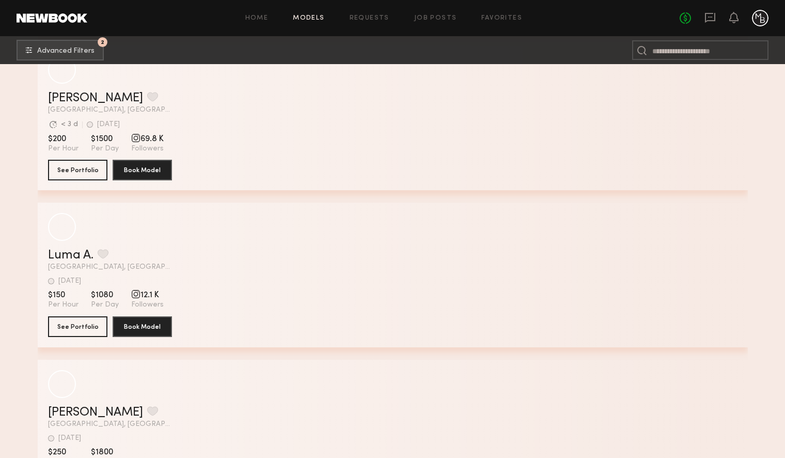
scroll to position [75827, 0]
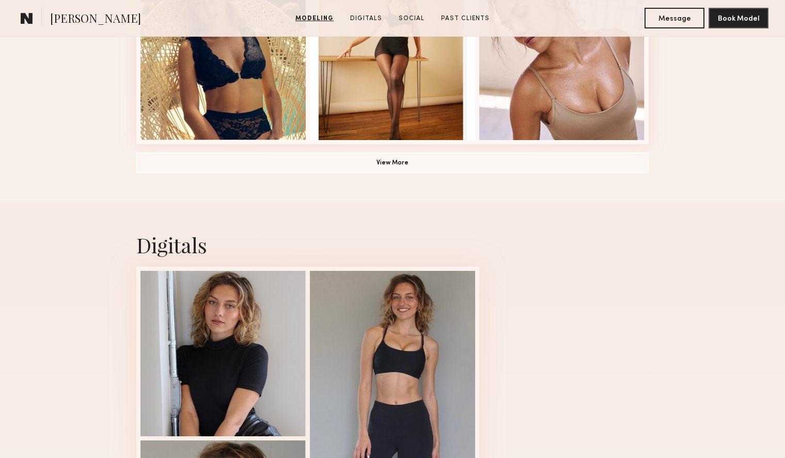
scroll to position [845, 0]
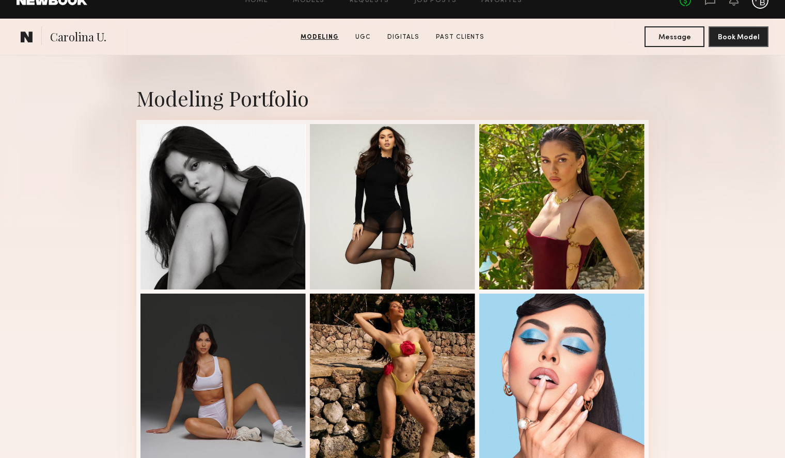
scroll to position [137, 0]
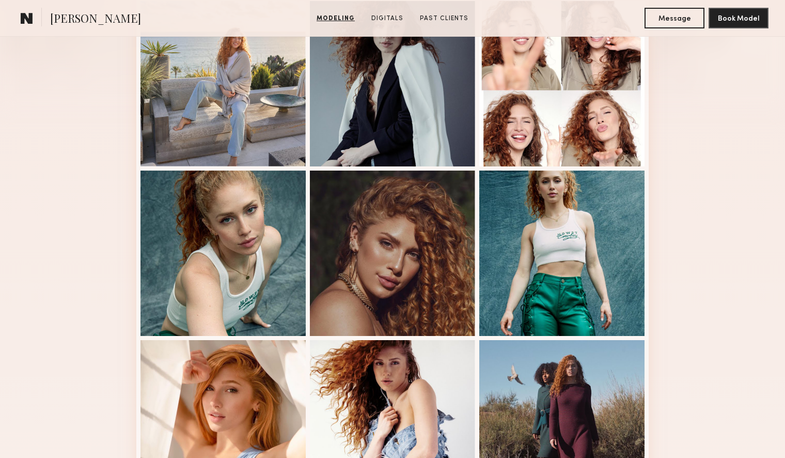
scroll to position [300, 0]
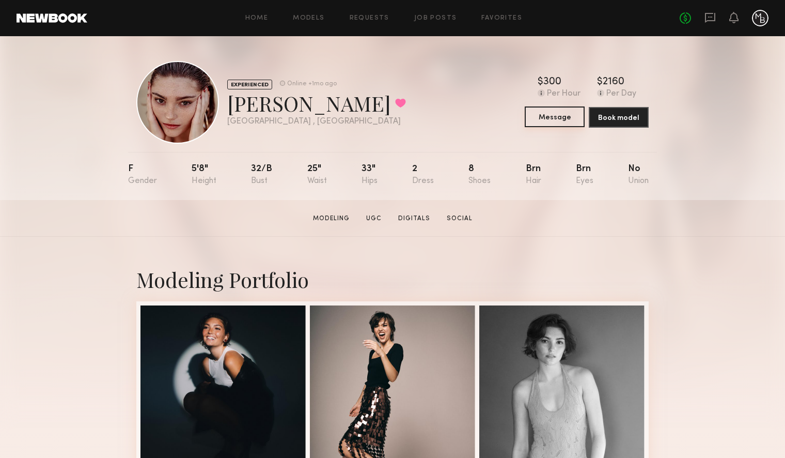
click at [554, 120] on button "Message" at bounding box center [555, 116] width 60 height 21
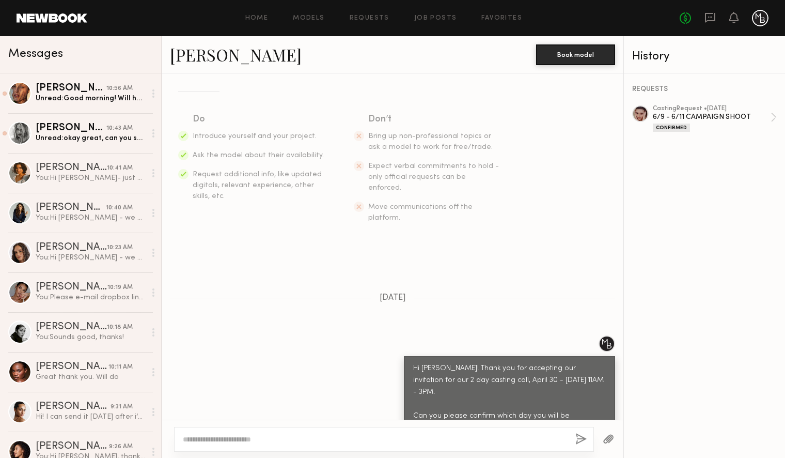
scroll to position [296, 0]
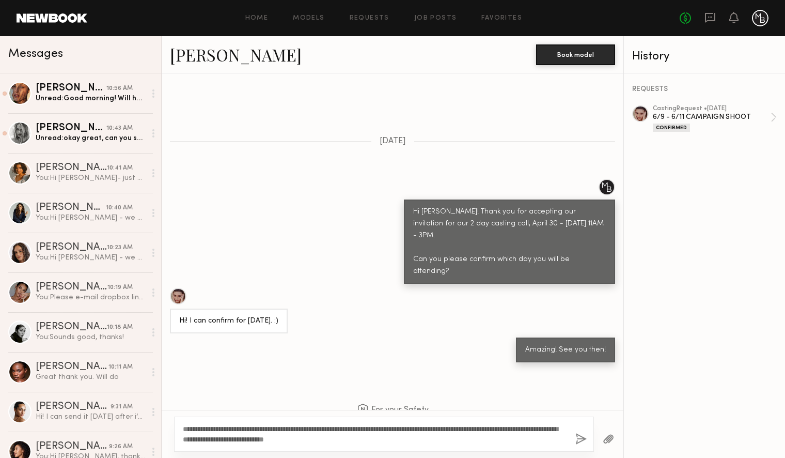
type textarea "**********"
click at [577, 443] on button "button" at bounding box center [581, 439] width 11 height 13
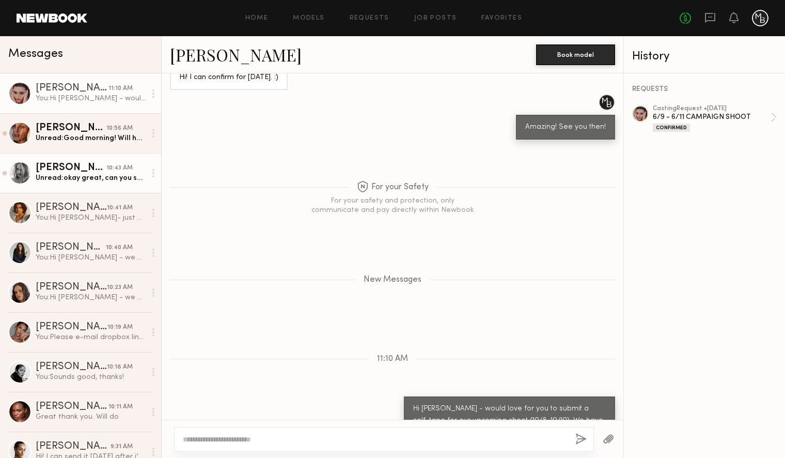
click at [75, 181] on div "Unread: okay great, can you share details on the self tape" at bounding box center [91, 178] width 110 height 10
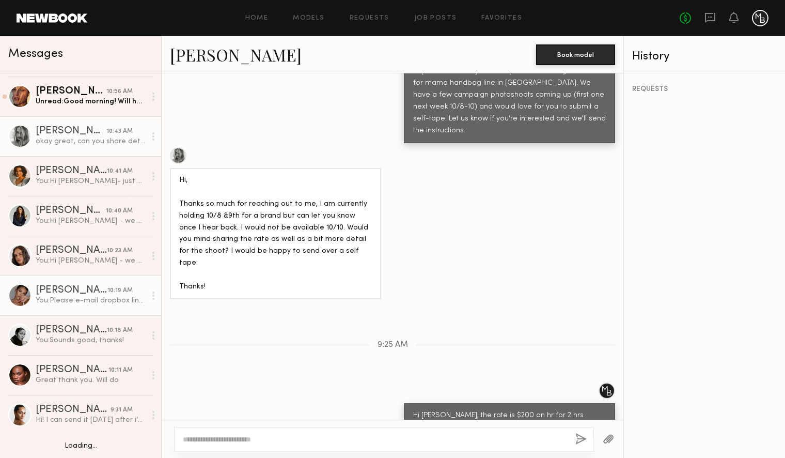
scroll to position [37, 0]
click at [88, 303] on div "You: Please e-mail dropbox link to yazmin@minabaie.com" at bounding box center [91, 301] width 110 height 10
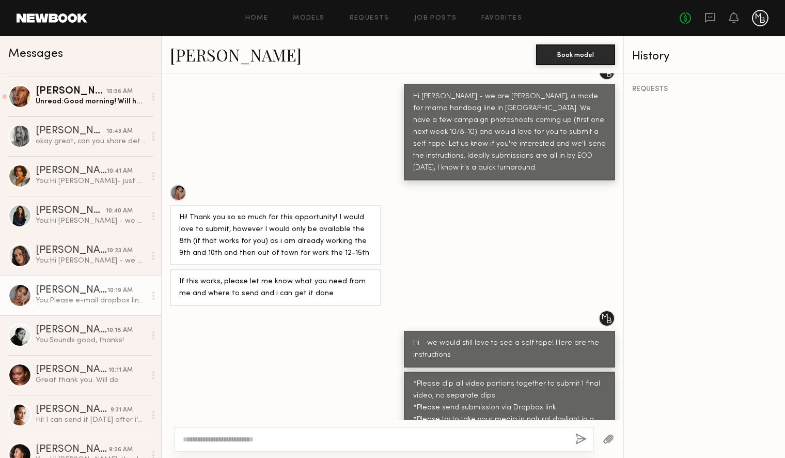
scroll to position [450, 0]
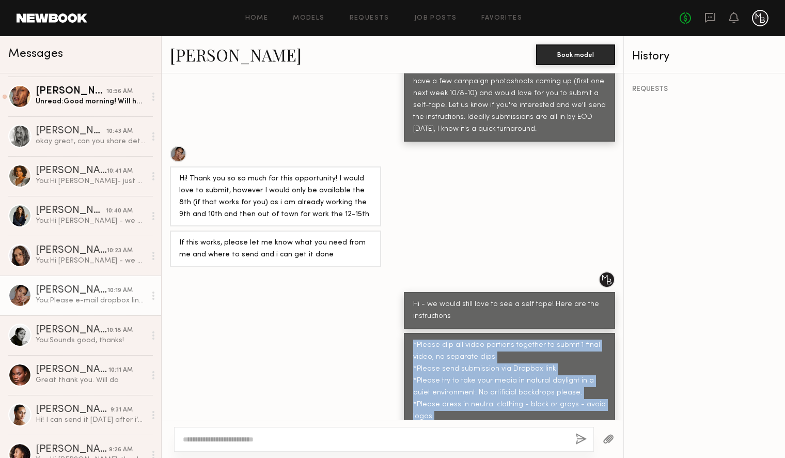
drag, startPoint x: 608, startPoint y: 306, endPoint x: 410, endPoint y: 318, distance: 198.2
copy div "*Please clip all video portions together to submit 1 final video, no separate c…"
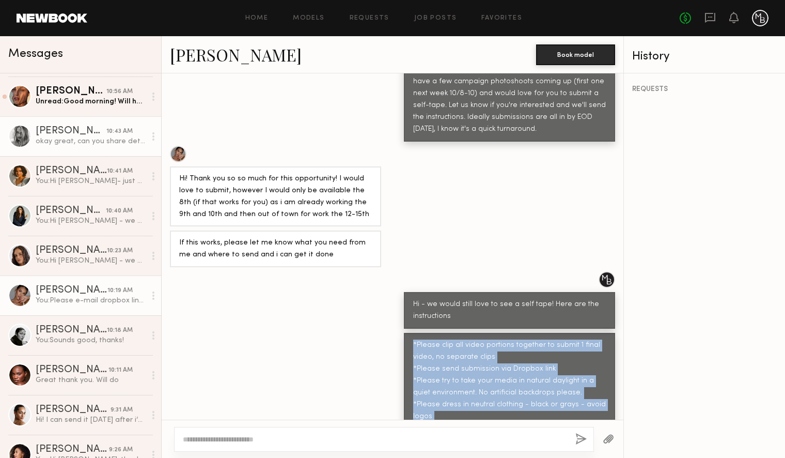
click at [65, 144] on div "okay great, can you share details on the self tape" at bounding box center [91, 141] width 110 height 10
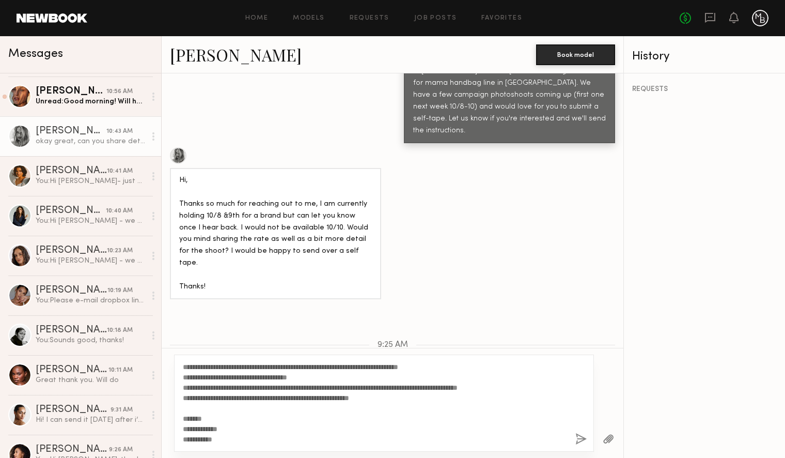
scroll to position [164, 0]
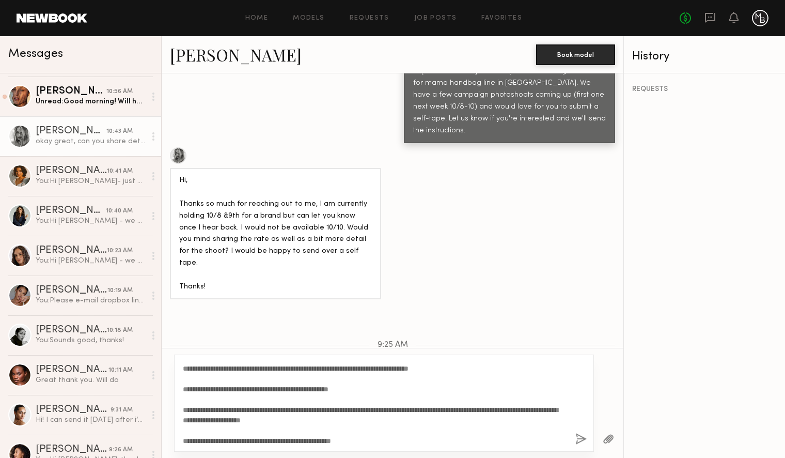
type textarea "**********"
click at [579, 438] on button "button" at bounding box center [581, 439] width 11 height 13
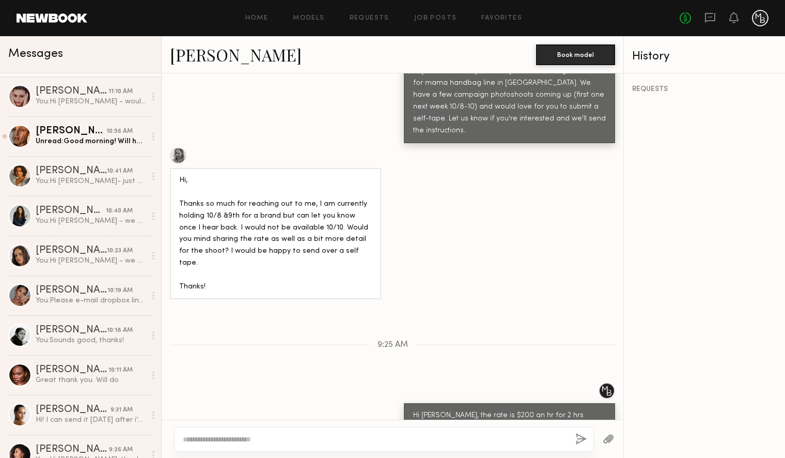
scroll to position [0, 0]
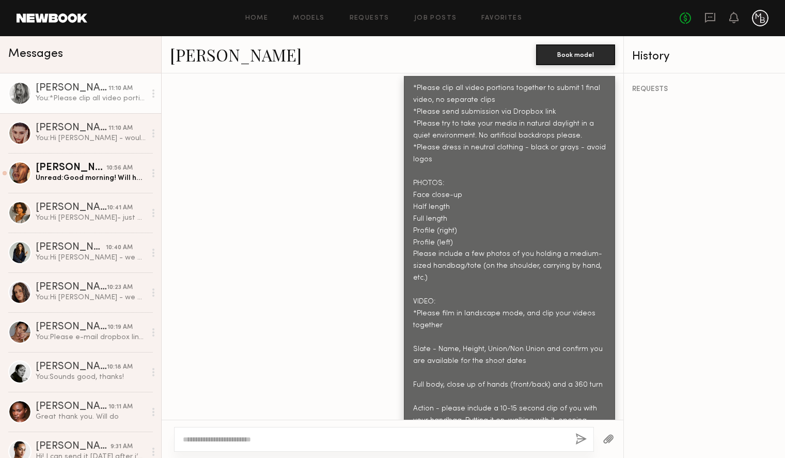
click at [490, 436] on textarea at bounding box center [375, 439] width 384 height 10
type textarea "*"
type textarea "**********"
click at [583, 440] on button "button" at bounding box center [581, 439] width 11 height 13
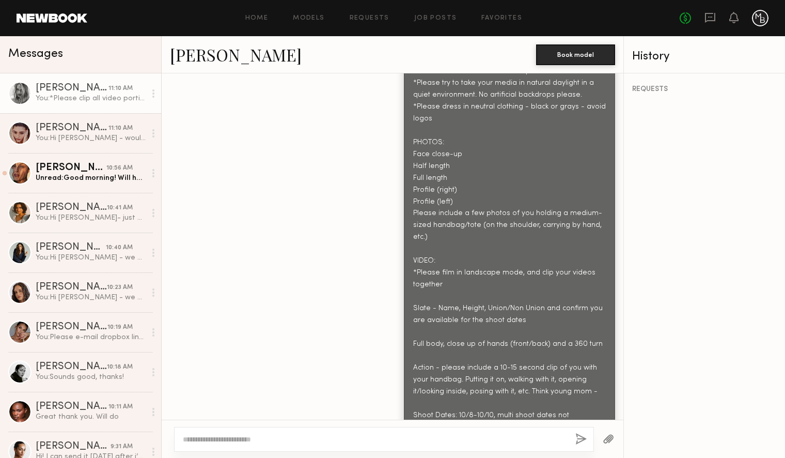
scroll to position [1059, 0]
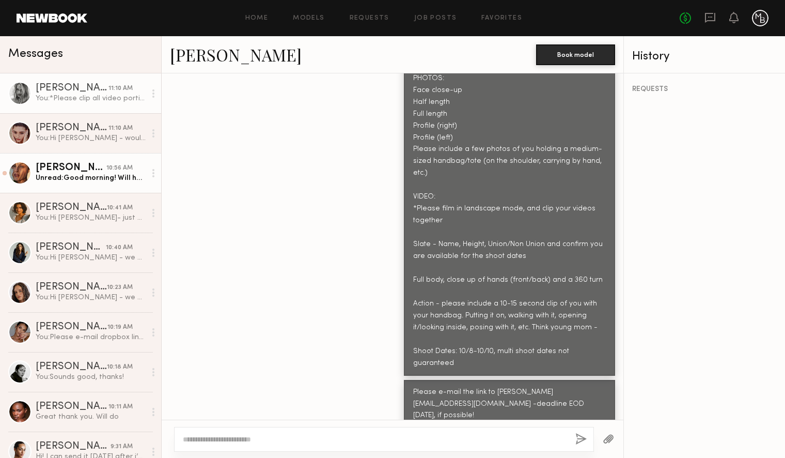
click at [100, 175] on div "Unread: Good morning! Will have self tape over by EOD today. Thank you!" at bounding box center [91, 178] width 110 height 10
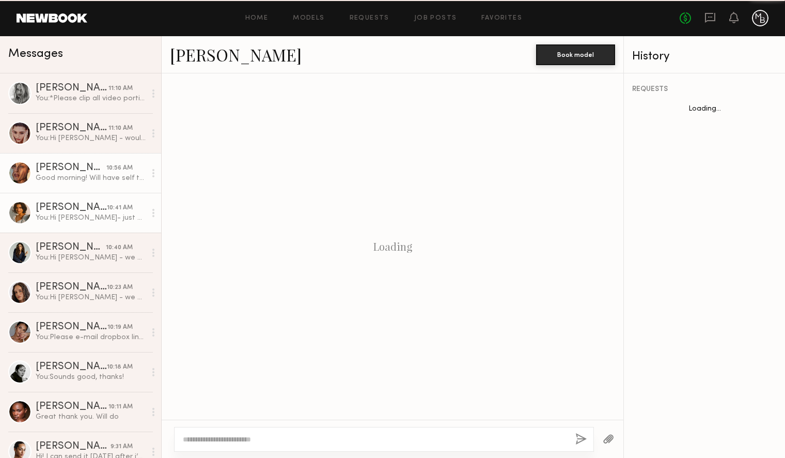
scroll to position [1055, 0]
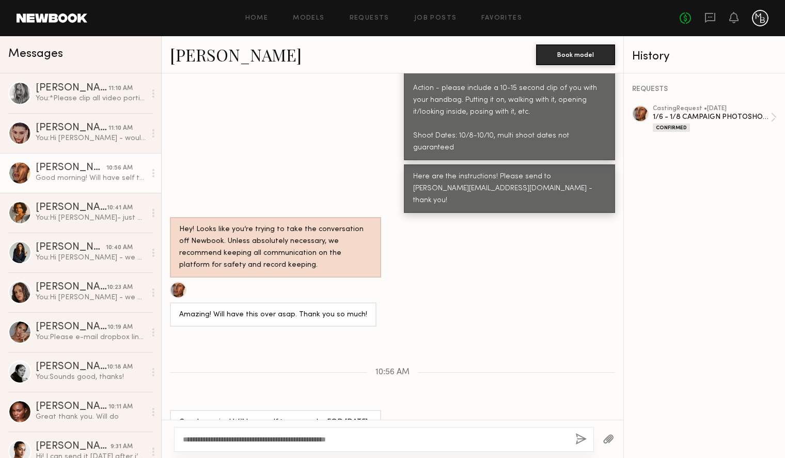
type textarea "**********"
click at [580, 437] on button "button" at bounding box center [581, 439] width 11 height 13
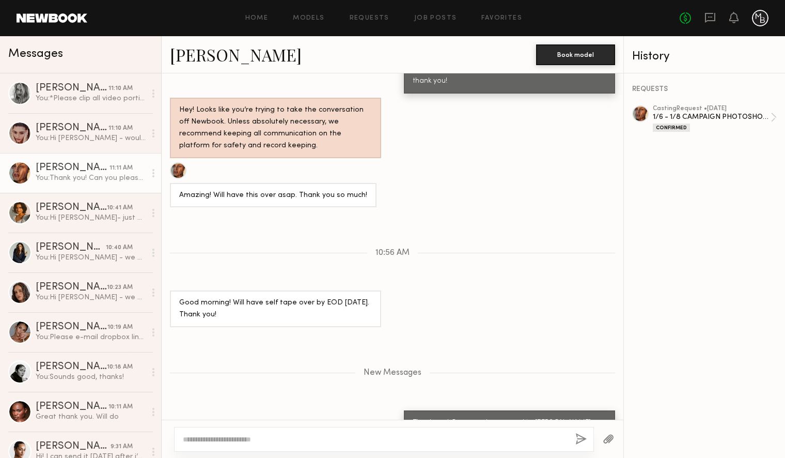
scroll to position [1239, 0]
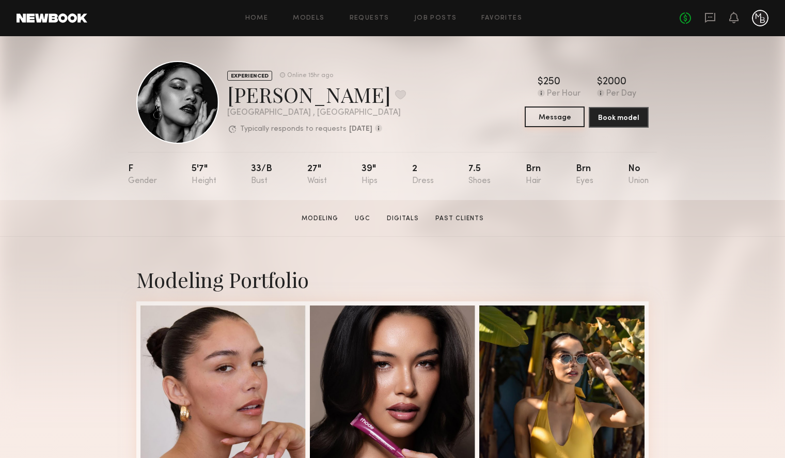
click at [552, 115] on button "Message" at bounding box center [555, 116] width 60 height 21
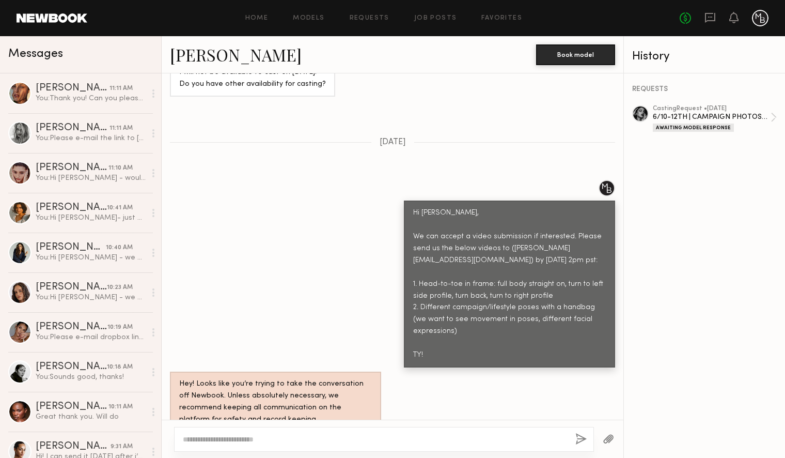
scroll to position [582, 0]
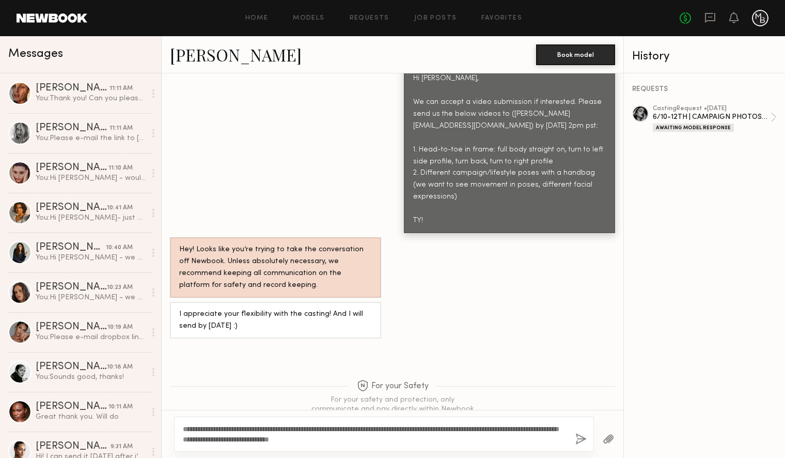
type textarea "**********"
click at [579, 441] on button "button" at bounding box center [581, 439] width 11 height 13
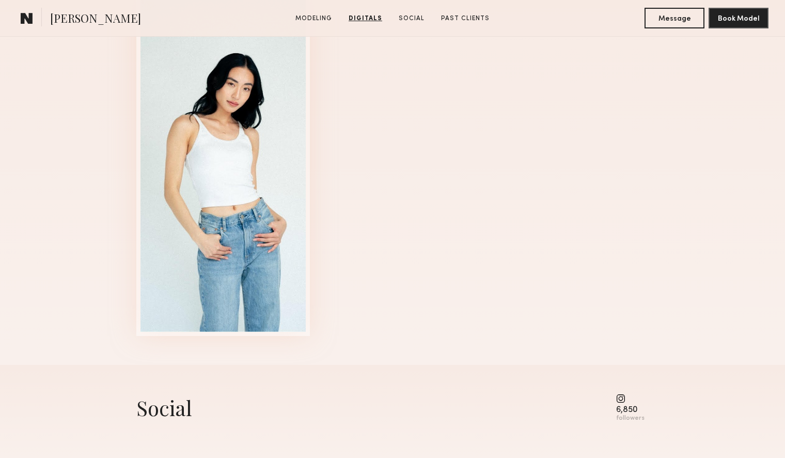
scroll to position [1112, 0]
click at [662, 18] on button "Message" at bounding box center [675, 17] width 60 height 21
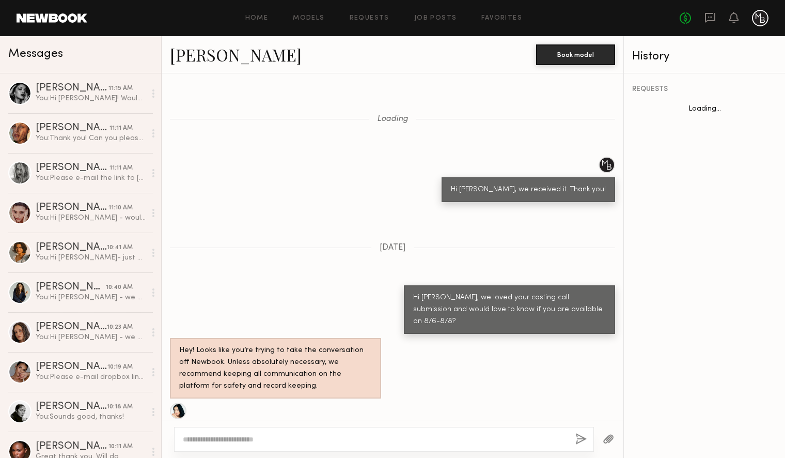
scroll to position [1027, 0]
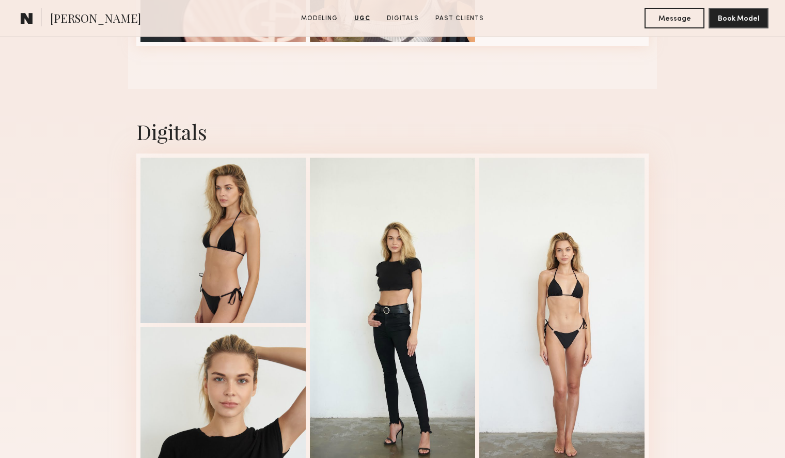
scroll to position [1467, 0]
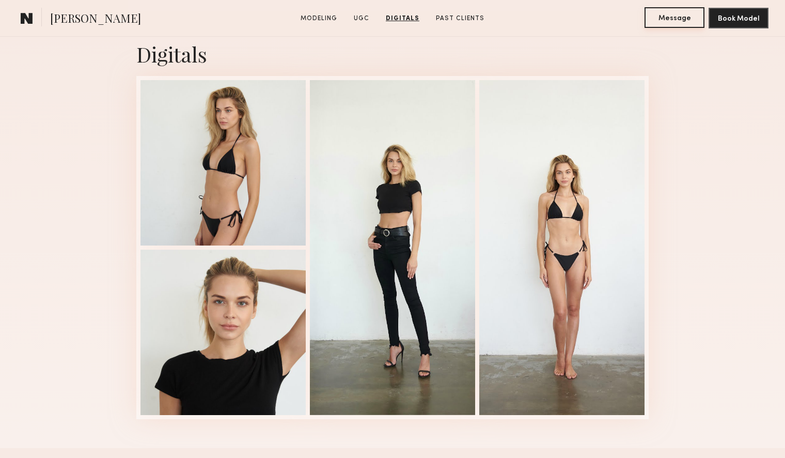
click at [676, 18] on button "Message" at bounding box center [675, 17] width 60 height 21
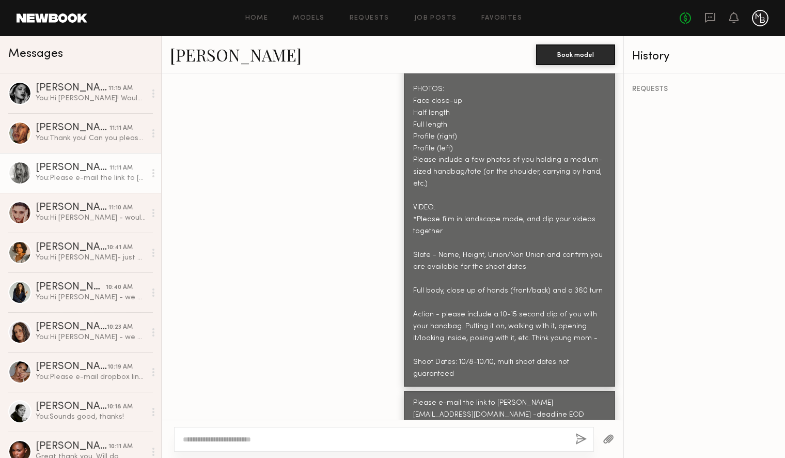
scroll to position [980, 0]
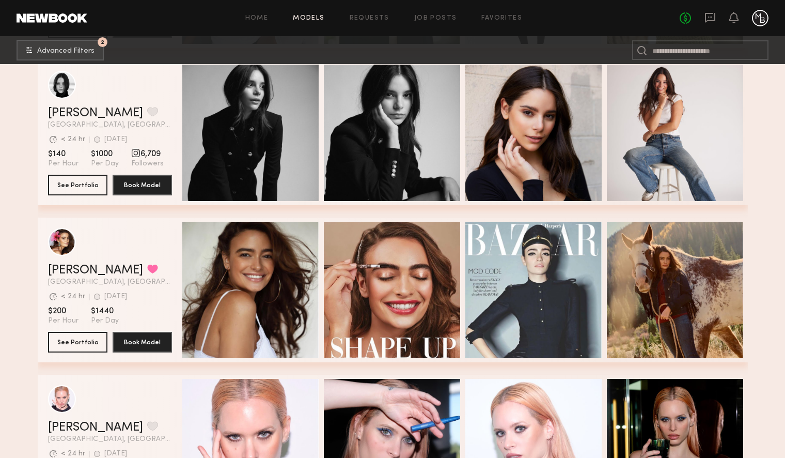
scroll to position [79154, 0]
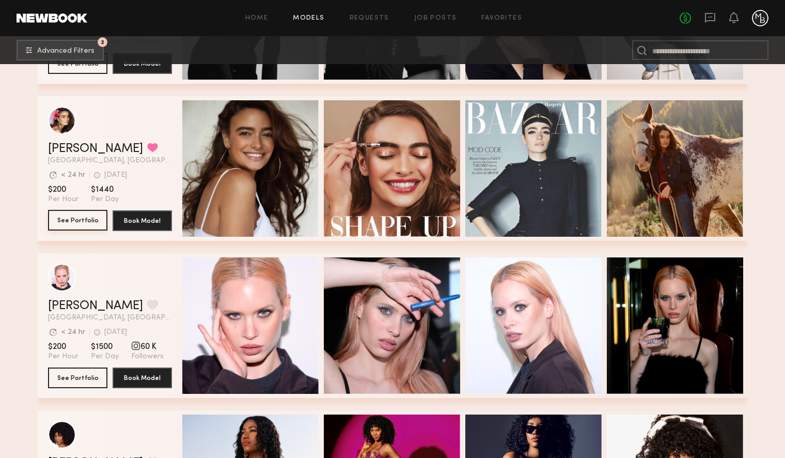
click at [89, 222] on button "See Portfolio" at bounding box center [77, 220] width 59 height 21
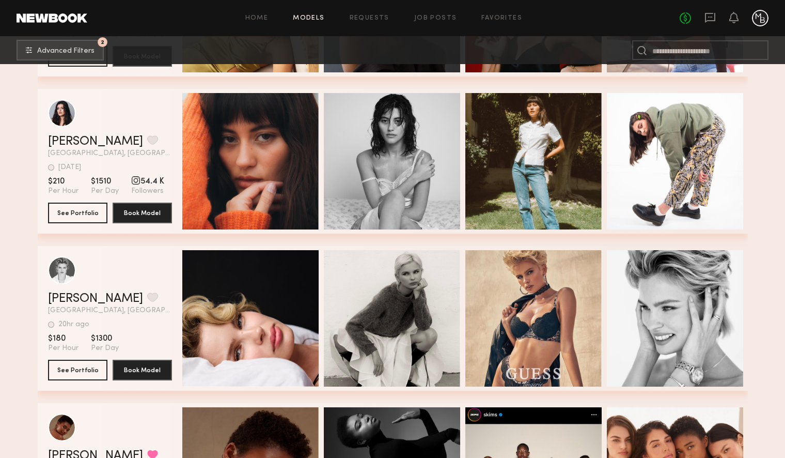
scroll to position [81517, 0]
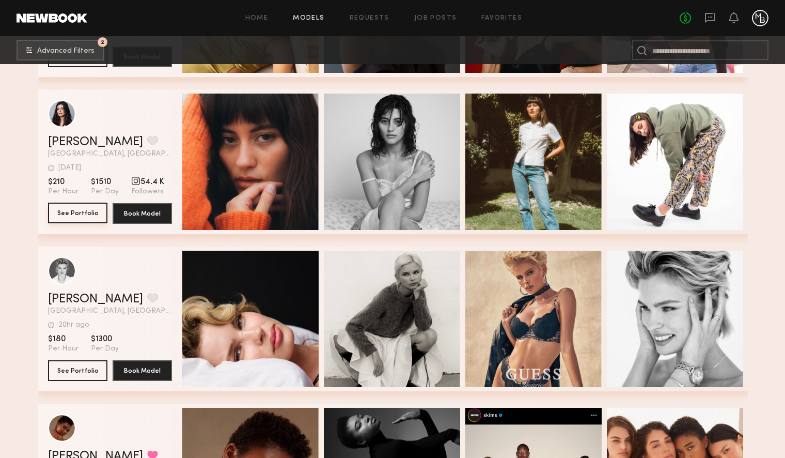
click at [94, 214] on button "See Portfolio" at bounding box center [77, 213] width 59 height 21
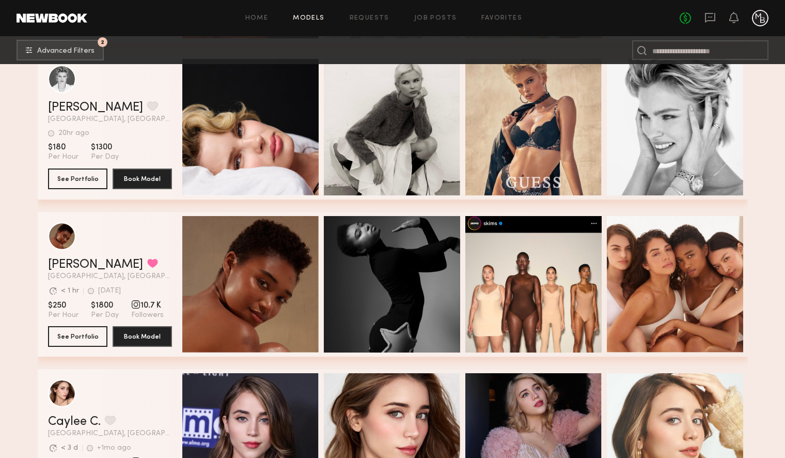
scroll to position [81682, 0]
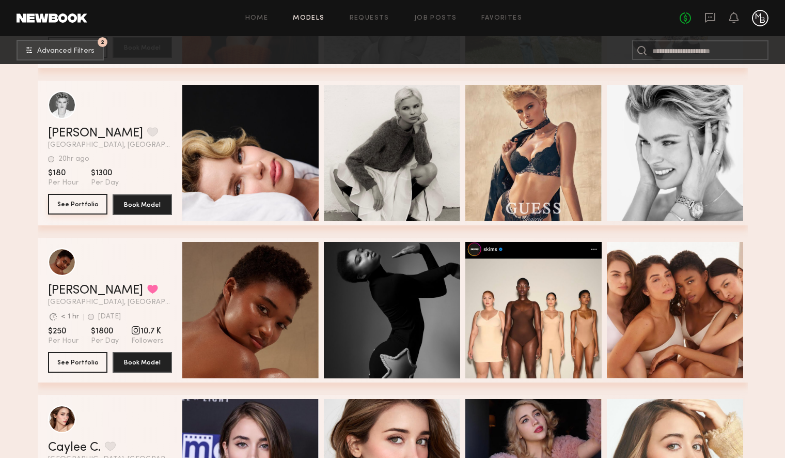
click at [79, 204] on button "See Portfolio" at bounding box center [77, 204] width 59 height 21
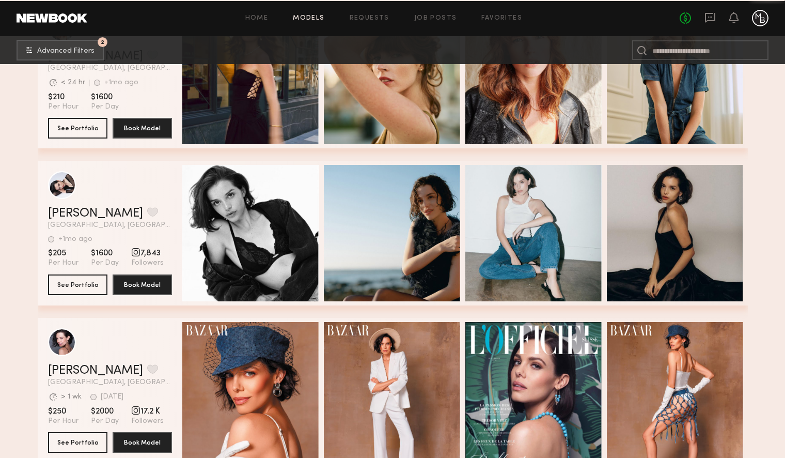
scroll to position [82731, 0]
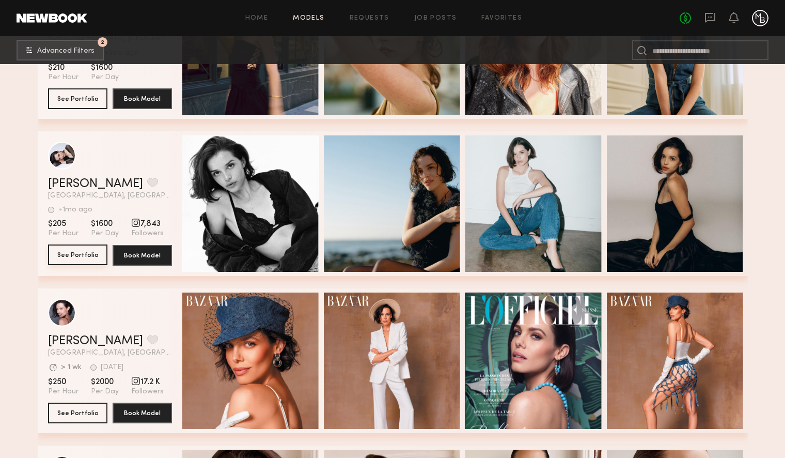
click at [73, 255] on button "See Portfolio" at bounding box center [77, 254] width 59 height 21
click at [87, 252] on button "See Portfolio" at bounding box center [77, 254] width 59 height 21
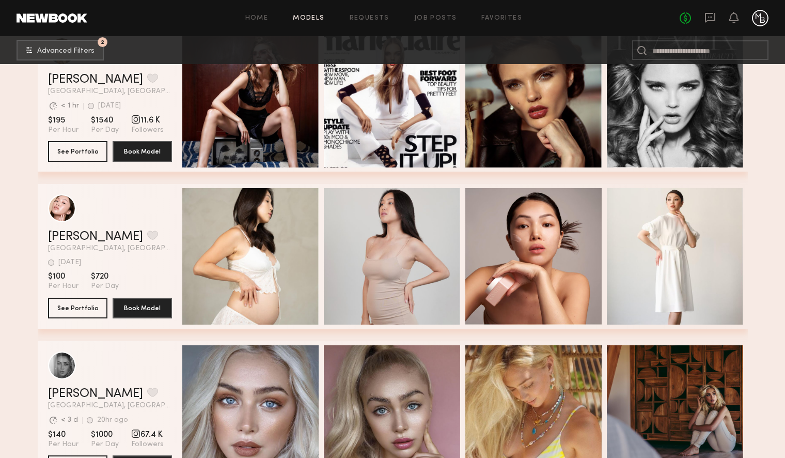
scroll to position [83702, 0]
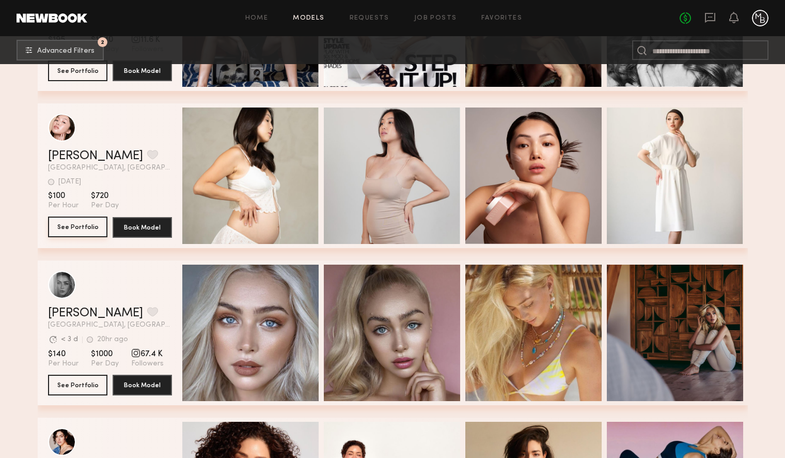
click at [80, 227] on button "See Portfolio" at bounding box center [77, 226] width 59 height 21
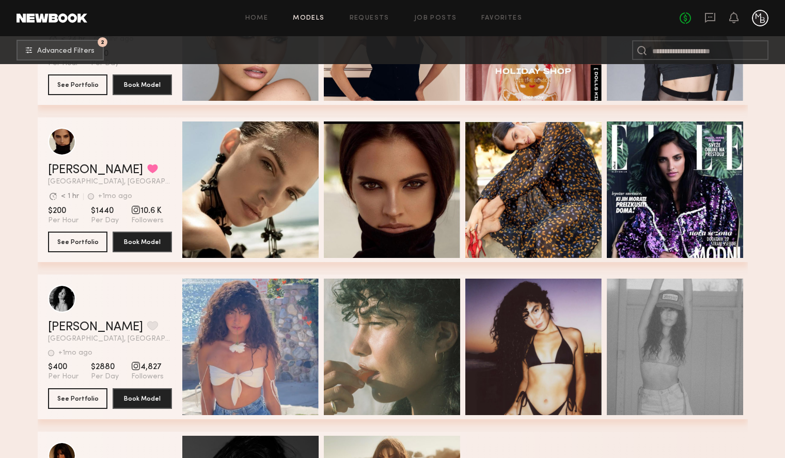
scroll to position [84936, 0]
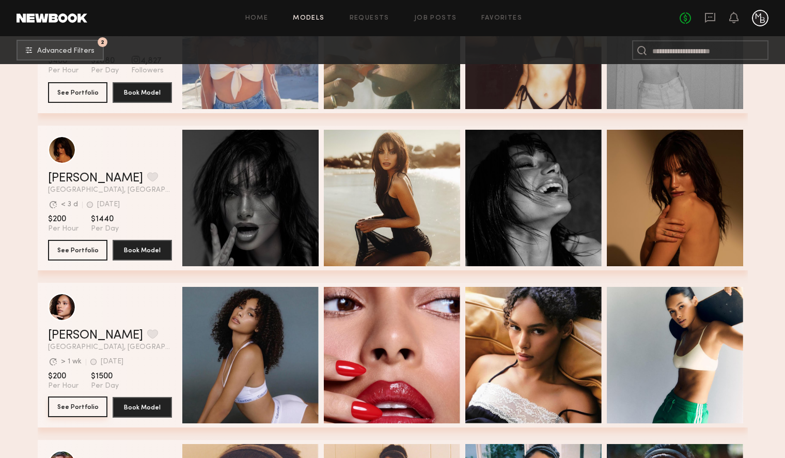
click at [87, 407] on button "See Portfolio" at bounding box center [77, 406] width 59 height 21
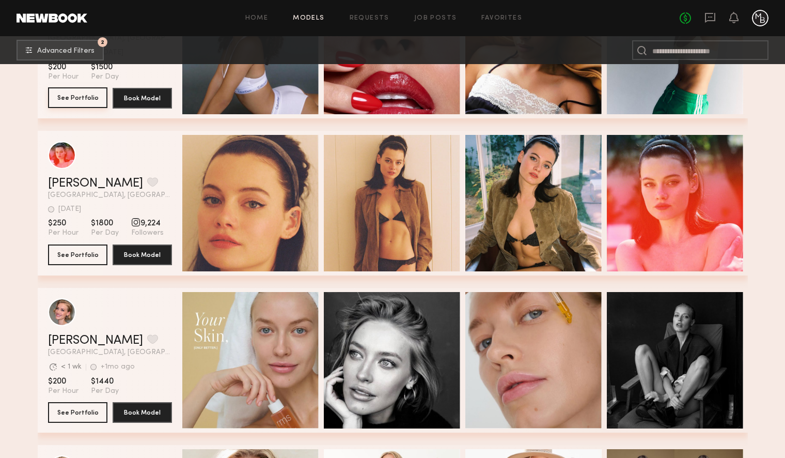
scroll to position [85298, 0]
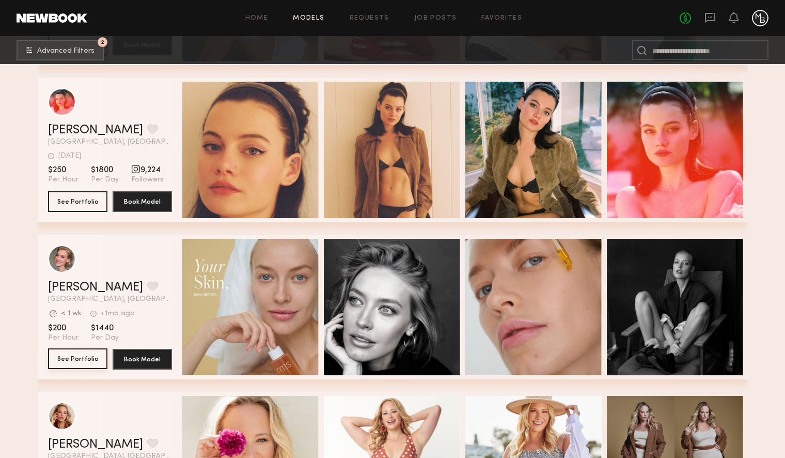
click at [86, 358] on button "See Portfolio" at bounding box center [77, 358] width 59 height 21
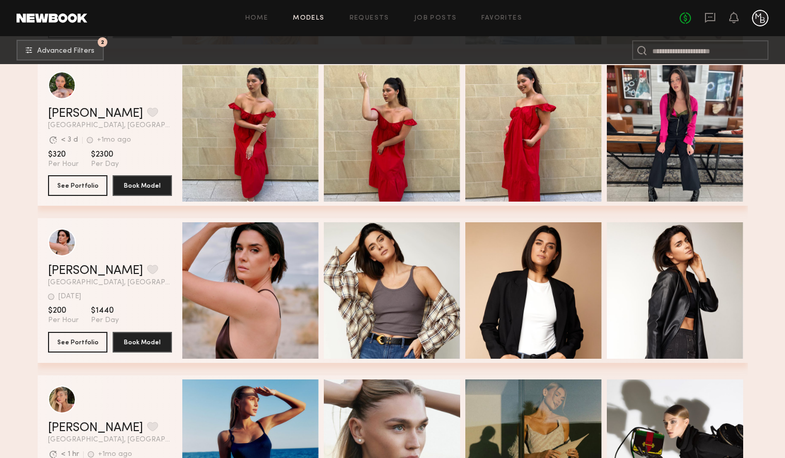
scroll to position [85824, 0]
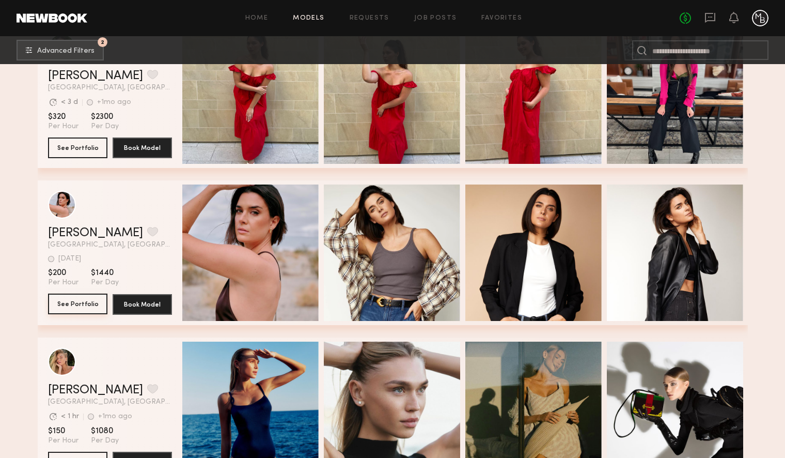
click at [75, 302] on button "See Portfolio" at bounding box center [77, 303] width 59 height 21
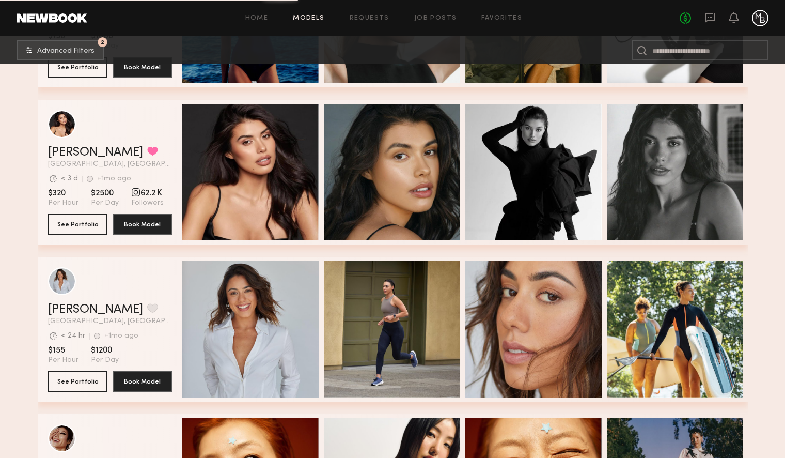
scroll to position [86217, 0]
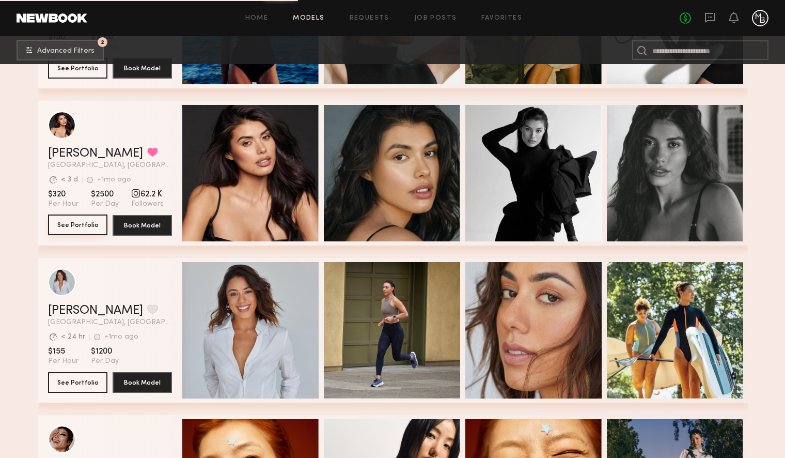
click at [87, 229] on button "See Portfolio" at bounding box center [77, 224] width 59 height 21
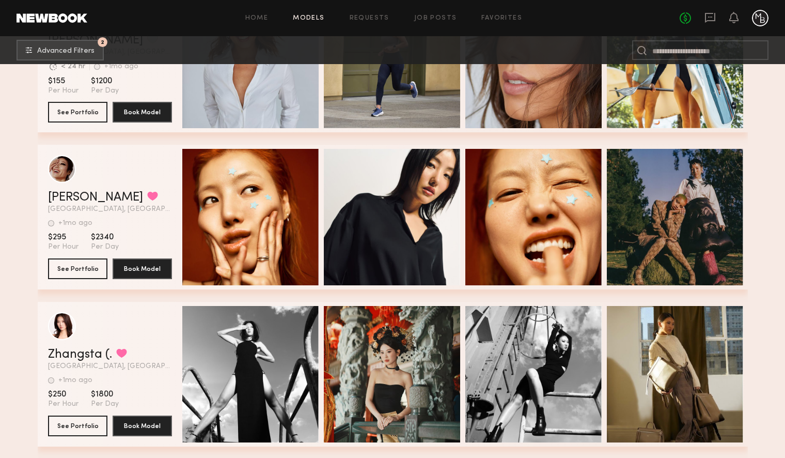
scroll to position [86487, 0]
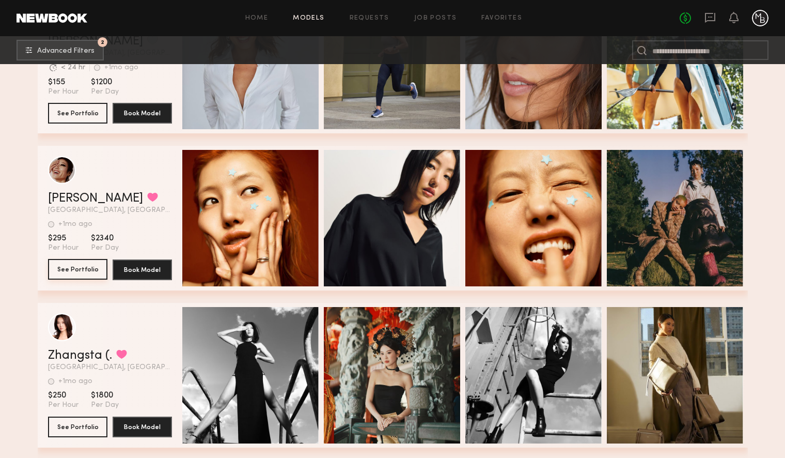
click at [68, 272] on button "See Portfolio" at bounding box center [77, 269] width 59 height 21
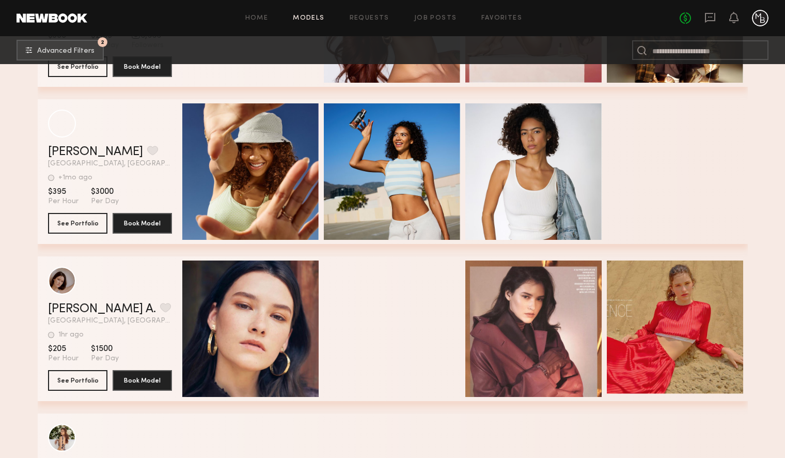
scroll to position [91419, 0]
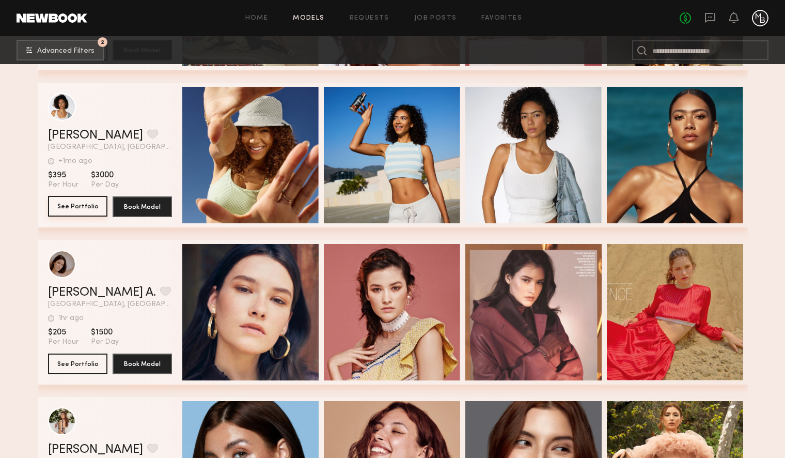
click at [73, 209] on button "See Portfolio" at bounding box center [77, 206] width 59 height 21
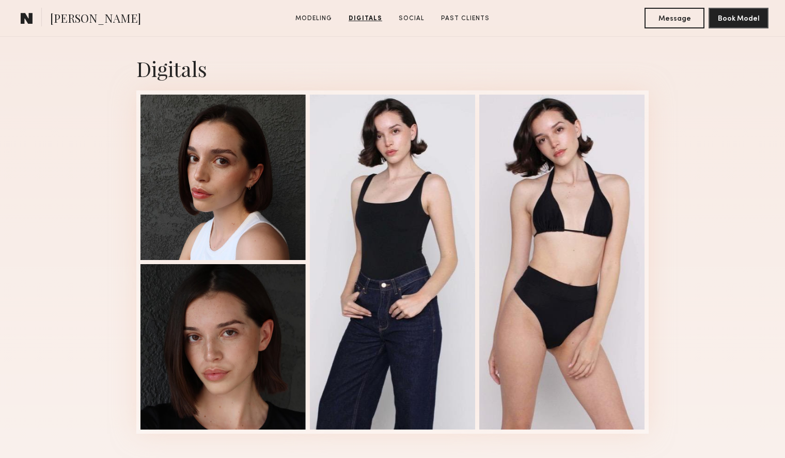
scroll to position [1041, 0]
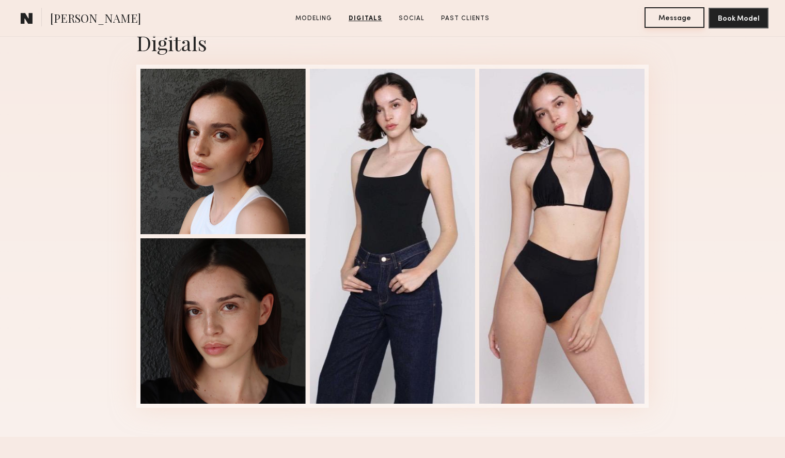
click at [663, 20] on button "Message" at bounding box center [675, 17] width 60 height 21
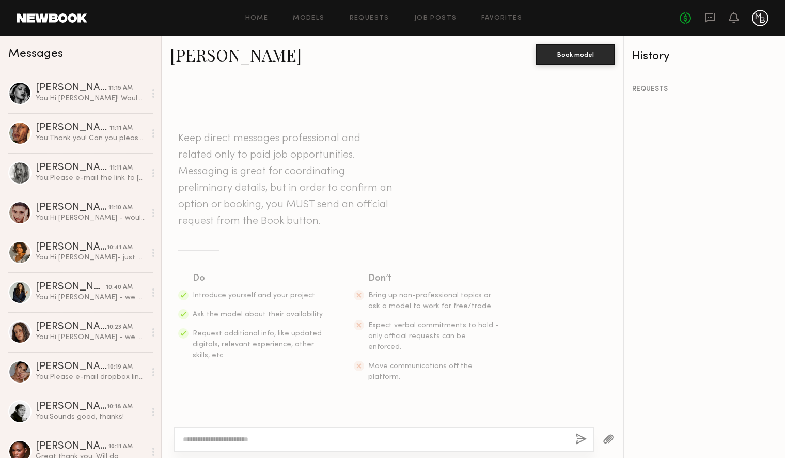
click at [254, 438] on textarea at bounding box center [375, 439] width 384 height 10
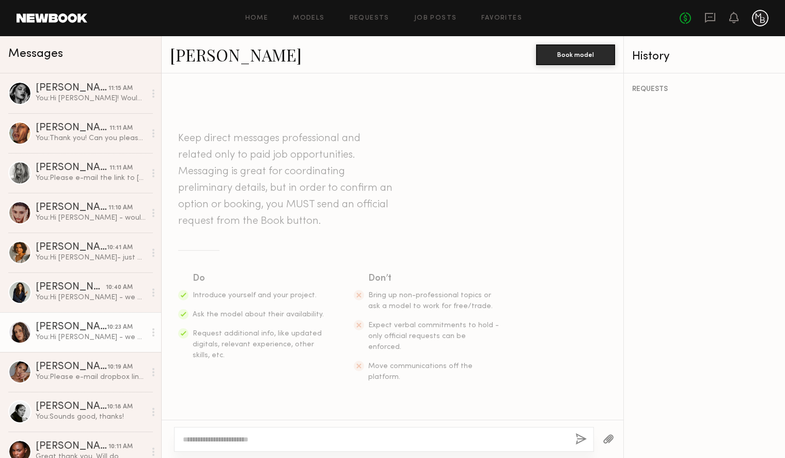
scroll to position [9, 0]
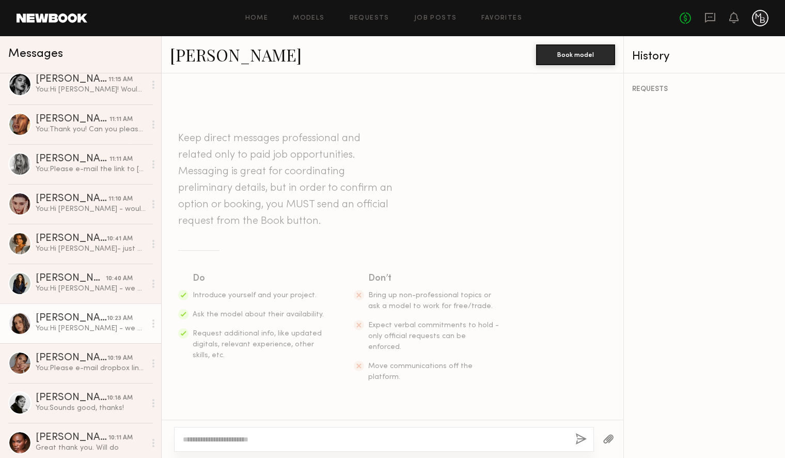
click at [92, 331] on div "You: Hi Jamie - we are Mina Baie, a made for mama handbag line in Los Angeles. …" at bounding box center [91, 328] width 110 height 10
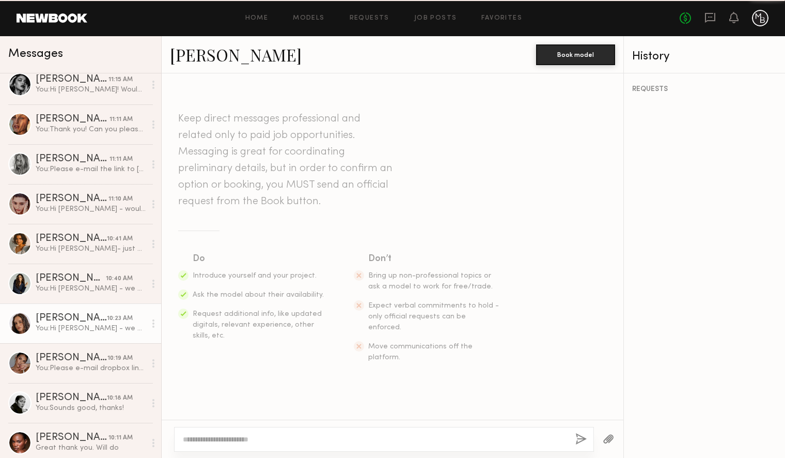
scroll to position [135, 0]
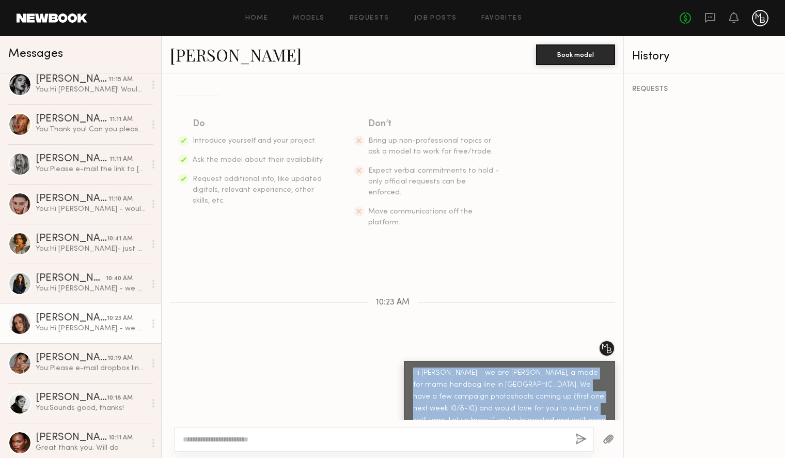
drag, startPoint x: 543, startPoint y: 403, endPoint x: 407, endPoint y: 350, distance: 146.4
click at [407, 361] on div "Hi [PERSON_NAME] - we are [PERSON_NAME], a made for mama handbag line in [GEOGR…" at bounding box center [509, 403] width 211 height 84
copy div "Hi [PERSON_NAME] - we are [PERSON_NAME], a made for mama handbag line in [GEOGR…"
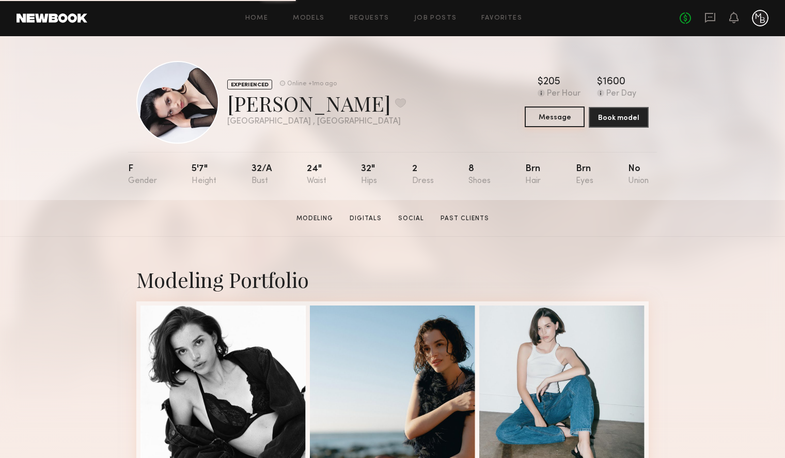
click at [562, 115] on button "Message" at bounding box center [555, 116] width 60 height 21
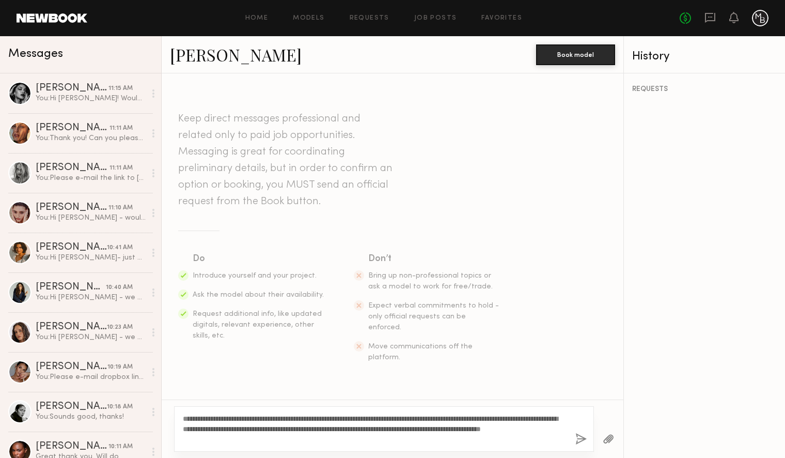
click at [210, 415] on textarea "**********" at bounding box center [375, 428] width 384 height 31
drag, startPoint x: 210, startPoint y: 415, endPoint x: 197, endPoint y: 420, distance: 13.7
click at [195, 419] on textarea "**********" at bounding box center [375, 428] width 384 height 31
type textarea "**********"
click at [582, 438] on button "button" at bounding box center [581, 439] width 11 height 13
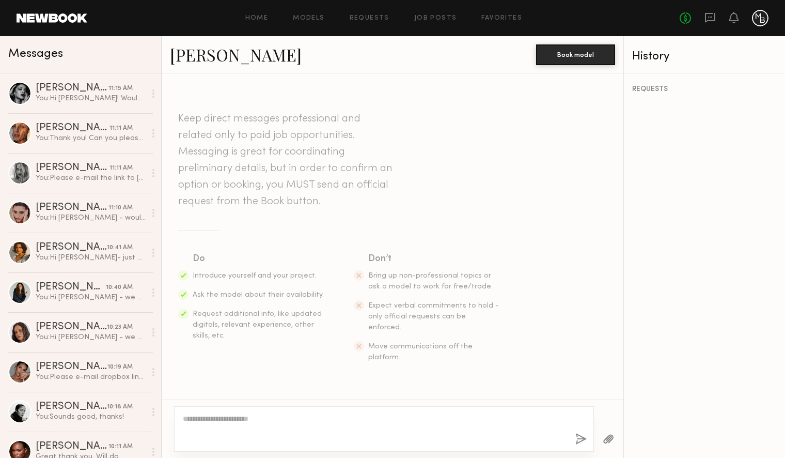
scroll to position [135, 0]
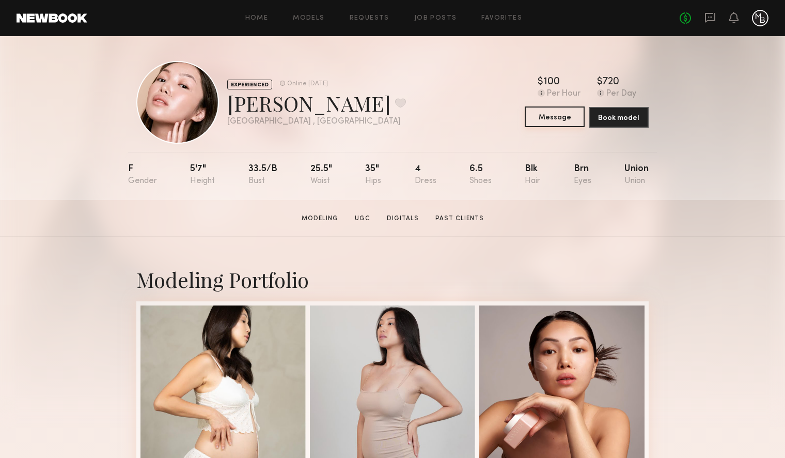
click at [547, 120] on button "Message" at bounding box center [555, 116] width 60 height 21
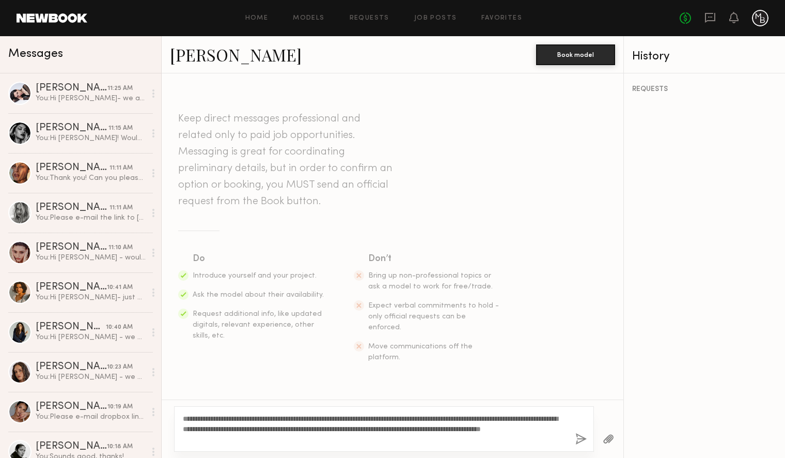
drag, startPoint x: 207, startPoint y: 416, endPoint x: 191, endPoint y: 417, distance: 16.5
click at [191, 417] on textarea "**********" at bounding box center [375, 428] width 384 height 31
type textarea "**********"
click at [580, 439] on button "button" at bounding box center [581, 439] width 11 height 13
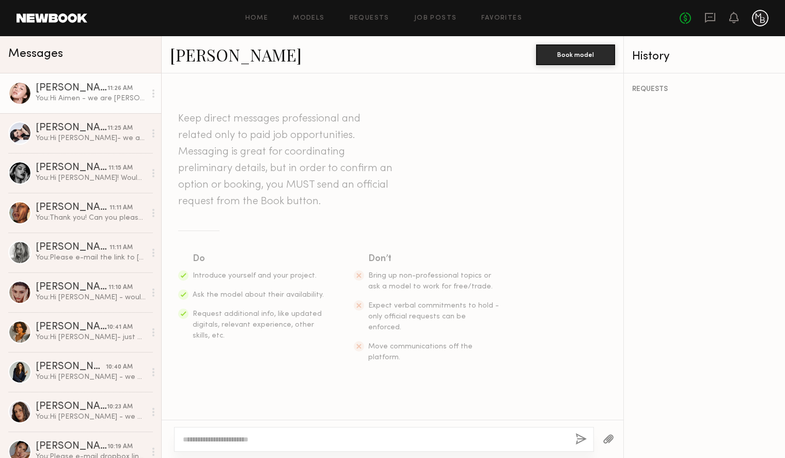
scroll to position [135, 0]
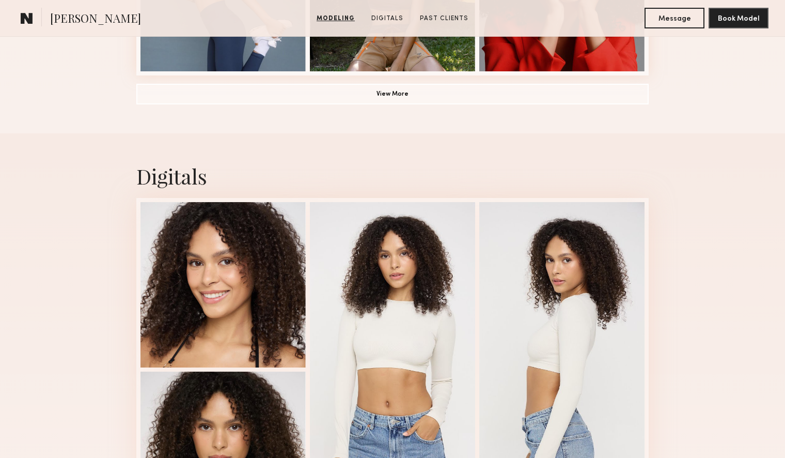
scroll to position [909, 0]
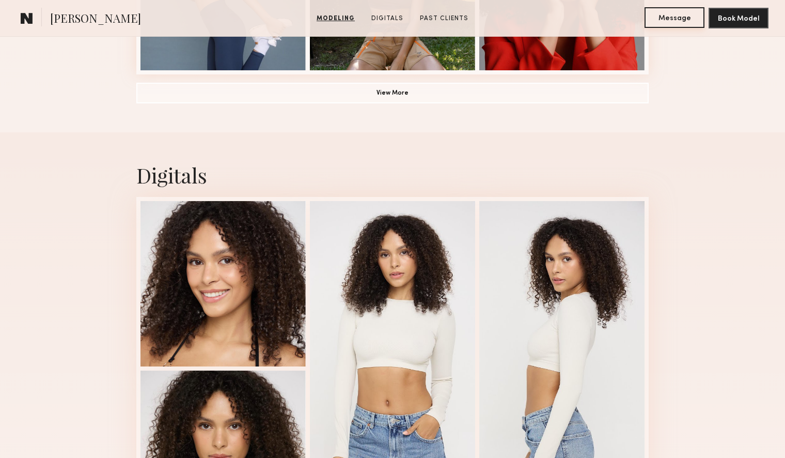
click at [687, 19] on button "Message" at bounding box center [675, 17] width 60 height 21
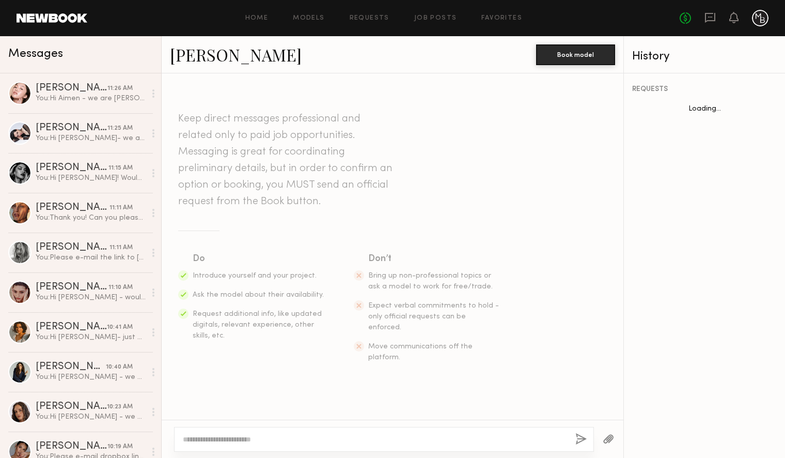
scroll to position [147, 0]
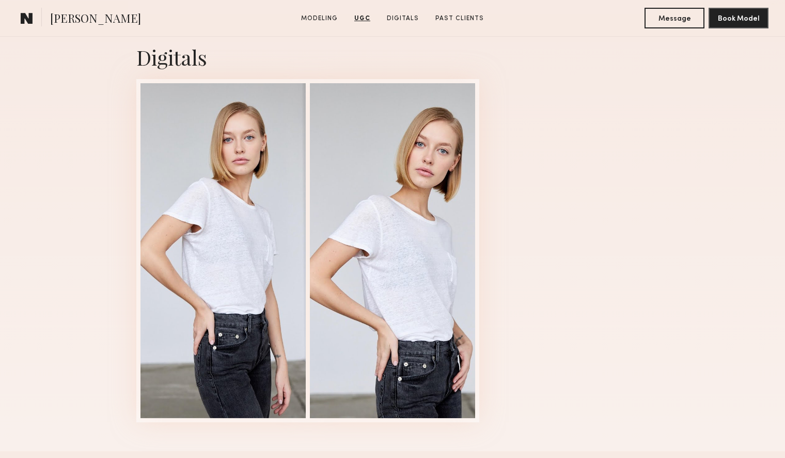
scroll to position [1679, 0]
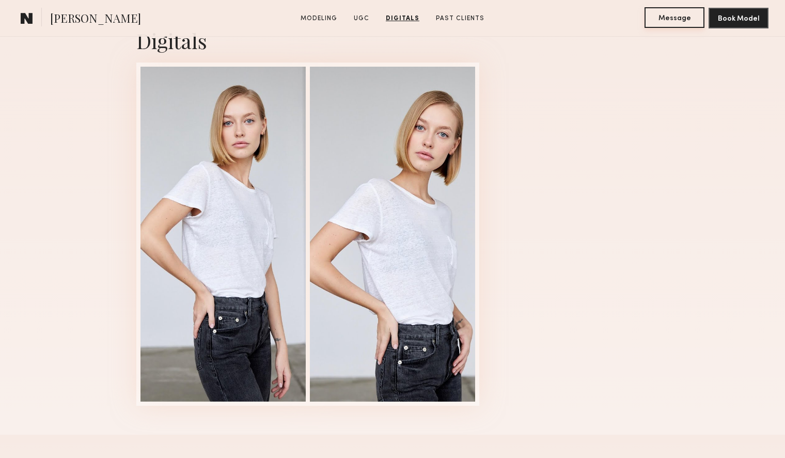
click at [681, 17] on button "Message" at bounding box center [675, 17] width 60 height 21
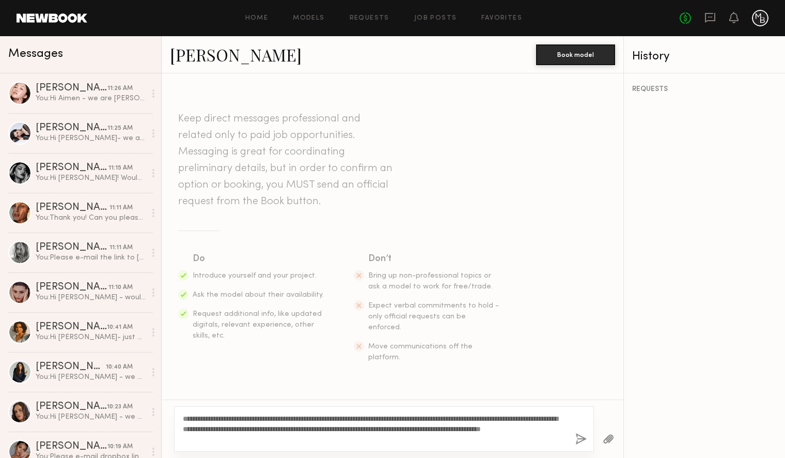
drag, startPoint x: 210, startPoint y: 418, endPoint x: 191, endPoint y: 420, distance: 19.2
click at [191, 420] on textarea "**********" at bounding box center [375, 428] width 384 height 31
type textarea "**********"
click at [581, 438] on button "button" at bounding box center [581, 439] width 11 height 13
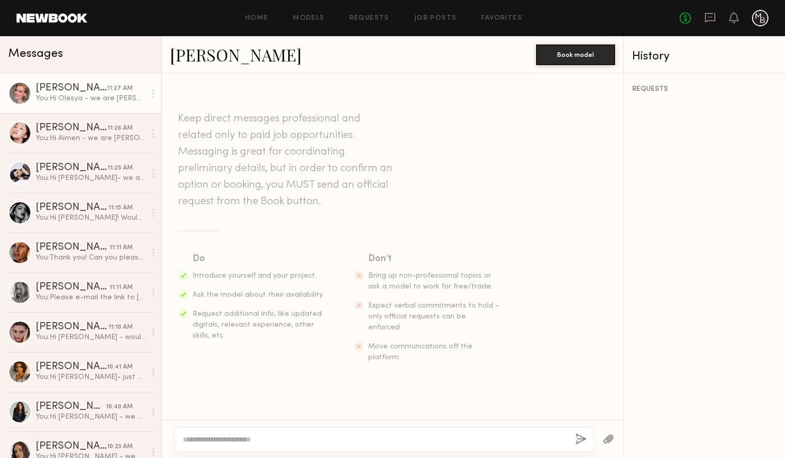
scroll to position [135, 0]
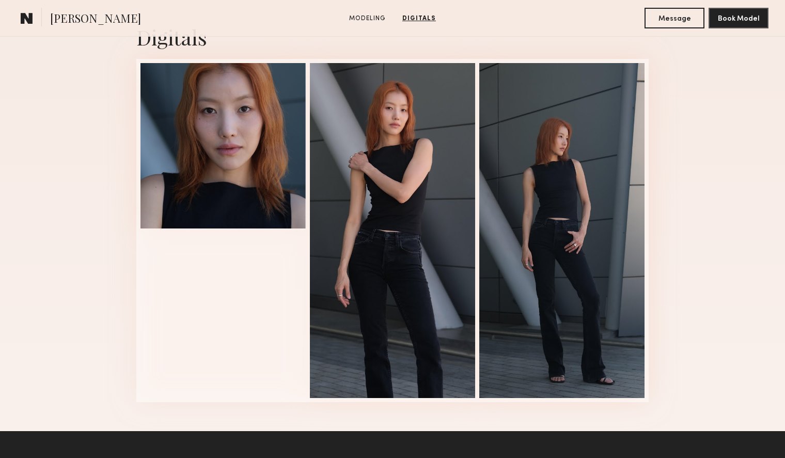
scroll to position [1016, 0]
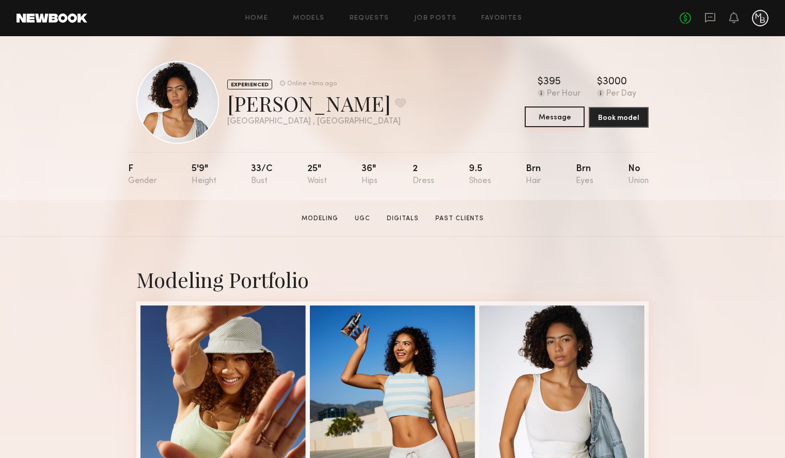
click at [552, 120] on button "Message" at bounding box center [555, 116] width 60 height 21
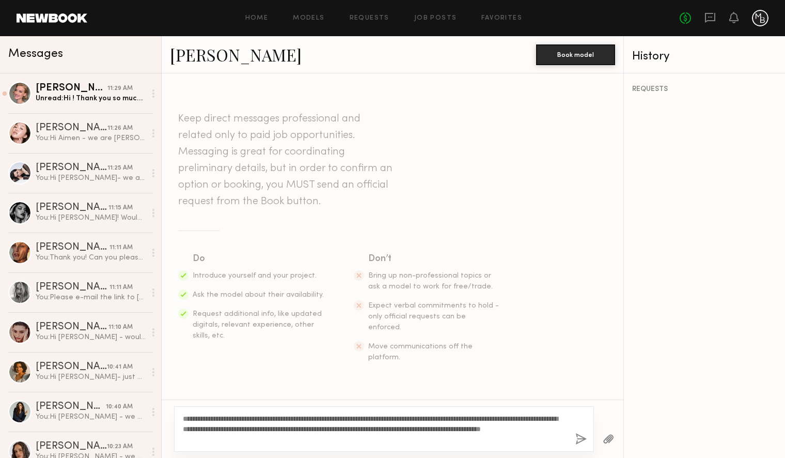
drag, startPoint x: 211, startPoint y: 417, endPoint x: 192, endPoint y: 417, distance: 19.1
click at [192, 417] on textarea "**********" at bounding box center [375, 428] width 384 height 31
type textarea "**********"
click at [578, 438] on button "button" at bounding box center [581, 439] width 11 height 13
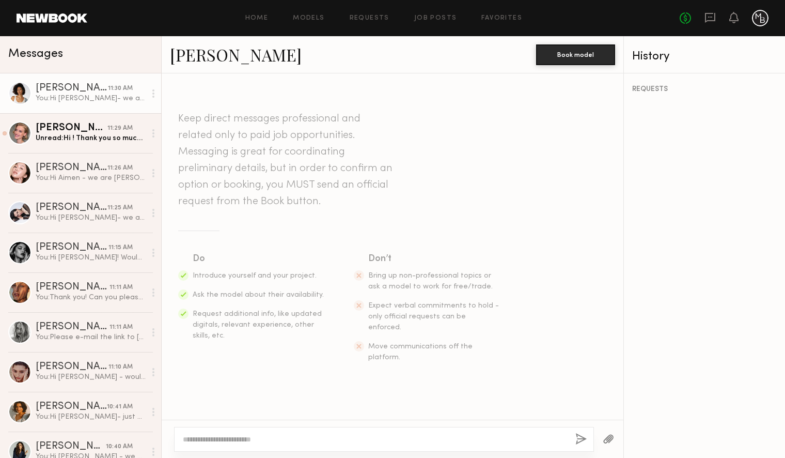
scroll to position [135, 0]
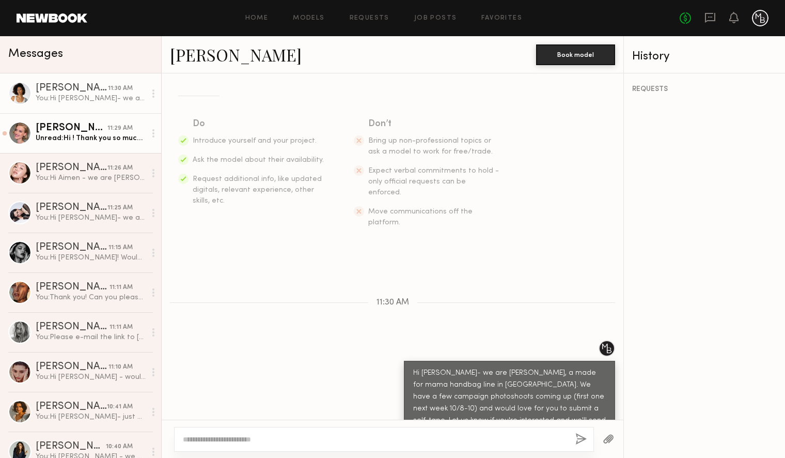
click at [75, 144] on link "Olesya R. 11:29 AM Unread: Hi ! Thank you so much for reaching out ! What’s the…" at bounding box center [80, 133] width 161 height 40
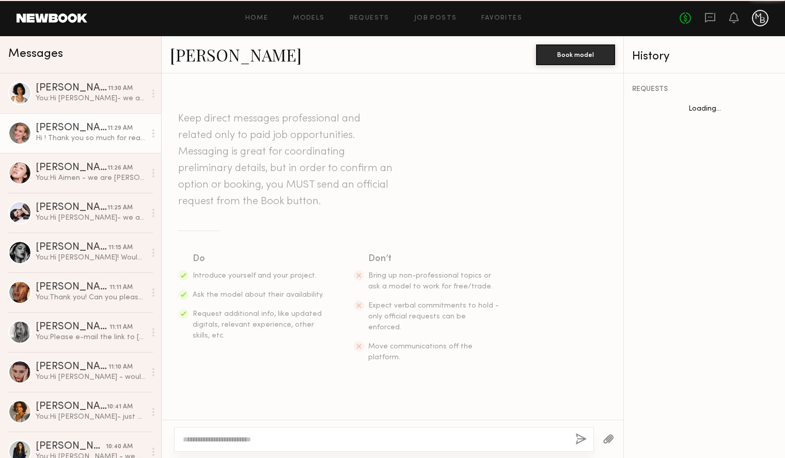
scroll to position [176, 0]
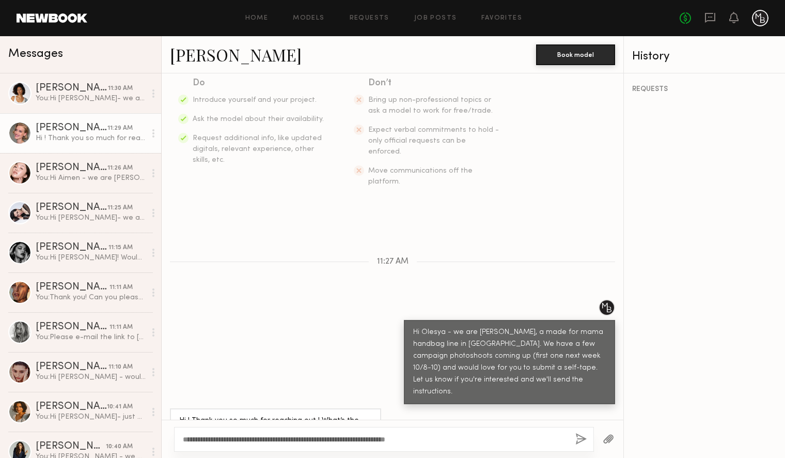
type textarea "**********"
click at [24, 134] on div at bounding box center [19, 132] width 23 height 23
click at [201, 53] on link "[PERSON_NAME]" at bounding box center [236, 54] width 132 height 22
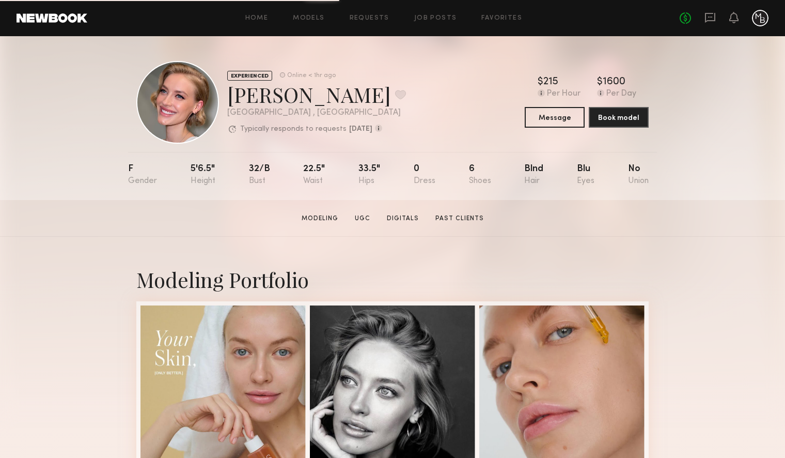
click at [716, 19] on icon at bounding box center [710, 17] width 11 height 11
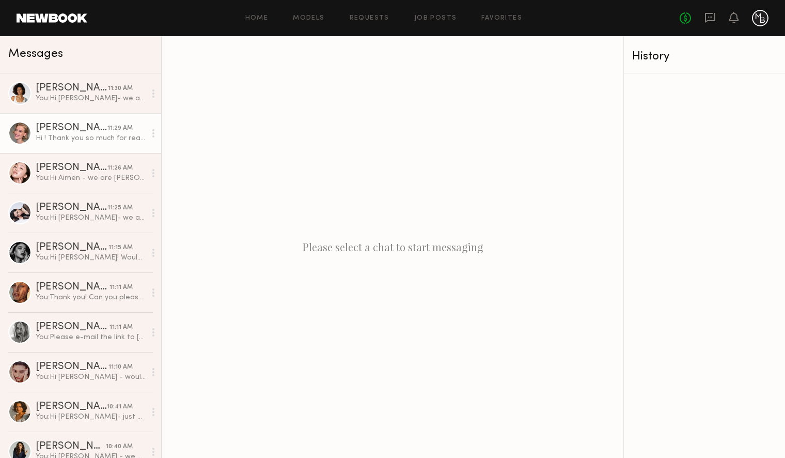
drag, startPoint x: 73, startPoint y: 143, endPoint x: 123, endPoint y: 204, distance: 79.3
click at [73, 143] on link "[PERSON_NAME] 11:29 AM Hi ! Thank you so much for reaching out ! What’s the bud…" at bounding box center [80, 133] width 161 height 40
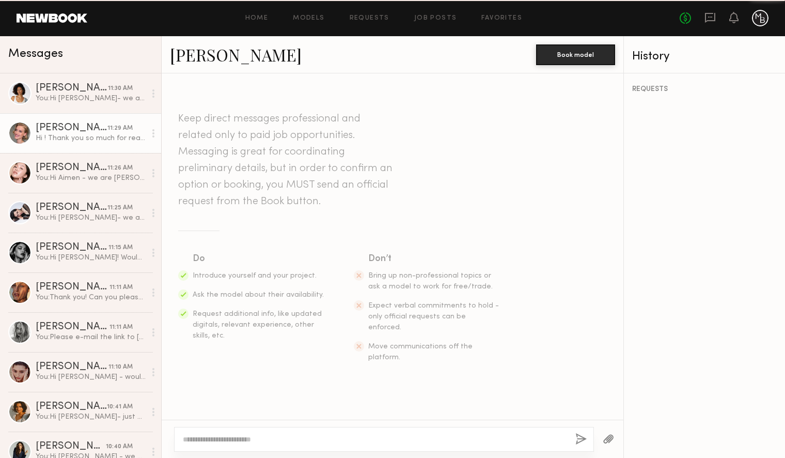
scroll to position [176, 0]
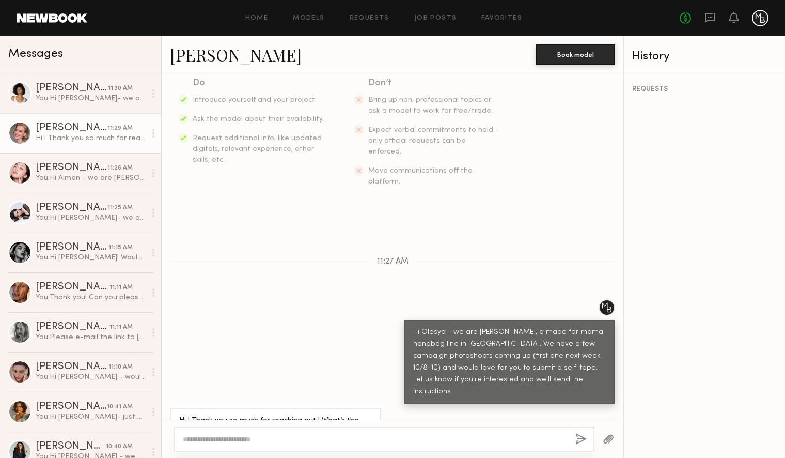
click at [308, 441] on textarea at bounding box center [375, 439] width 384 height 10
type textarea "**********"
click at [580, 440] on button "button" at bounding box center [581, 439] width 11 height 13
